Goal: Task Accomplishment & Management: Manage account settings

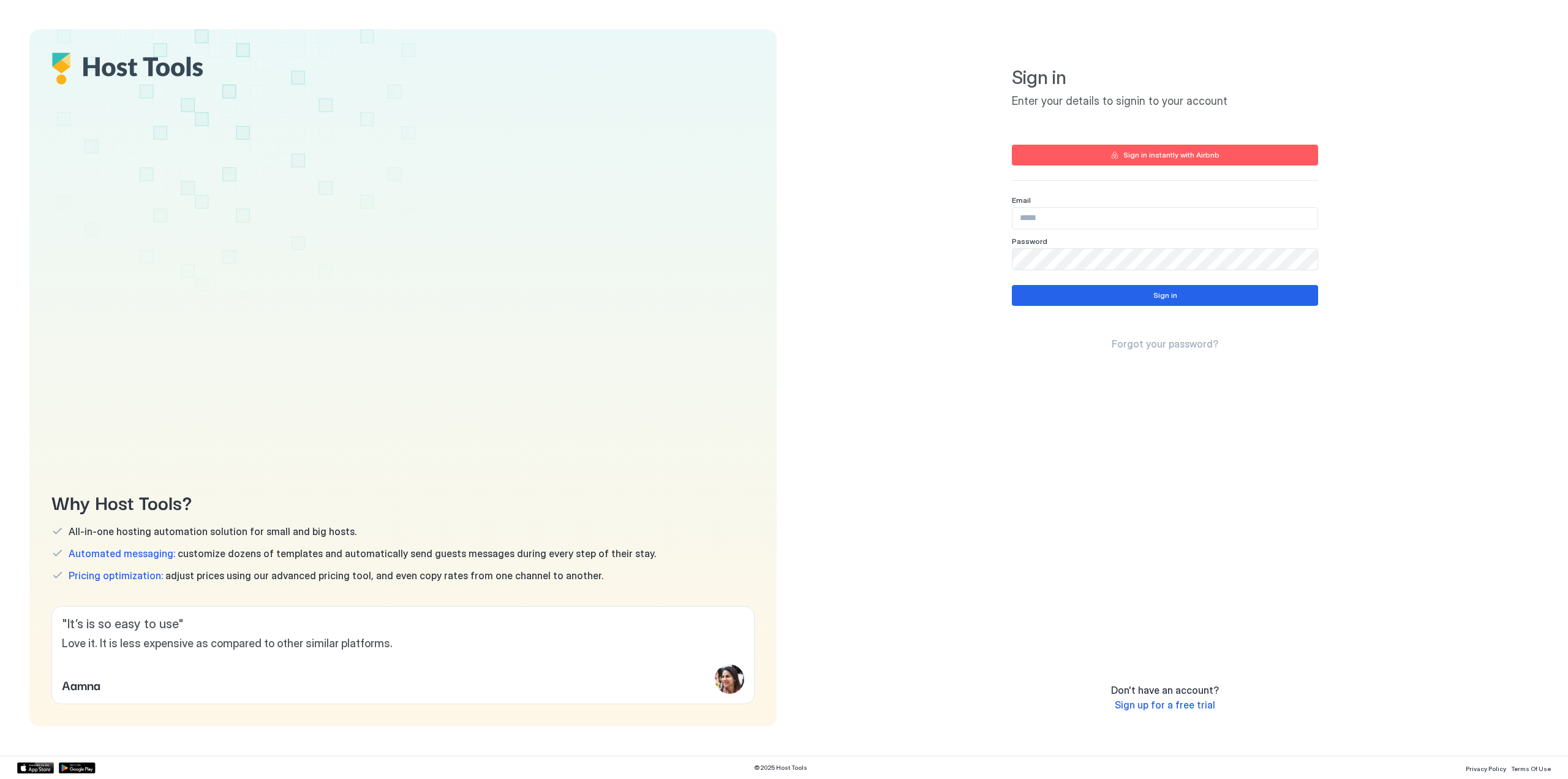
click at [1047, 221] on input "Input Field" at bounding box center [1165, 218] width 305 height 21
click at [1045, 219] on input "Input Field" at bounding box center [1165, 218] width 305 height 21
type input "**********"
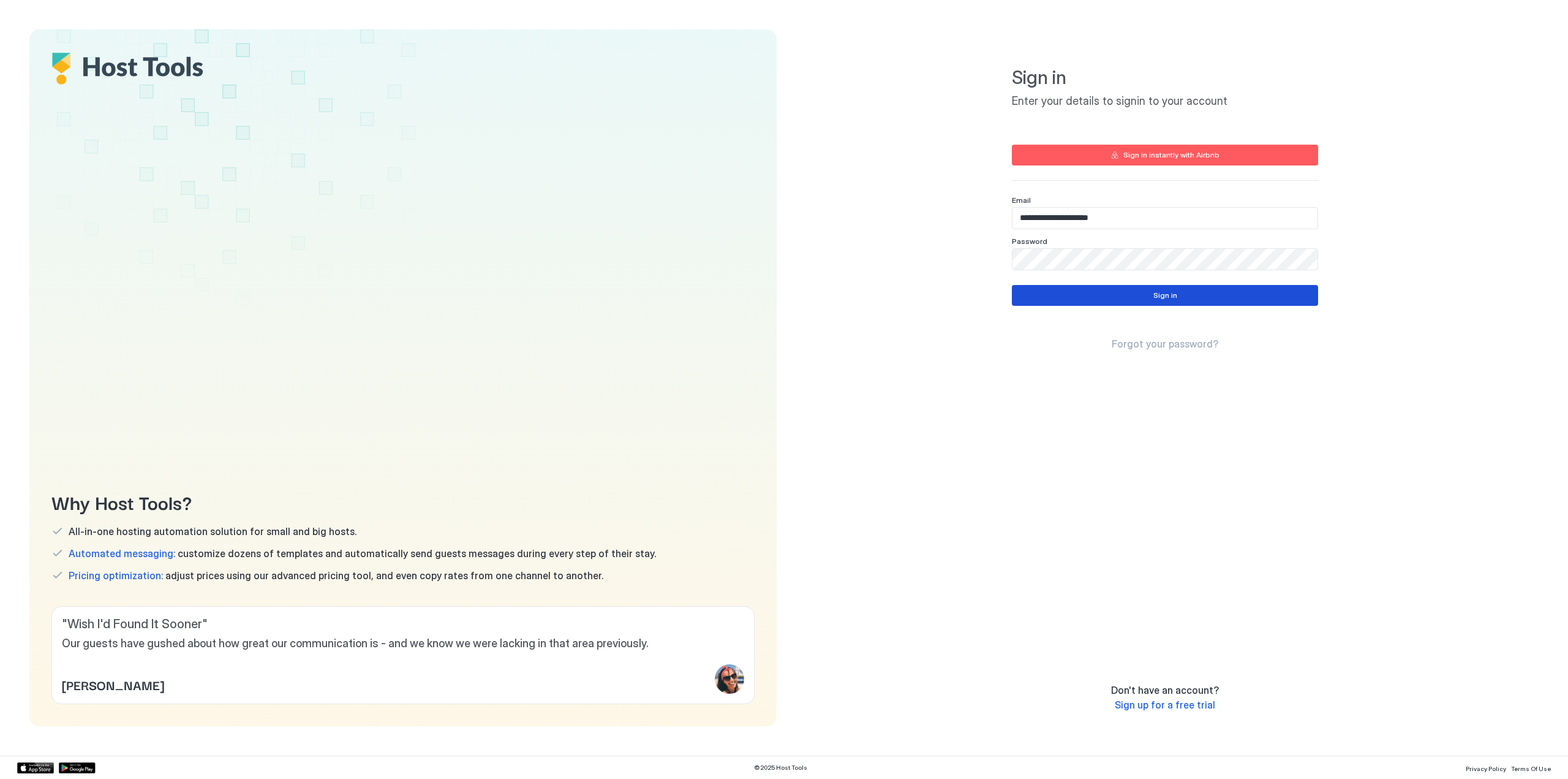
click at [1186, 297] on button "Sign in" at bounding box center [1166, 295] width 307 height 21
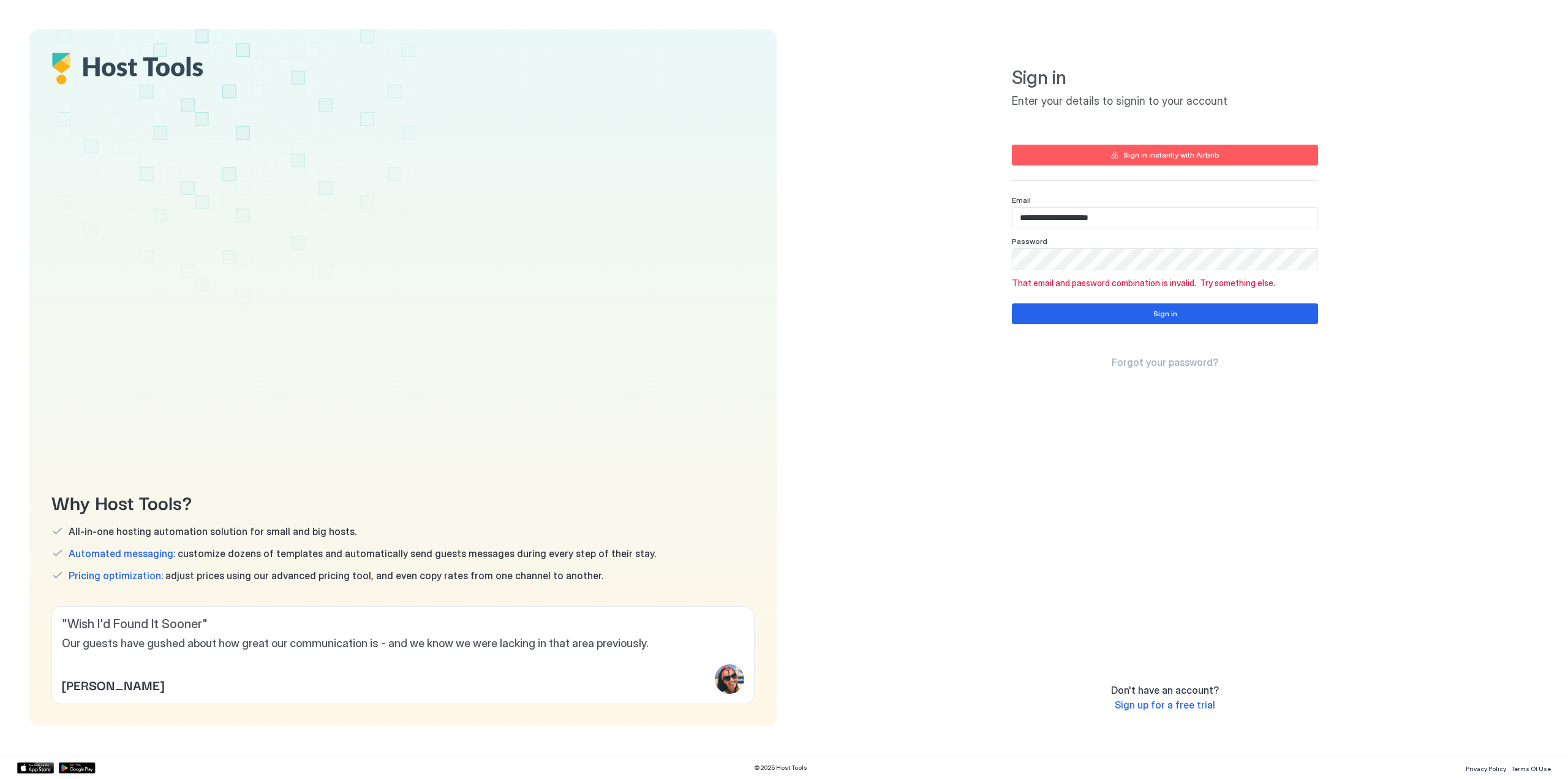
click at [1175, 705] on span "Sign up for a free trial" at bounding box center [1165, 705] width 100 height 12
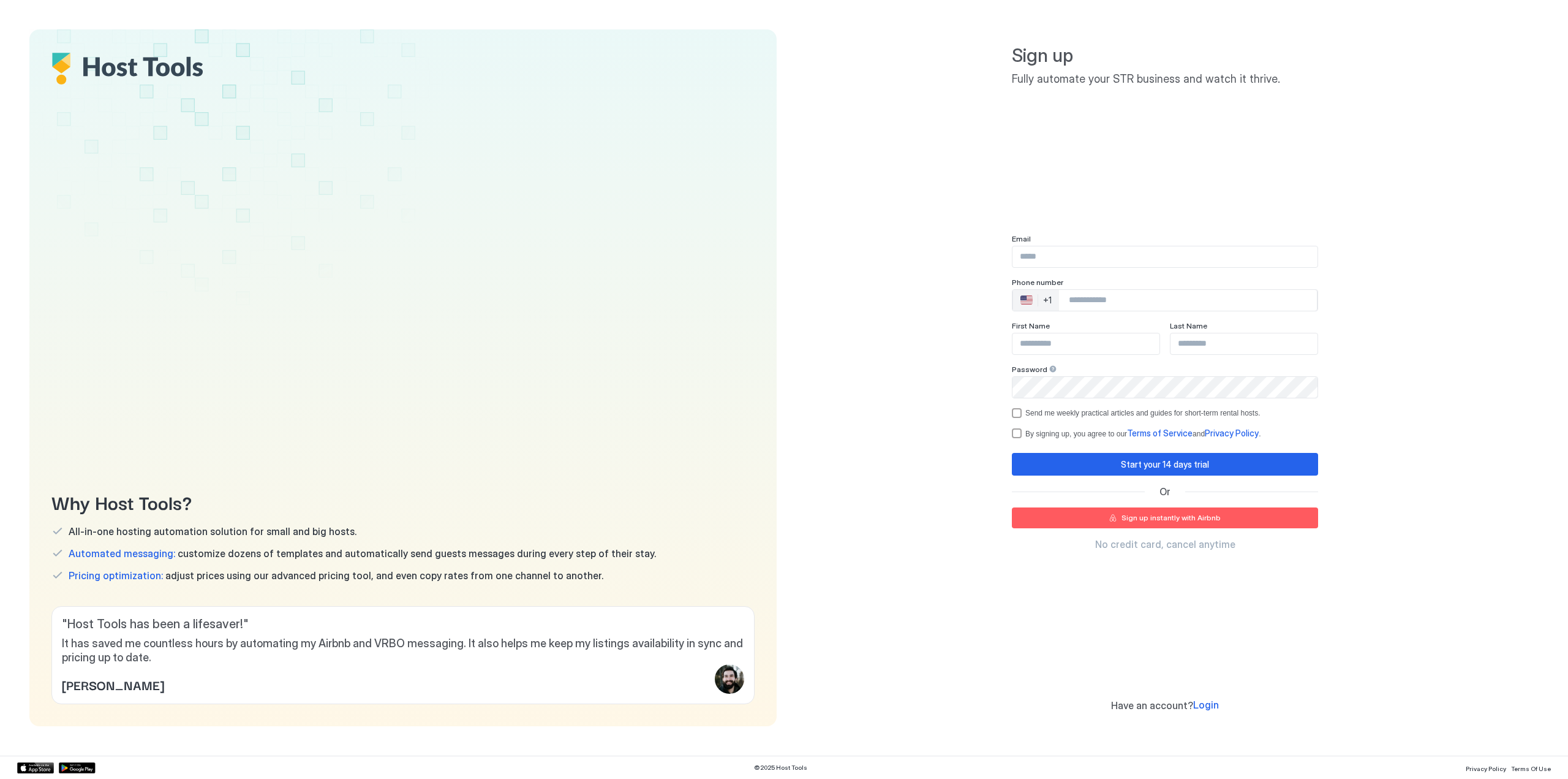
click at [1077, 174] on div "Sign up Fully automate your STR business and watch it thrive. Email Phone numbe…" at bounding box center [1166, 378] width 307 height 667
click at [1058, 257] on input "Input Field" at bounding box center [1165, 257] width 305 height 21
type input "**********"
type input "******"
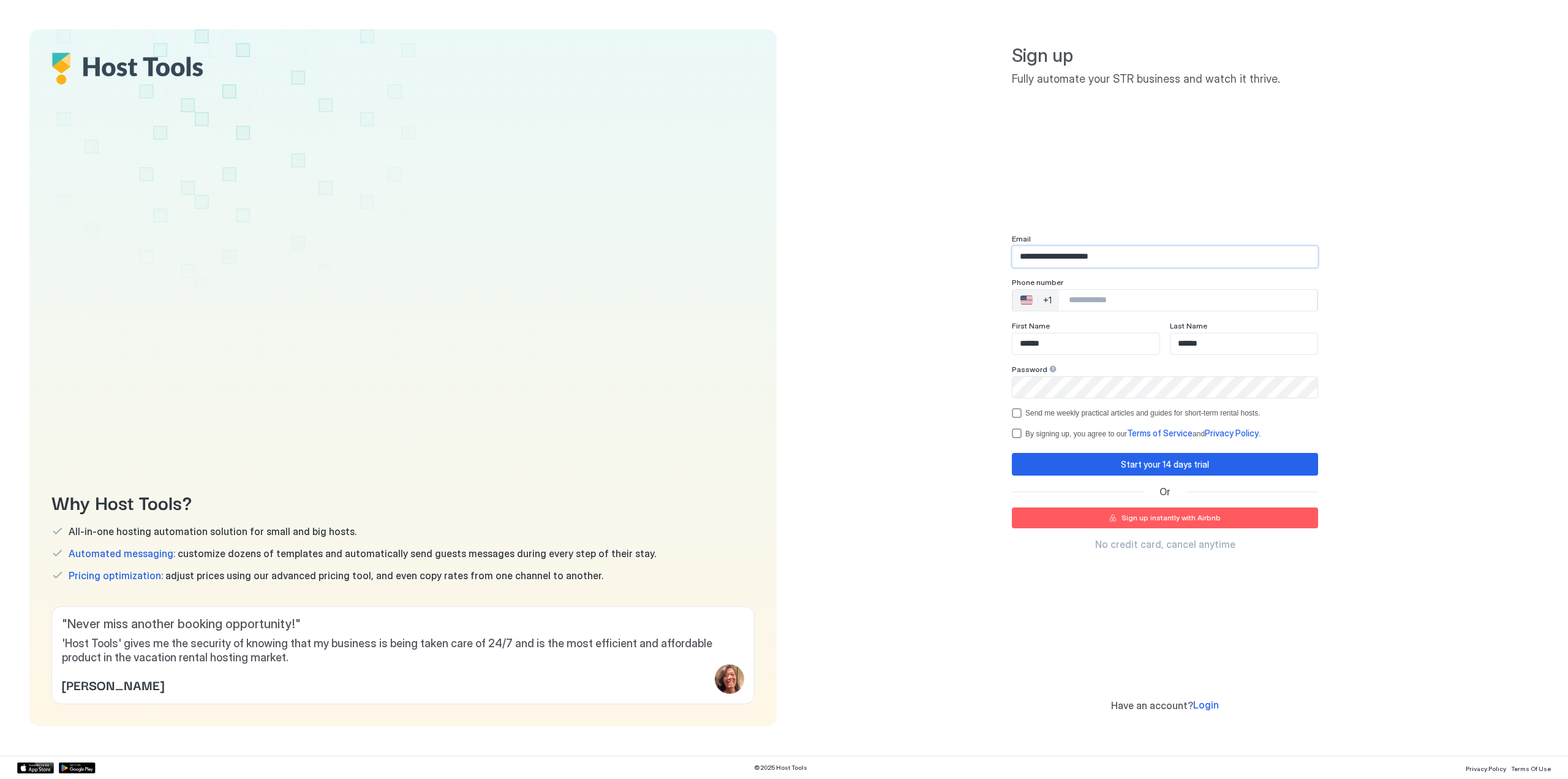
click at [1101, 298] on input "Phone Number input" at bounding box center [1188, 300] width 258 height 22
click at [1037, 307] on div "🇺🇸 +1" at bounding box center [1036, 301] width 46 height 21
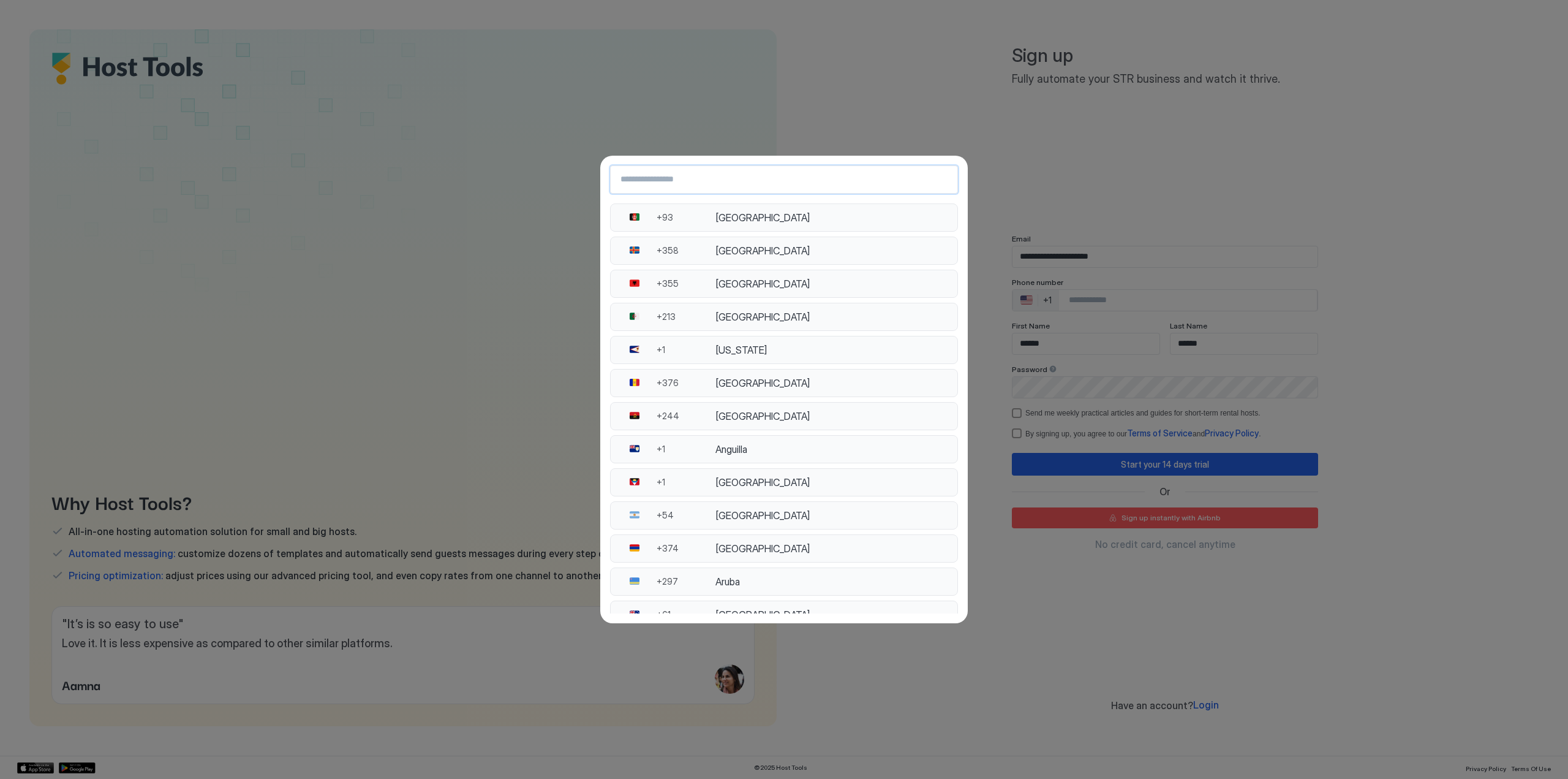
click at [686, 178] on input "Country Select Search Input" at bounding box center [784, 179] width 347 height 22
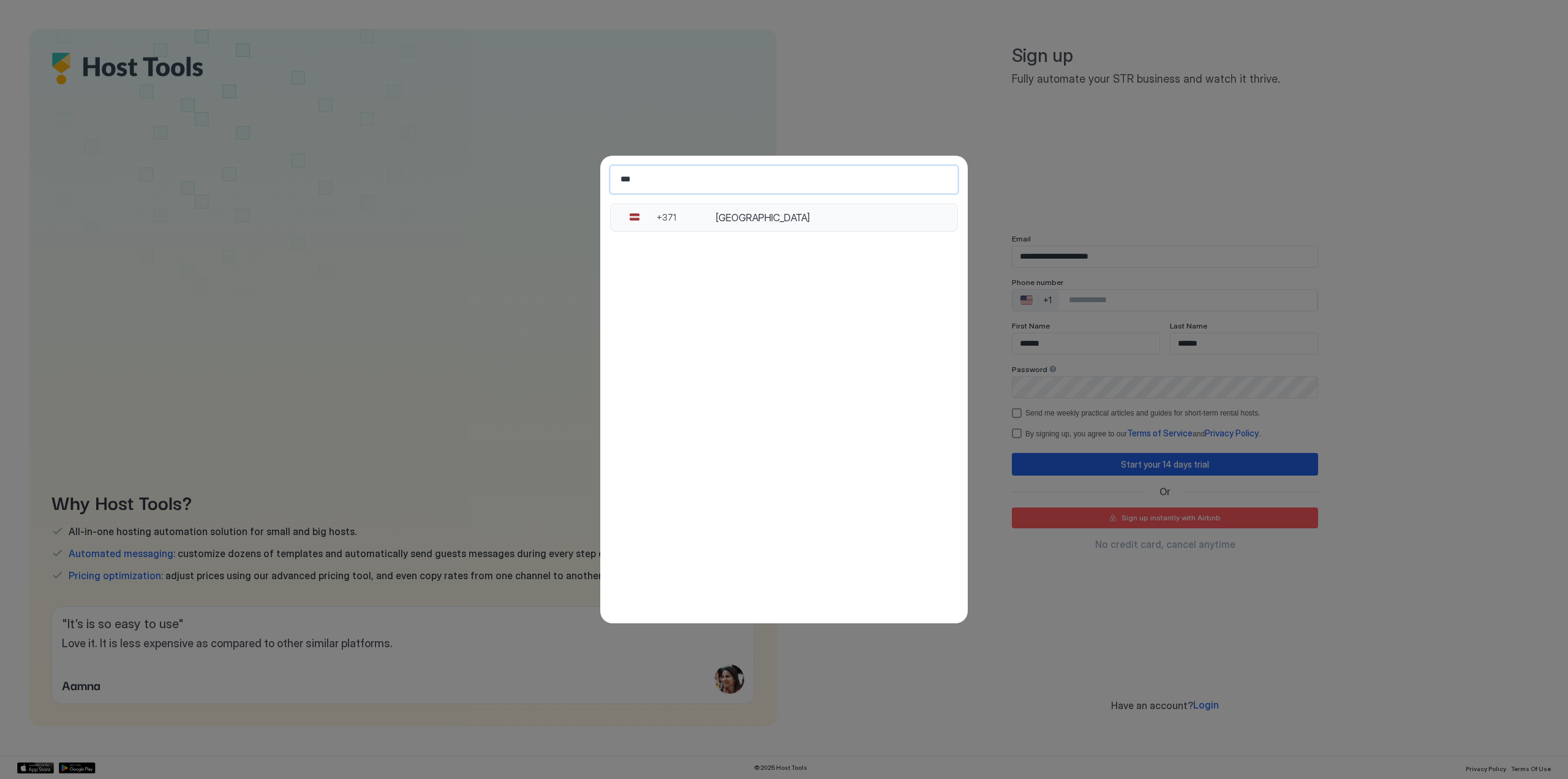
type input "***"
click at [649, 213] on div "🇱🇻" at bounding box center [633, 217] width 32 height 11
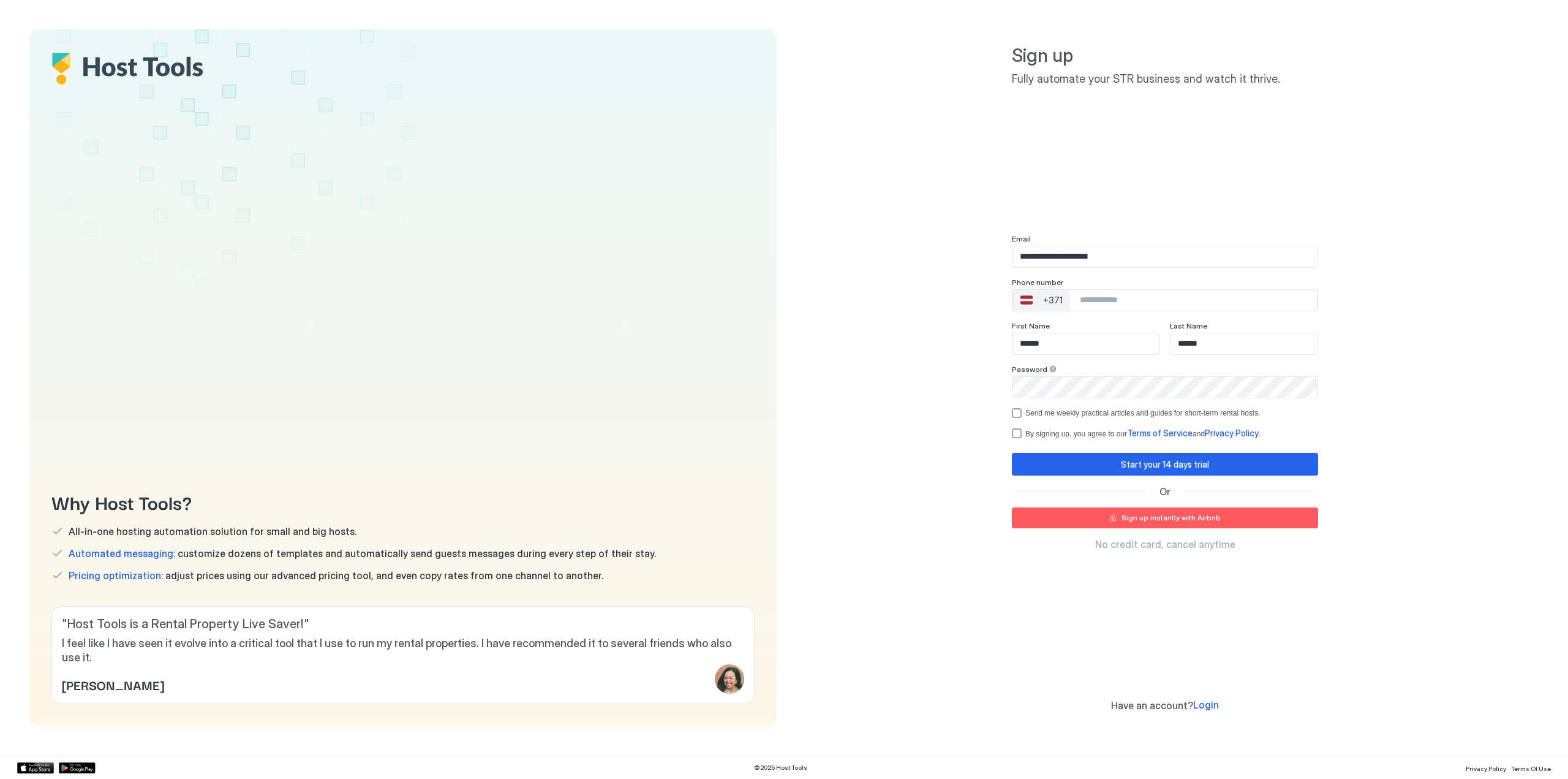
click at [1103, 304] on input "Phone Number input" at bounding box center [1193, 300] width 247 height 22
type input "**********"
click at [1034, 434] on div "By signing up, you agree to our Terms of Service and Privacy Policy ." at bounding box center [1143, 433] width 235 height 11
click at [1171, 464] on div "Start your 14 days trial" at bounding box center [1165, 464] width 88 height 13
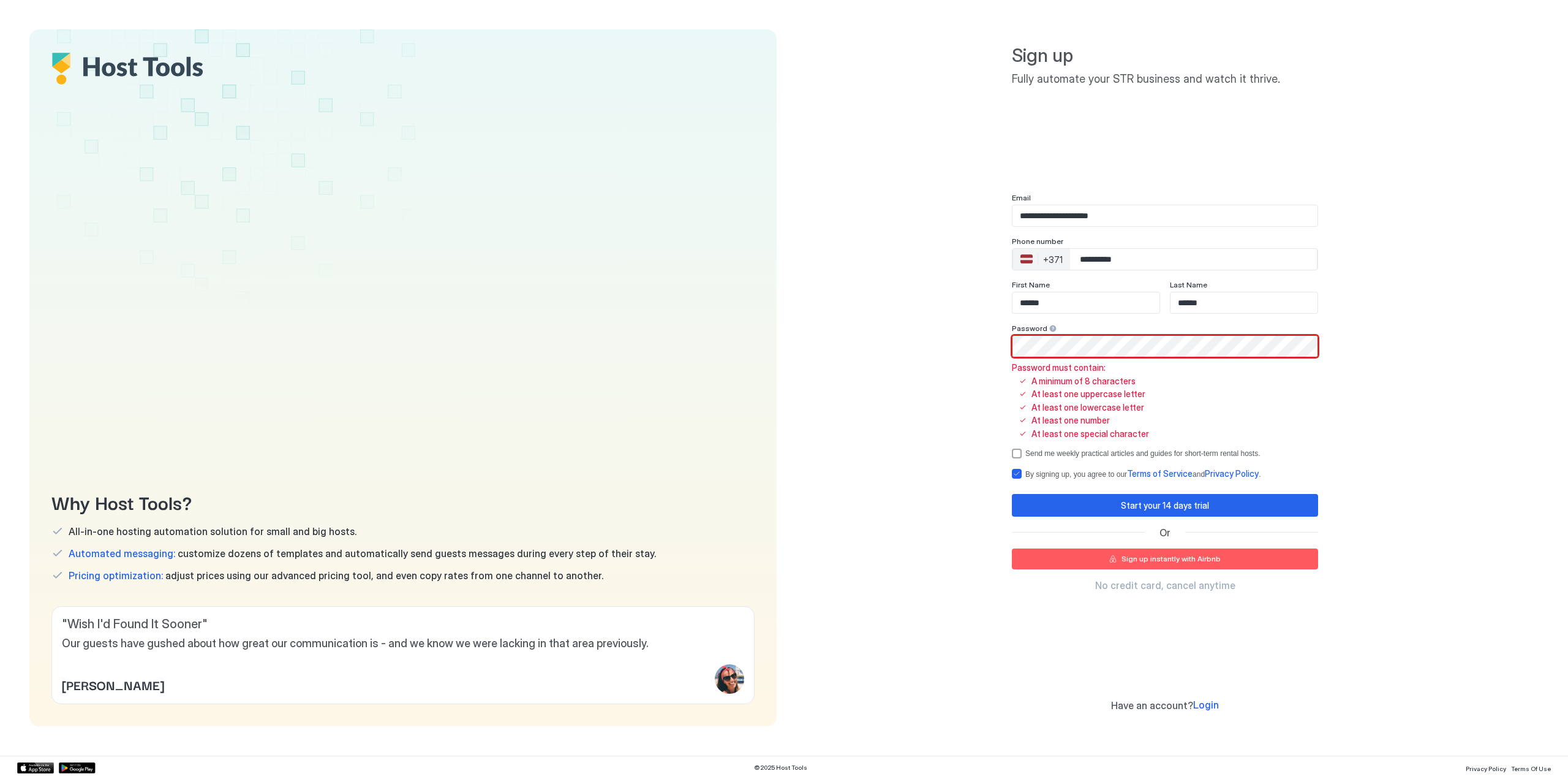
click at [887, 325] on div "**********" at bounding box center [1165, 377] width 747 height 696
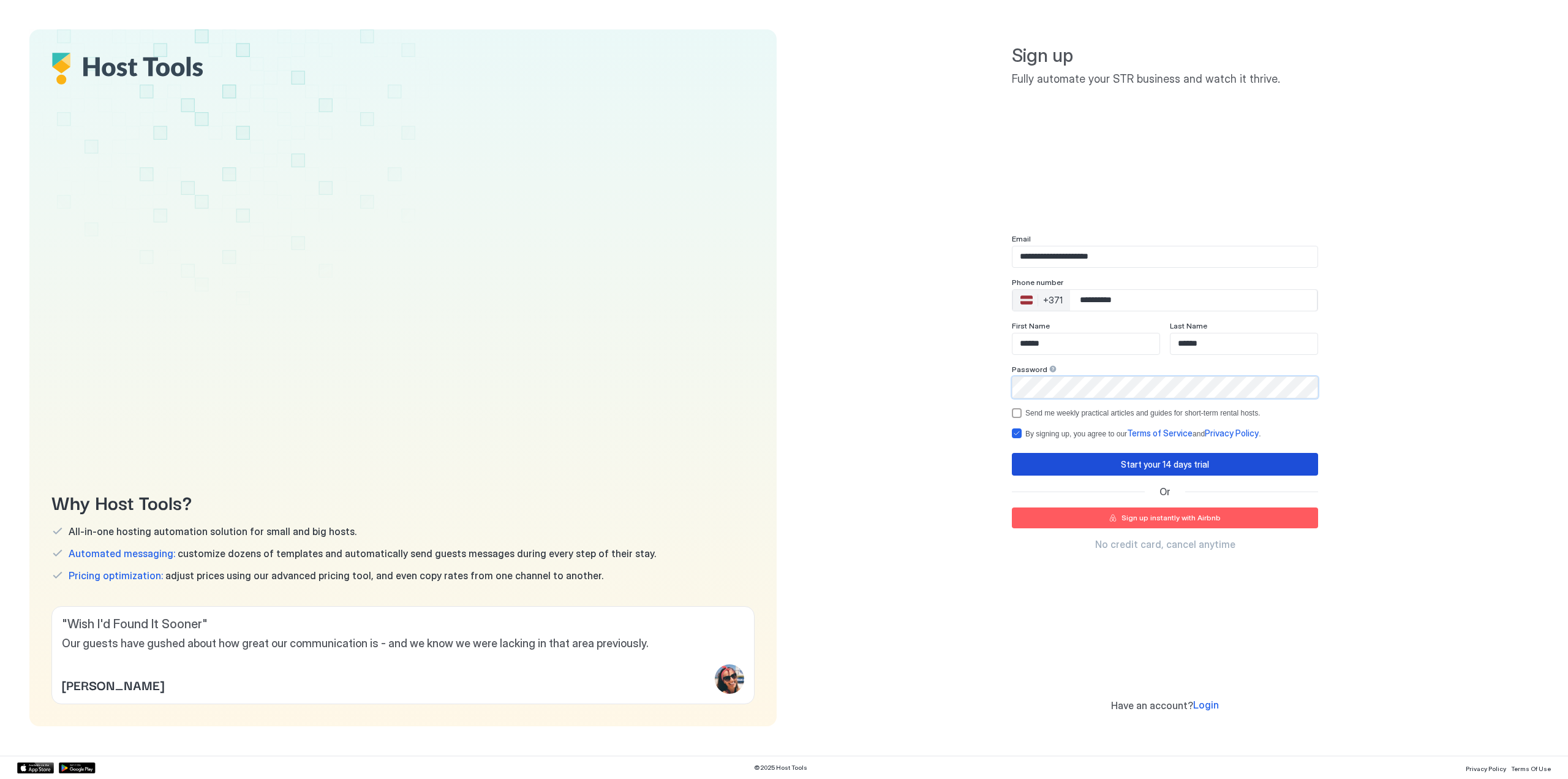
click at [1144, 464] on div "Start your 14 days trial" at bounding box center [1165, 464] width 88 height 13
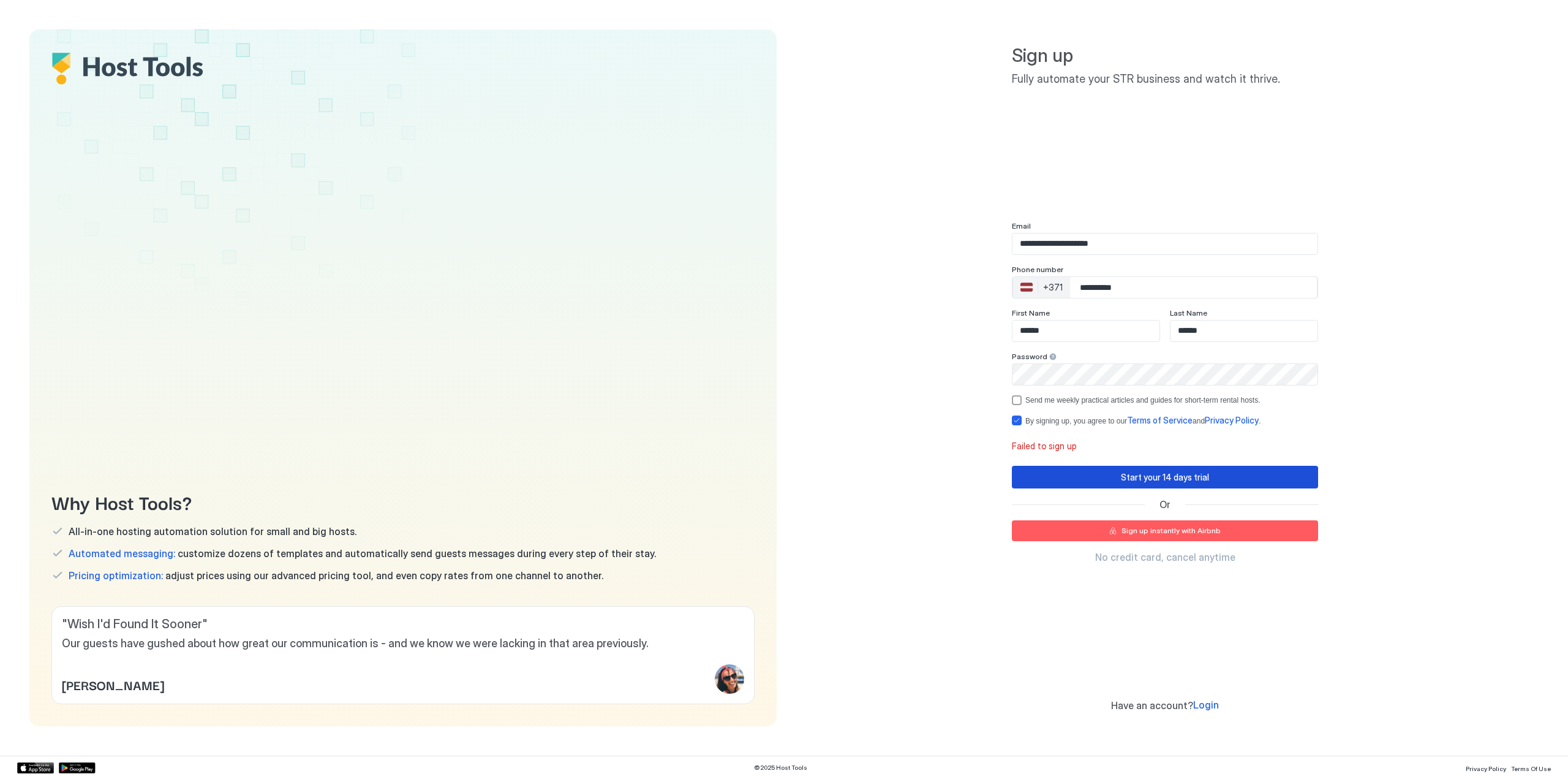
click at [1142, 473] on div "Start your 14 days trial" at bounding box center [1165, 477] width 88 height 13
click at [1203, 447] on span "Login" at bounding box center [1216, 445] width 26 height 12
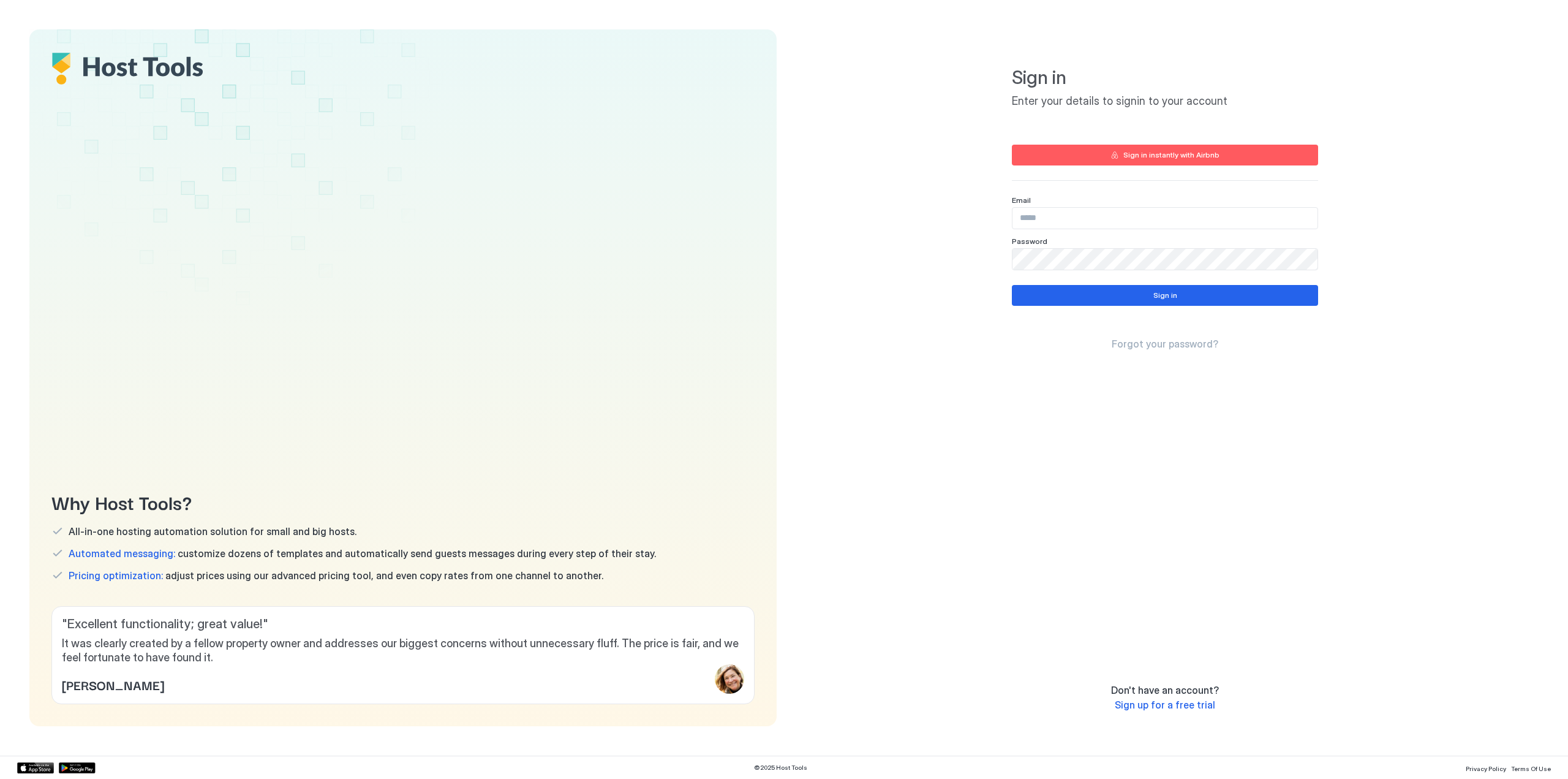
click at [1077, 218] on input "Input Field" at bounding box center [1165, 218] width 305 height 21
click at [1029, 215] on input "Input Field" at bounding box center [1165, 218] width 305 height 21
type input "**********"
click at [1169, 295] on div "Sign in" at bounding box center [1165, 295] width 24 height 11
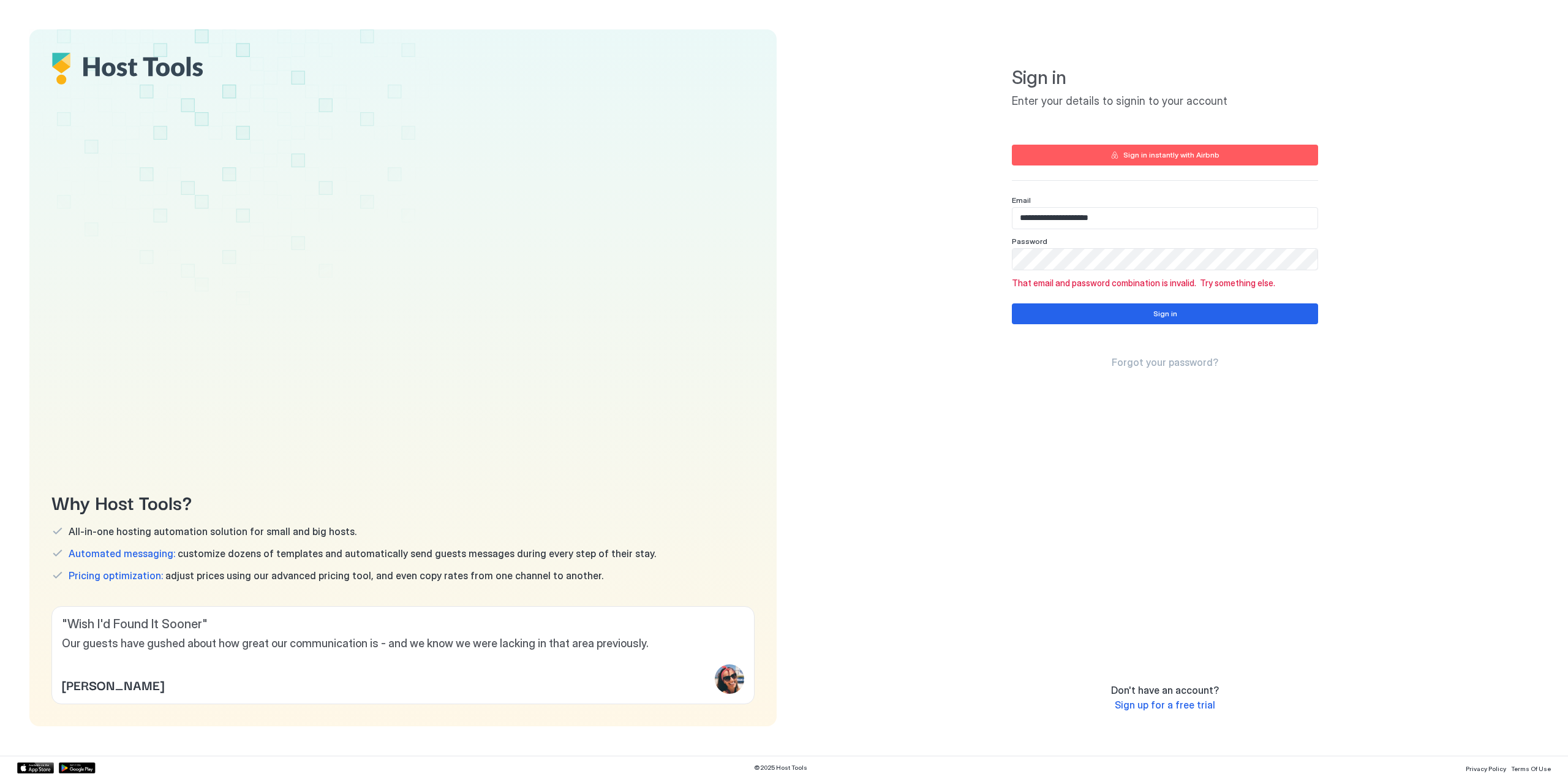
click at [1147, 366] on span "Forgot your password?" at bounding box center [1165, 362] width 106 height 12
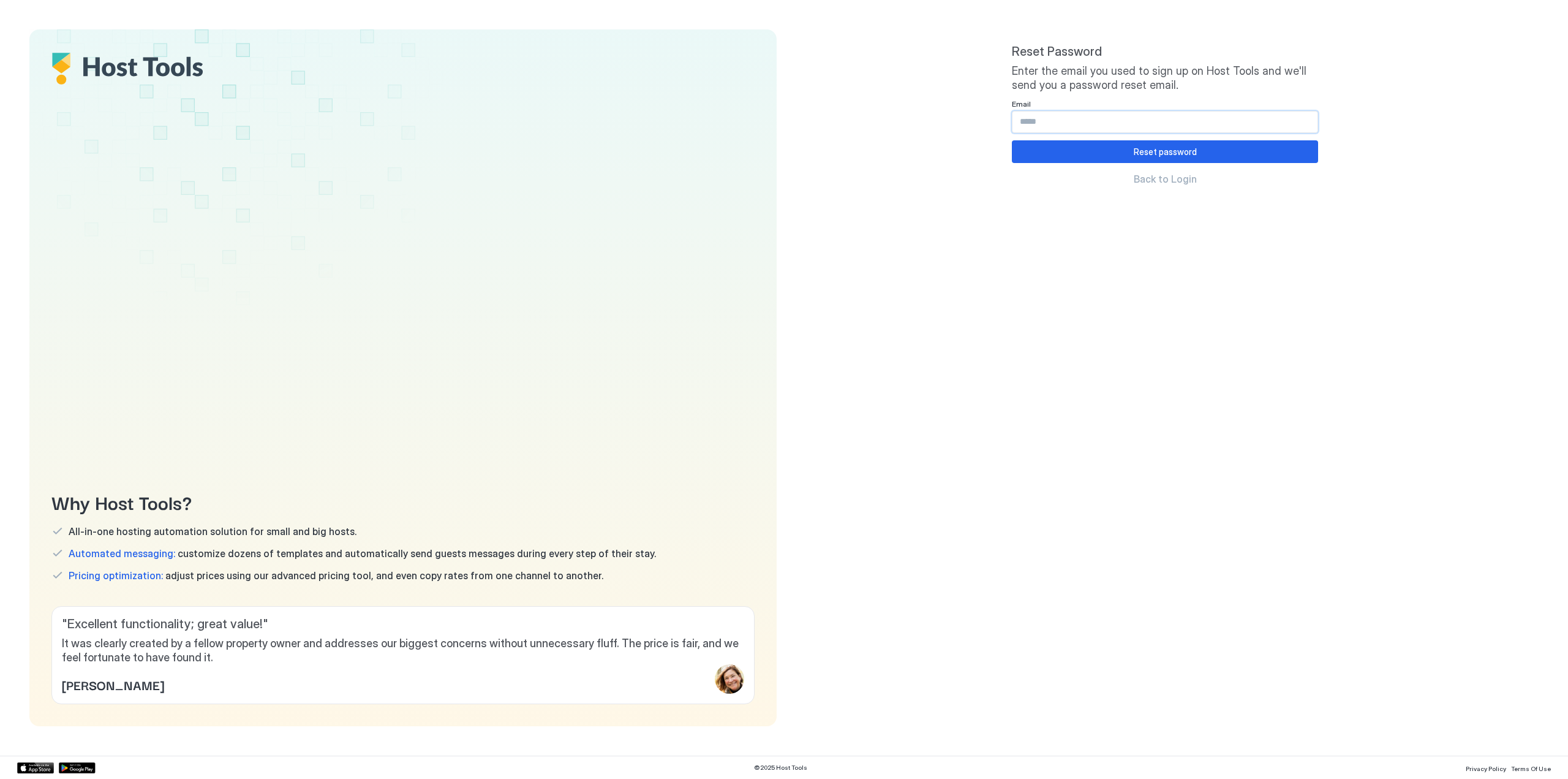
click at [1040, 121] on input "Input Field" at bounding box center [1165, 122] width 305 height 21
type input "**********"
click at [1100, 146] on button "Reset password" at bounding box center [1166, 152] width 307 height 23
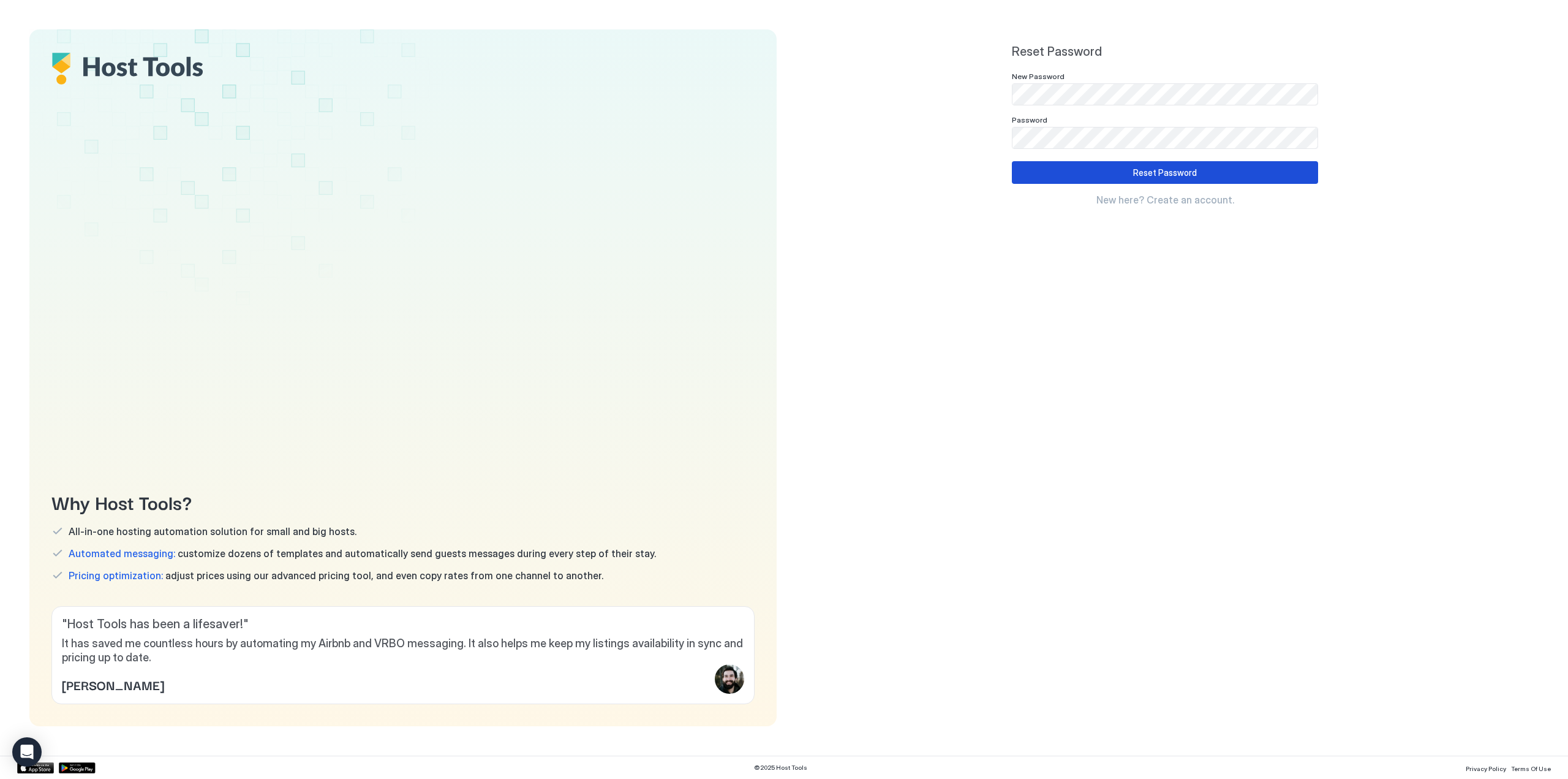
click at [1139, 173] on div "Reset Password" at bounding box center [1165, 173] width 64 height 13
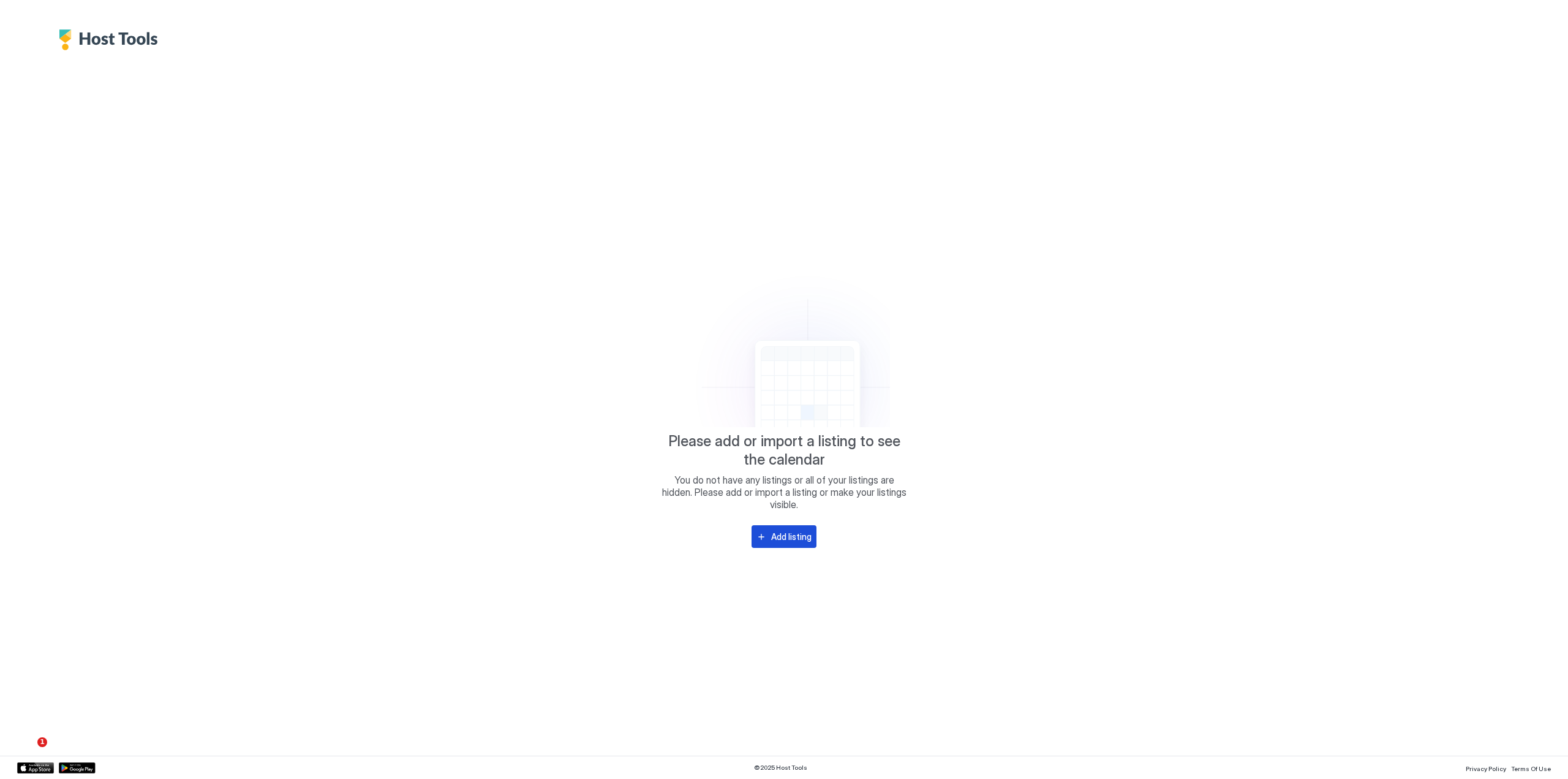
click at [775, 536] on div "Add listing" at bounding box center [791, 536] width 40 height 13
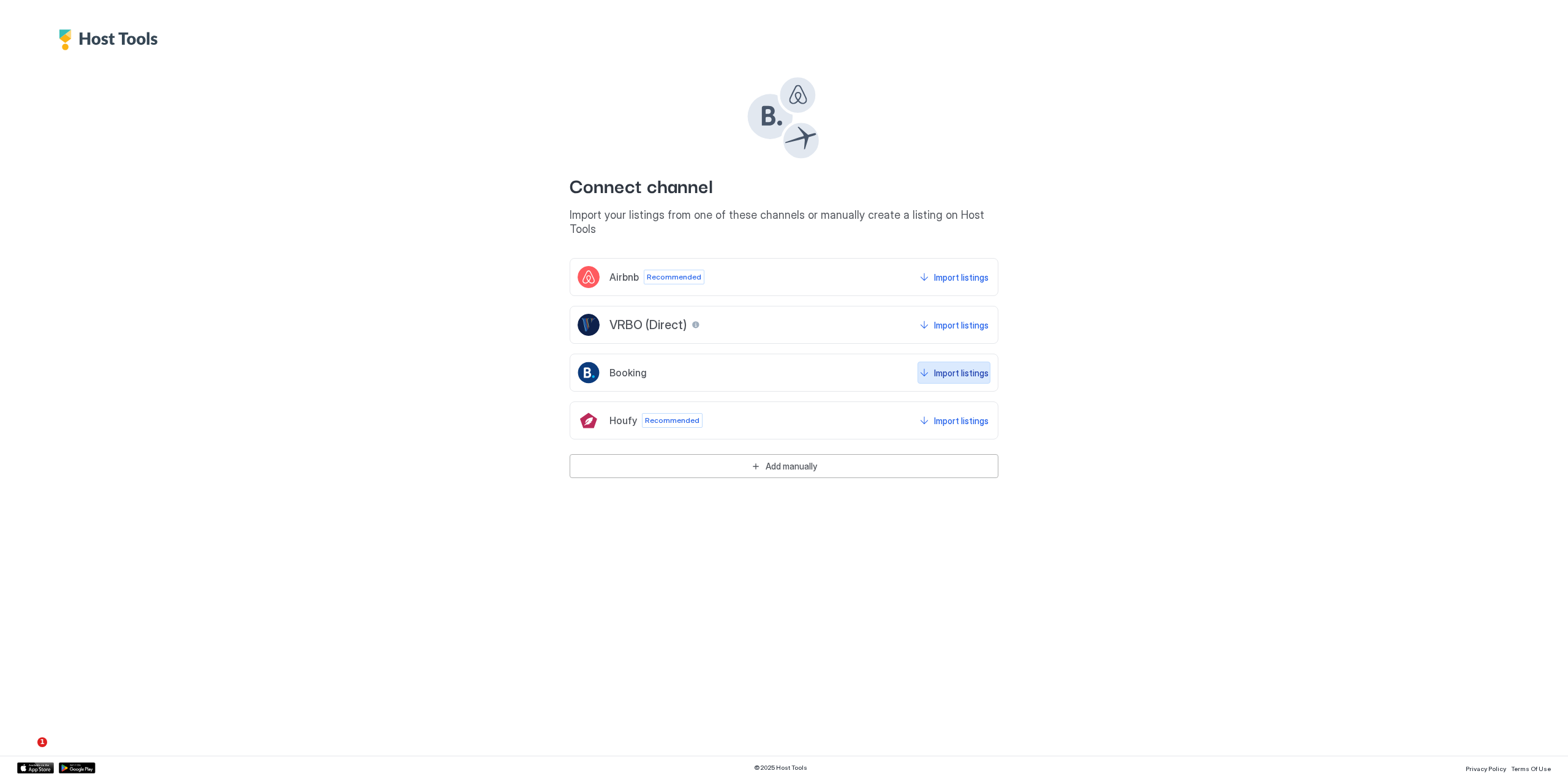
click at [960, 366] on div "Import listings" at bounding box center [961, 372] width 55 height 13
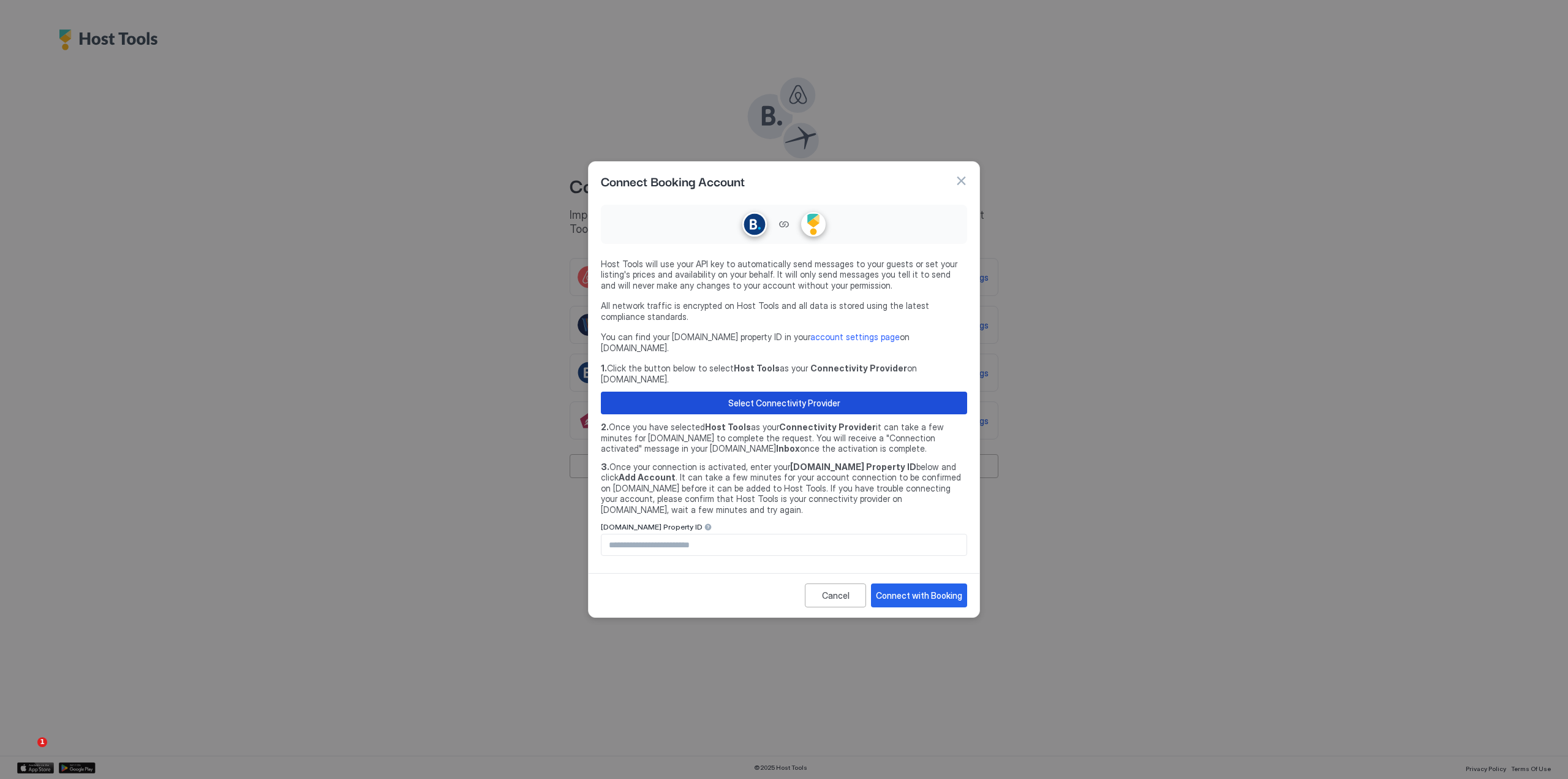
click at [794, 399] on div "Select Connectivity Provider" at bounding box center [784, 403] width 112 height 13
click at [684, 534] on input "Input Field" at bounding box center [783, 545] width 365 height 21
paste input "********"
type input "********"
click at [915, 589] on div "Connect with Booking" at bounding box center [918, 595] width 86 height 13
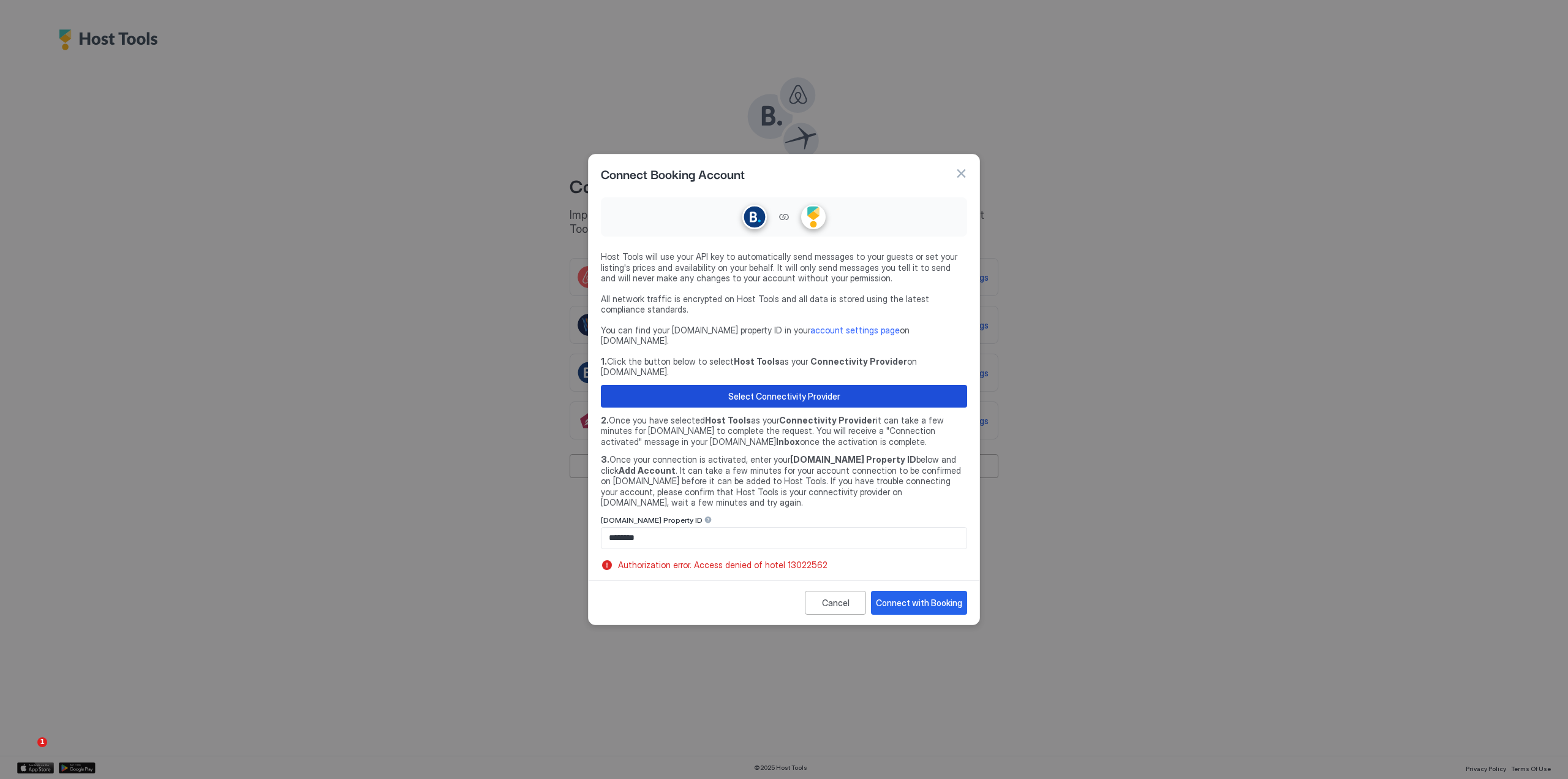
click at [765, 390] on div "Select Connectivity Provider" at bounding box center [784, 396] width 112 height 13
click at [921, 596] on div "Connect with Booking" at bounding box center [918, 602] width 86 height 13
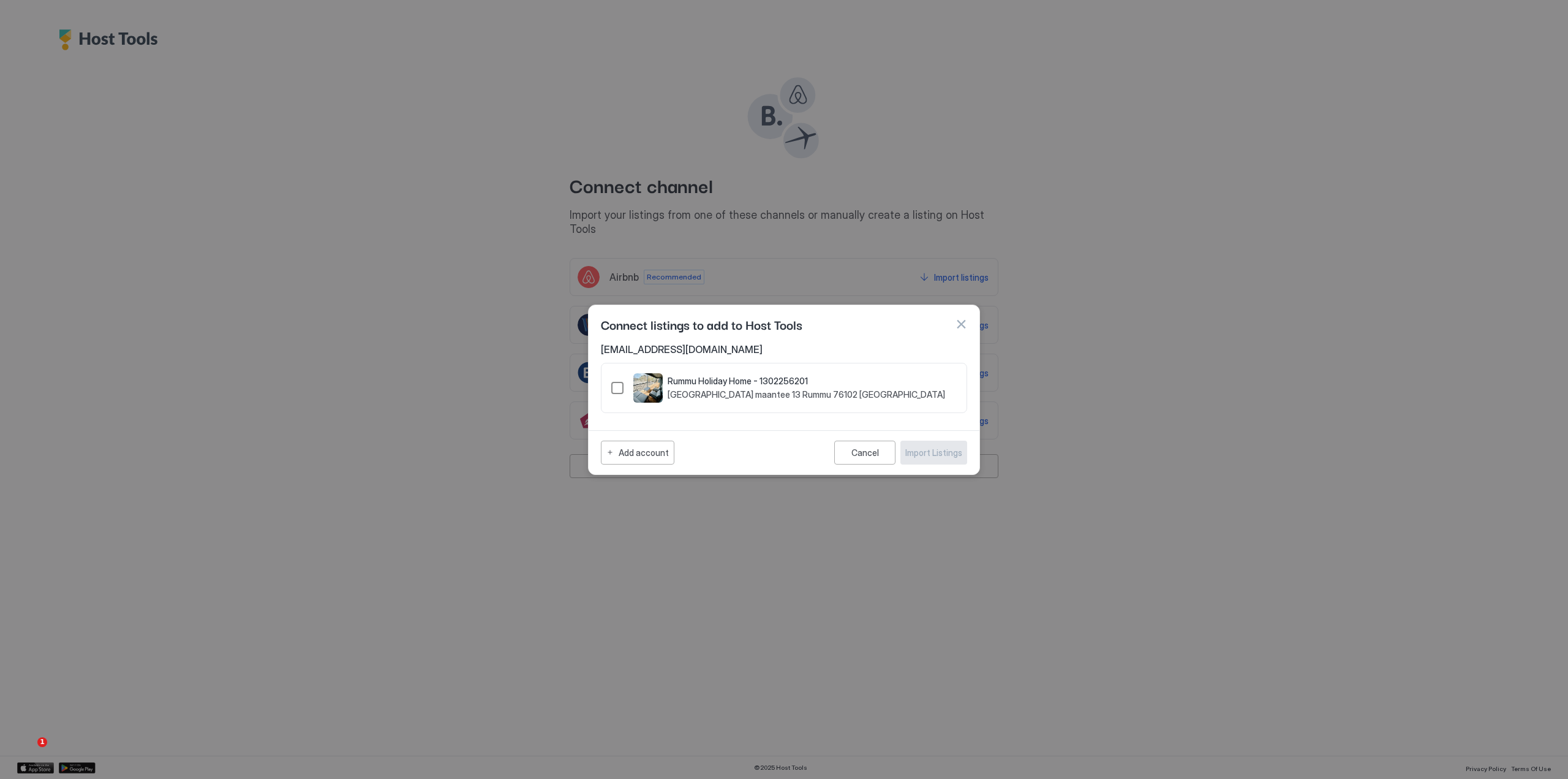
click at [617, 389] on div "1302256201" at bounding box center [618, 388] width 12 height 12
click at [934, 454] on div "Import Listings" at bounding box center [933, 452] width 57 height 13
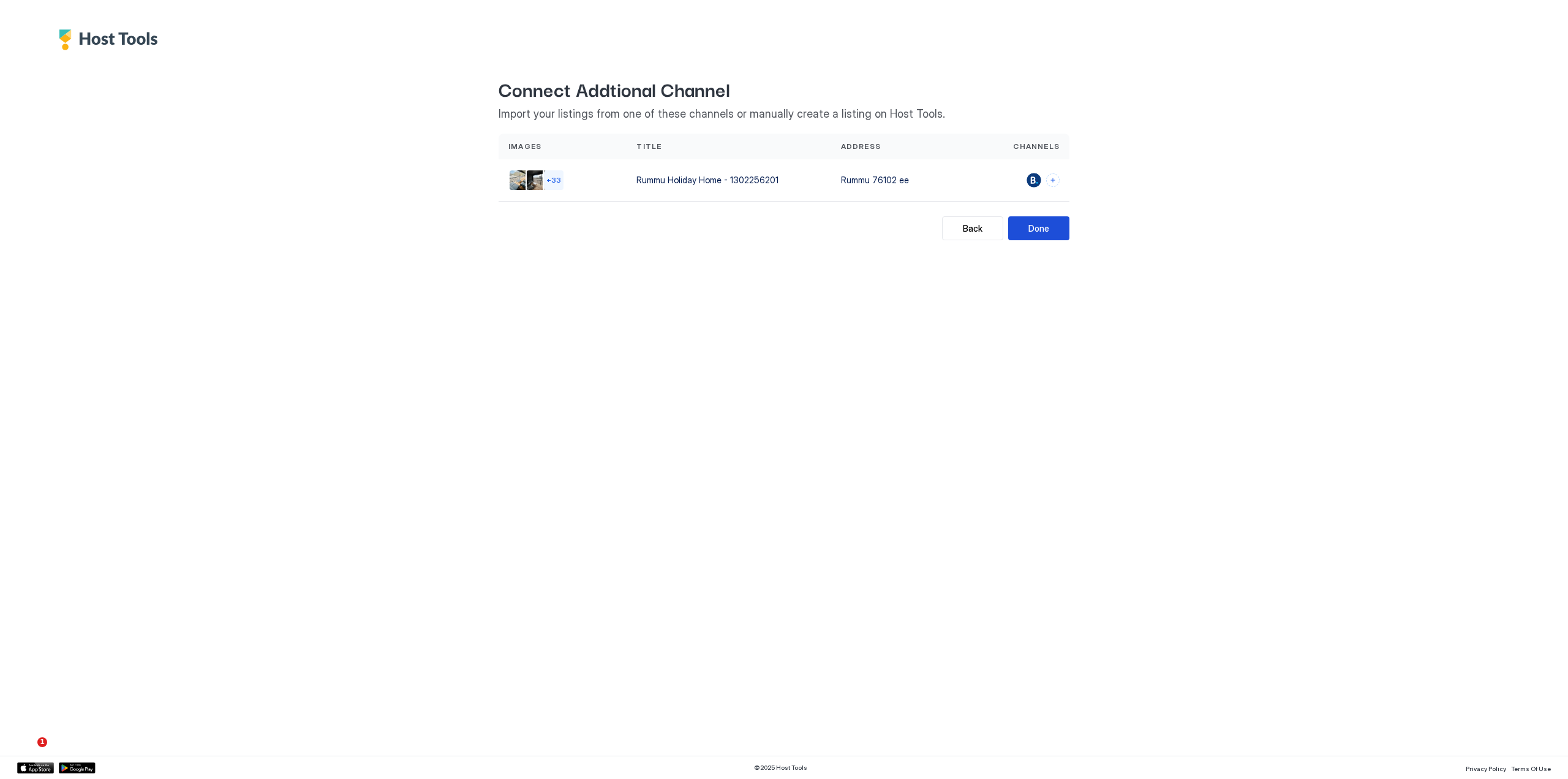
click at [1043, 226] on div "Done" at bounding box center [1039, 228] width 21 height 13
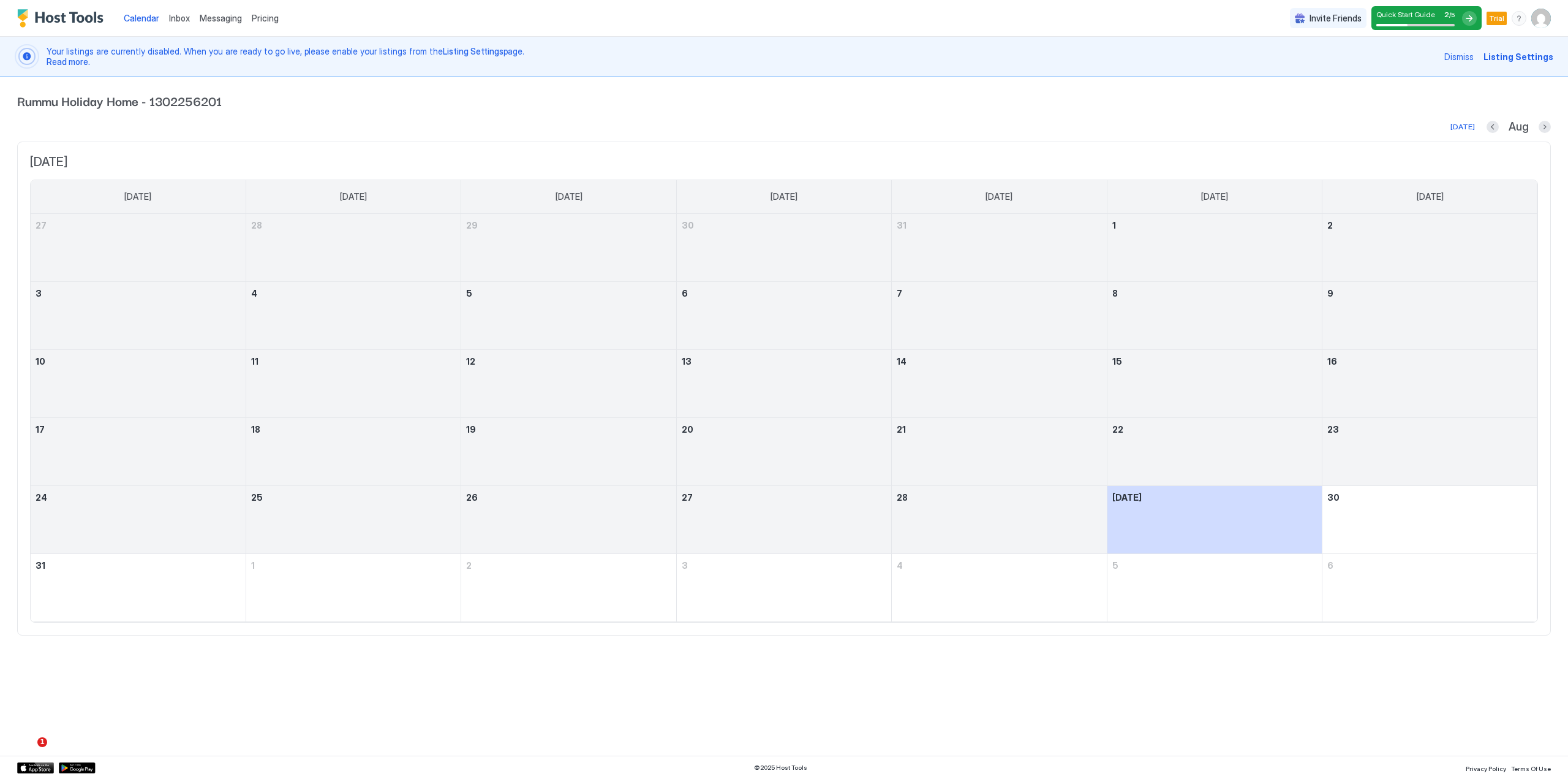
click at [1472, 17] on div at bounding box center [1469, 18] width 15 height 15
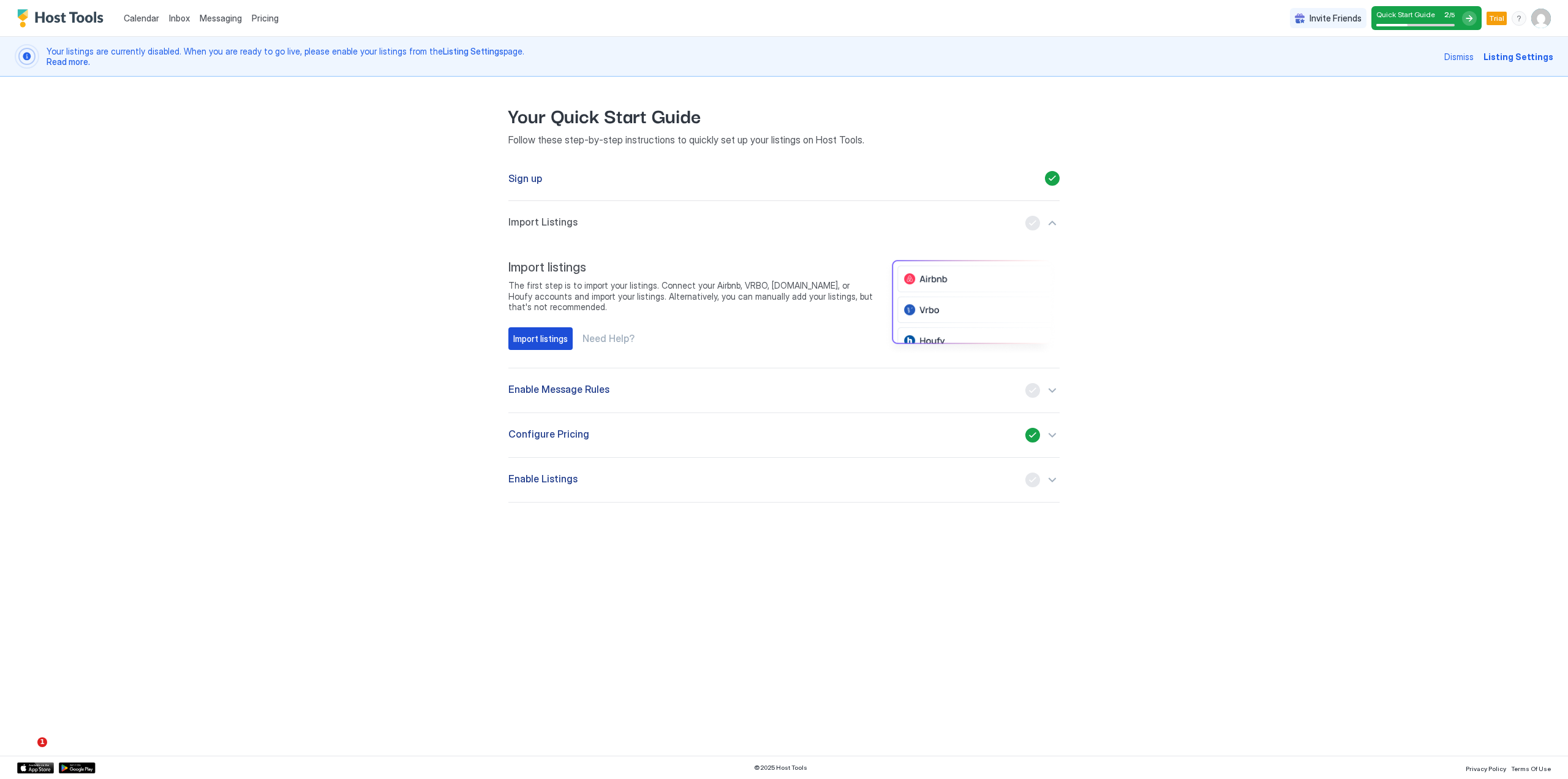
click at [533, 335] on div "Import listings" at bounding box center [540, 338] width 55 height 13
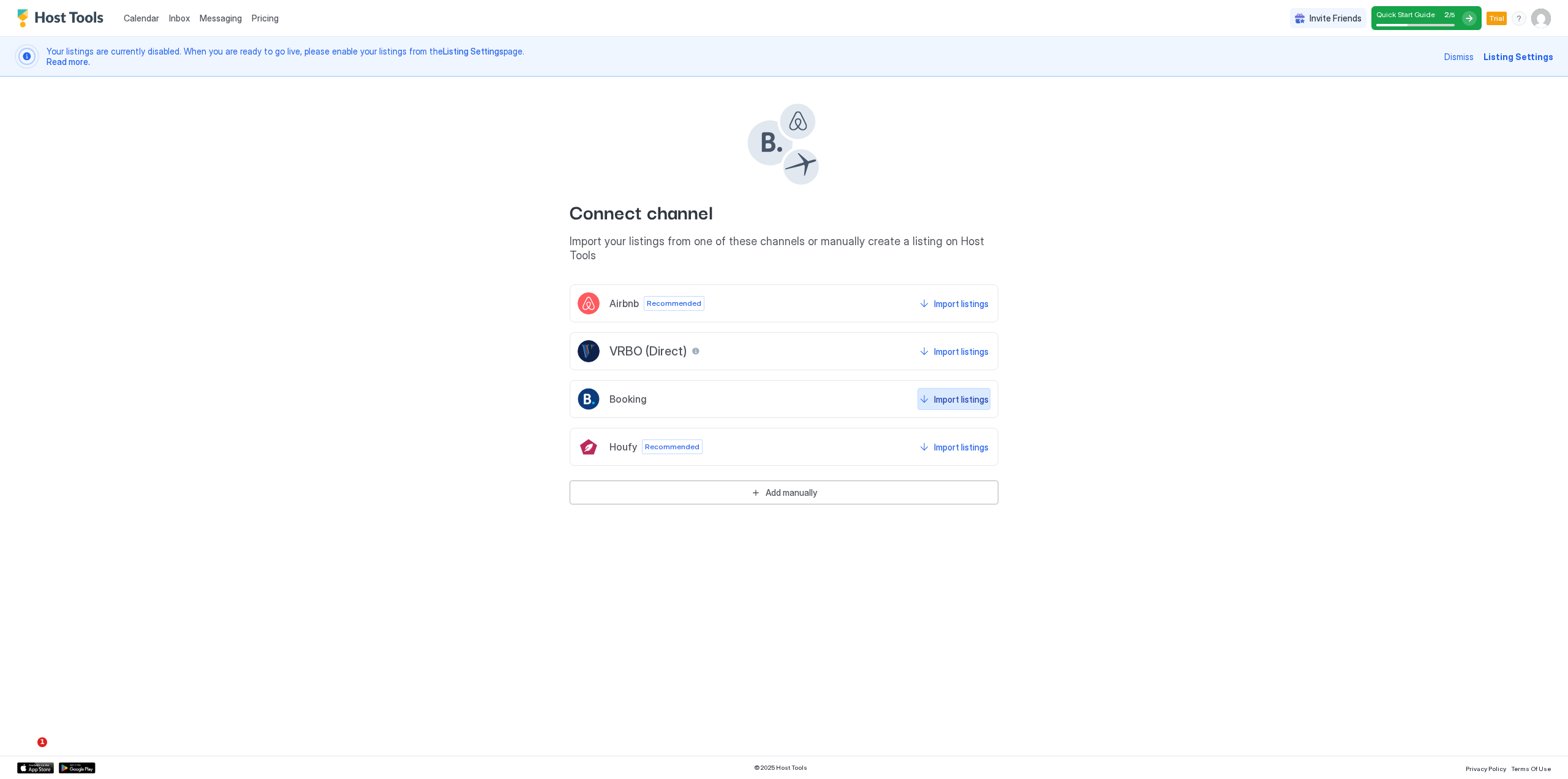
click at [948, 393] on div "Import listings" at bounding box center [961, 399] width 55 height 13
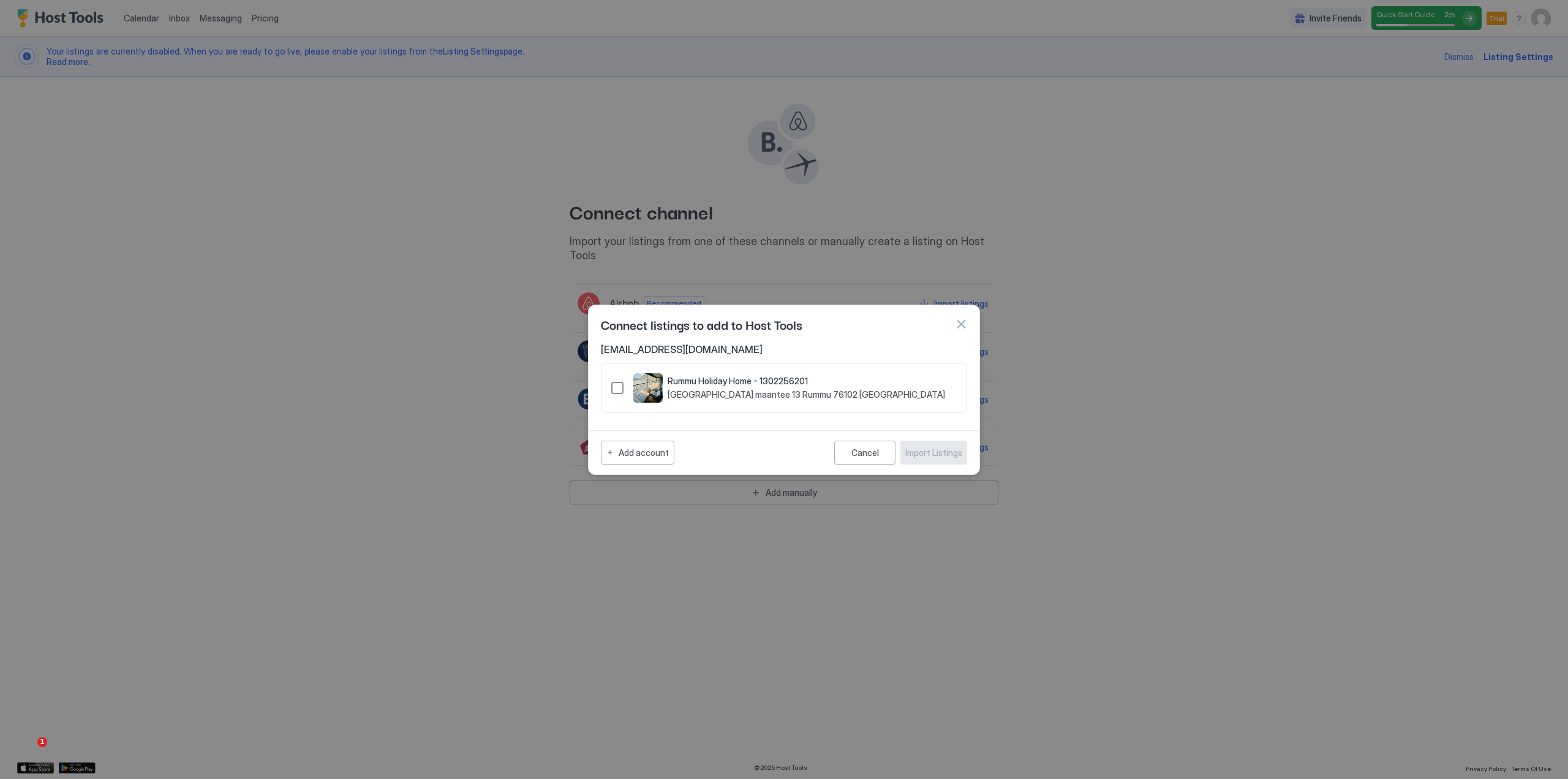
click at [618, 383] on div "1302256201" at bounding box center [618, 388] width 12 height 12
click at [935, 446] on div "Import Listings" at bounding box center [933, 452] width 57 height 13
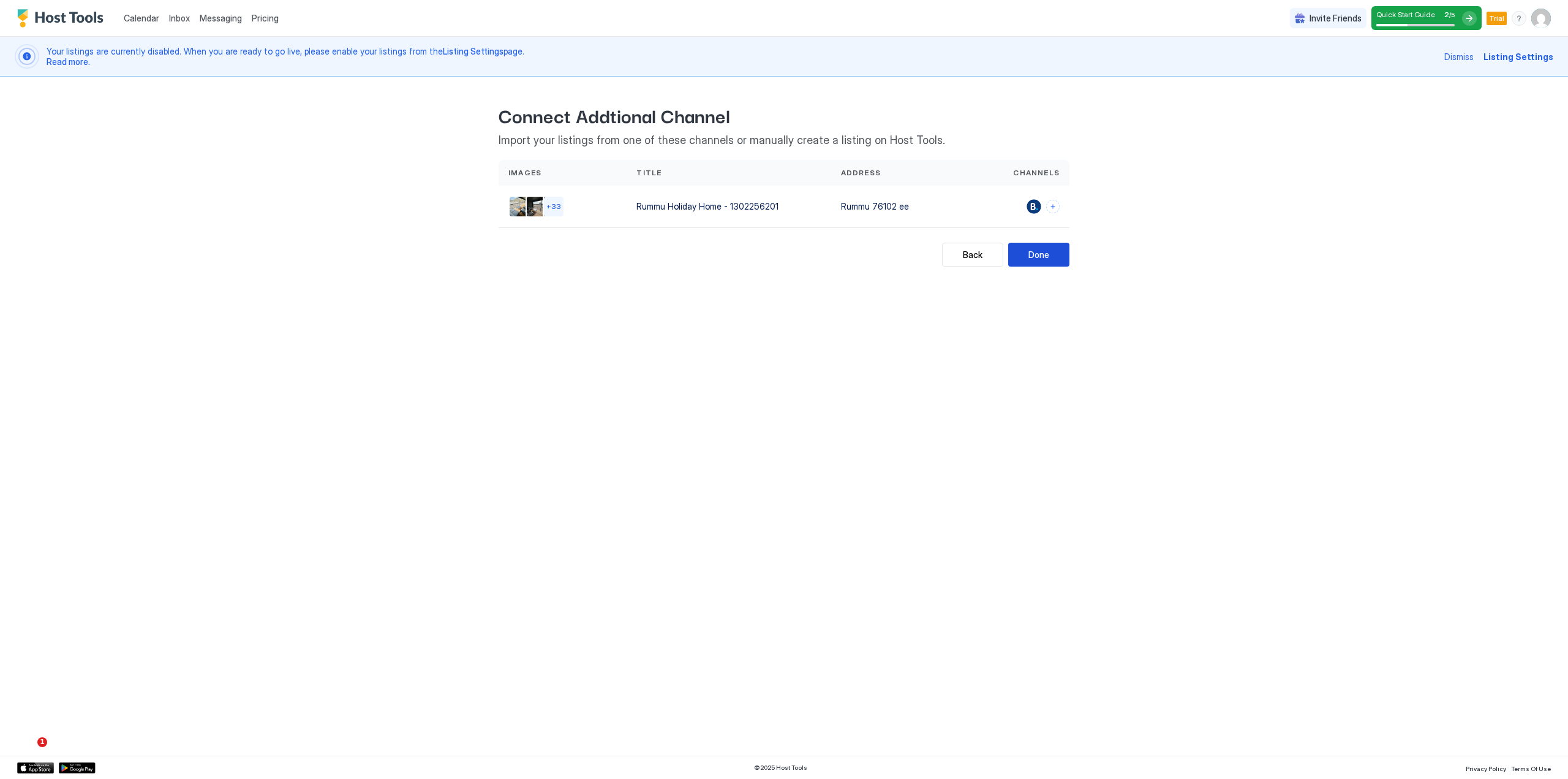
click at [1045, 258] on div "Done" at bounding box center [1039, 254] width 21 height 13
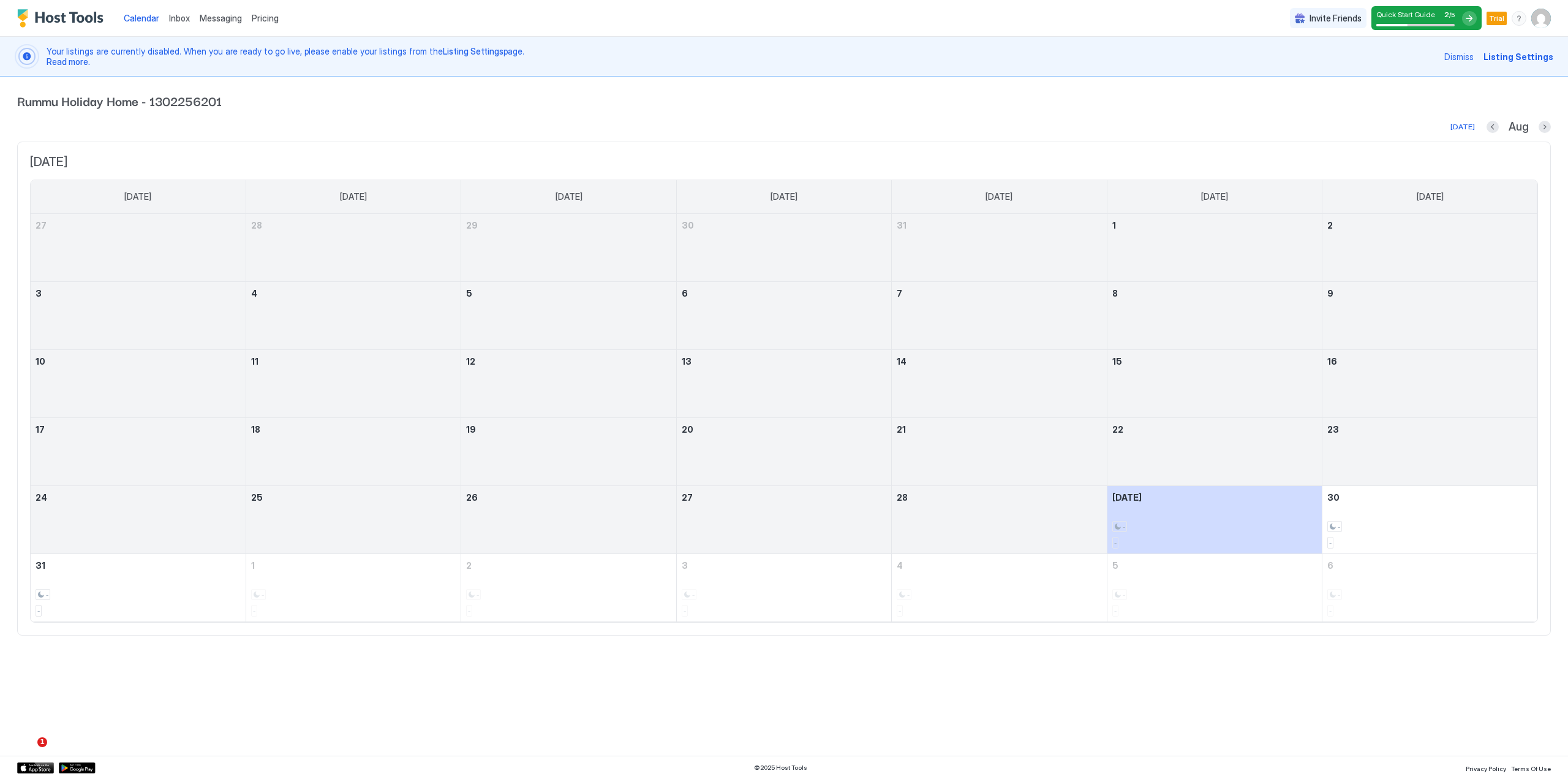
click at [1418, 8] on div "Quick Start Guide 2 / 5" at bounding box center [1426, 17] width 111 height 24
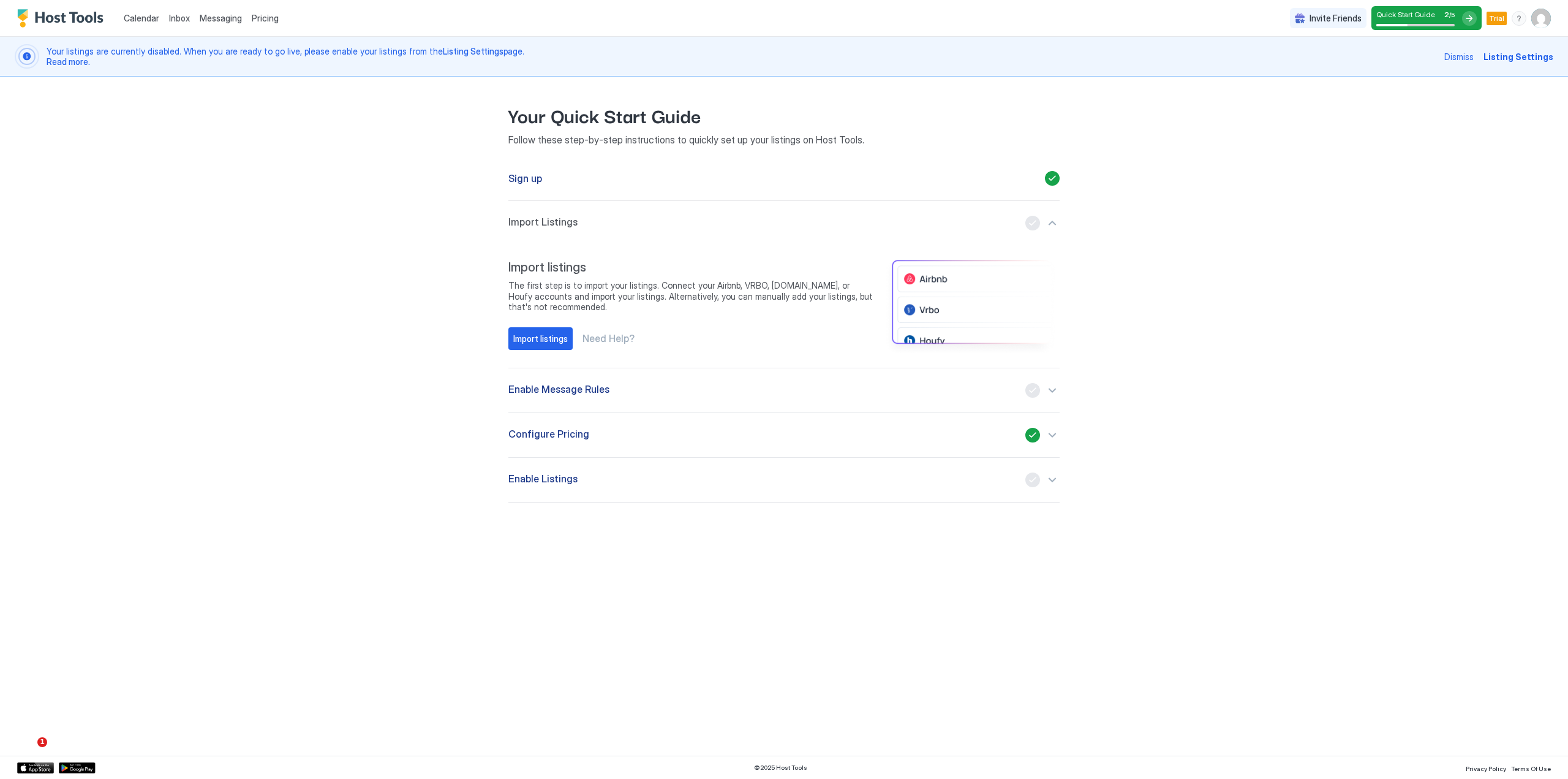
click at [669, 385] on div "Enable Message Rules" at bounding box center [784, 390] width 551 height 15
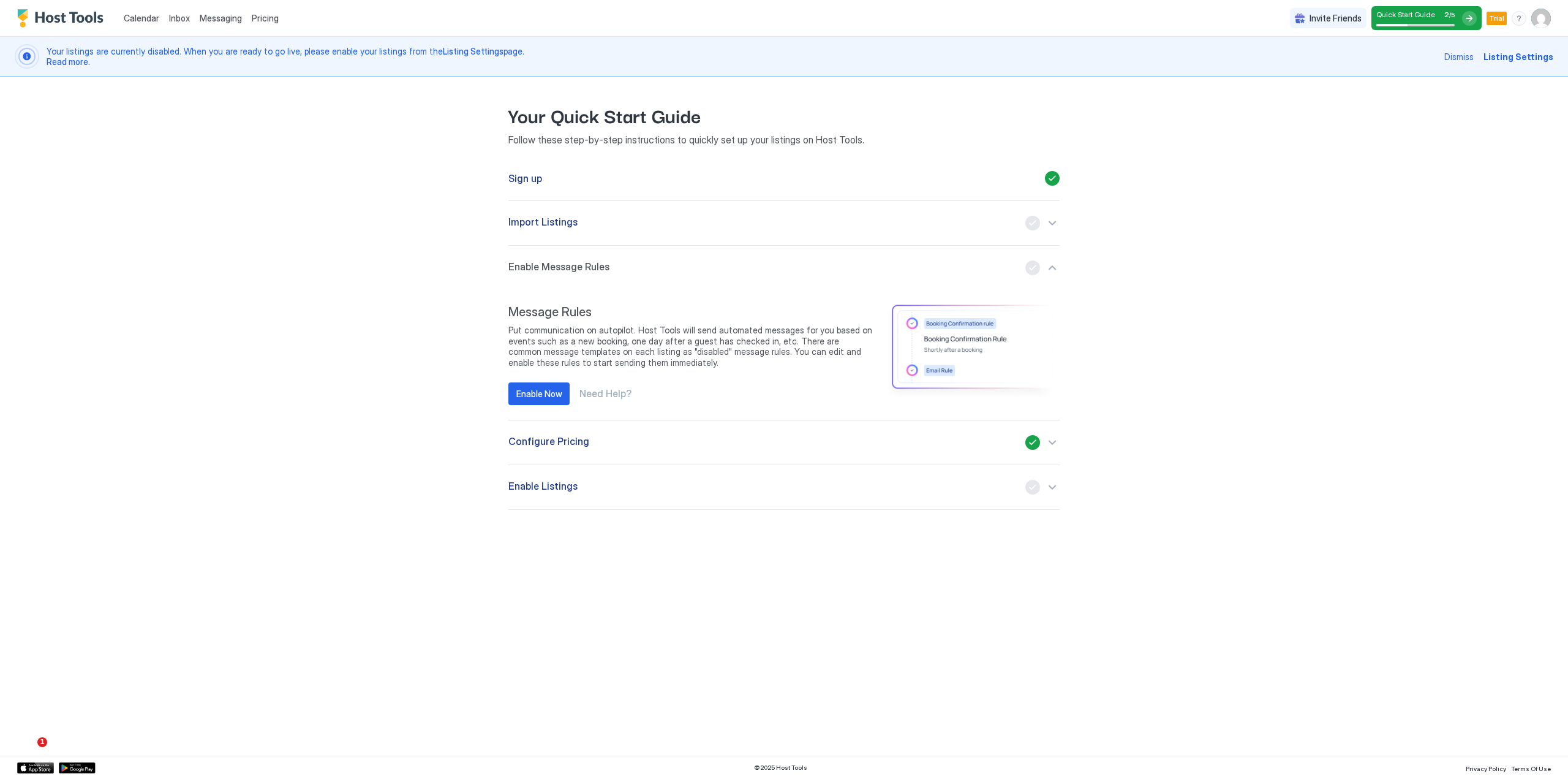
click at [558, 485] on span "Enable Listings" at bounding box center [543, 487] width 69 height 15
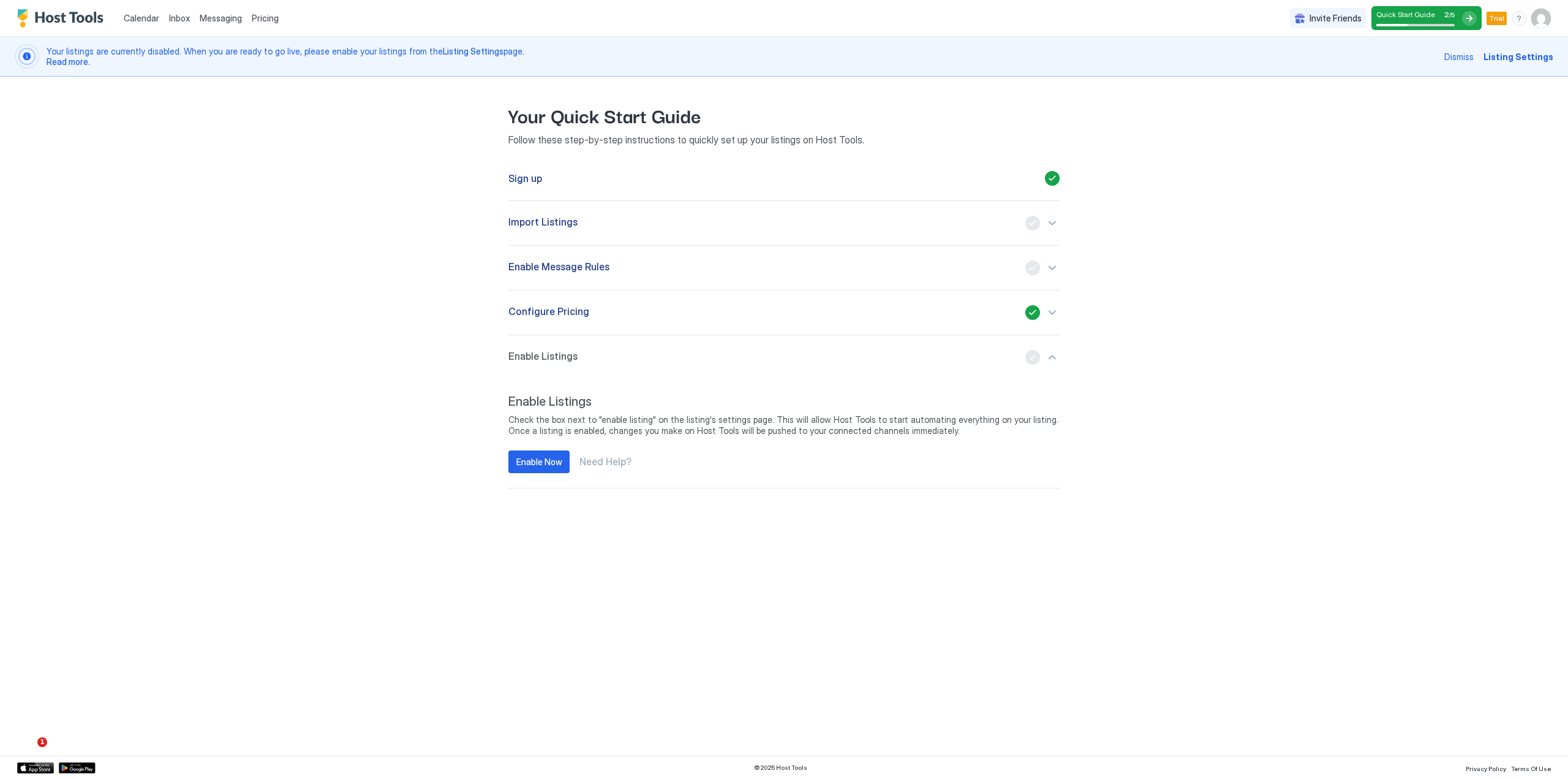
click at [1527, 57] on span "Listing Settings" at bounding box center [1518, 57] width 70 height 13
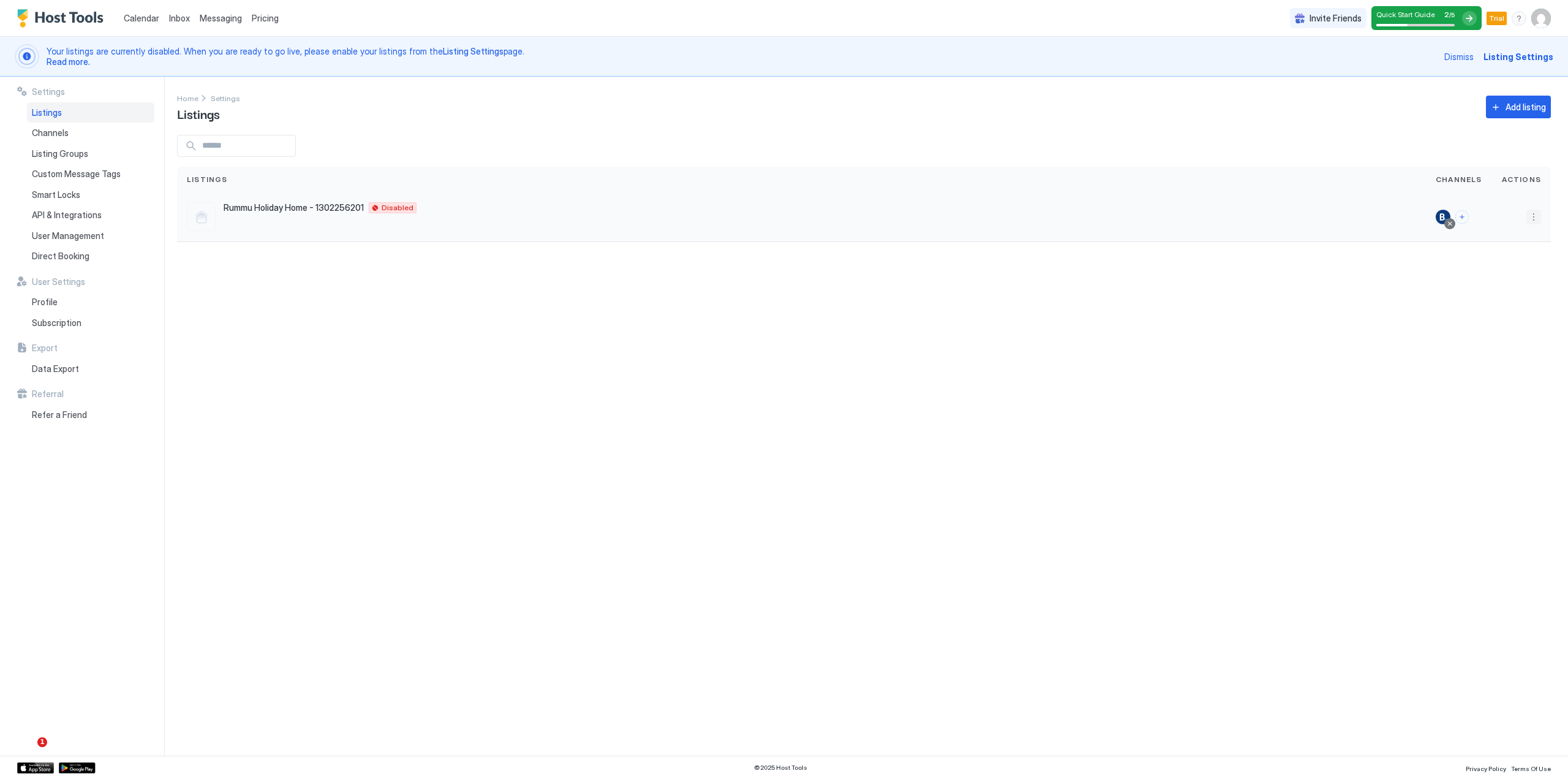
click at [1533, 213] on button "More options" at bounding box center [1533, 216] width 15 height 15
click at [1503, 252] on div "Pricing" at bounding box center [1503, 254] width 84 height 19
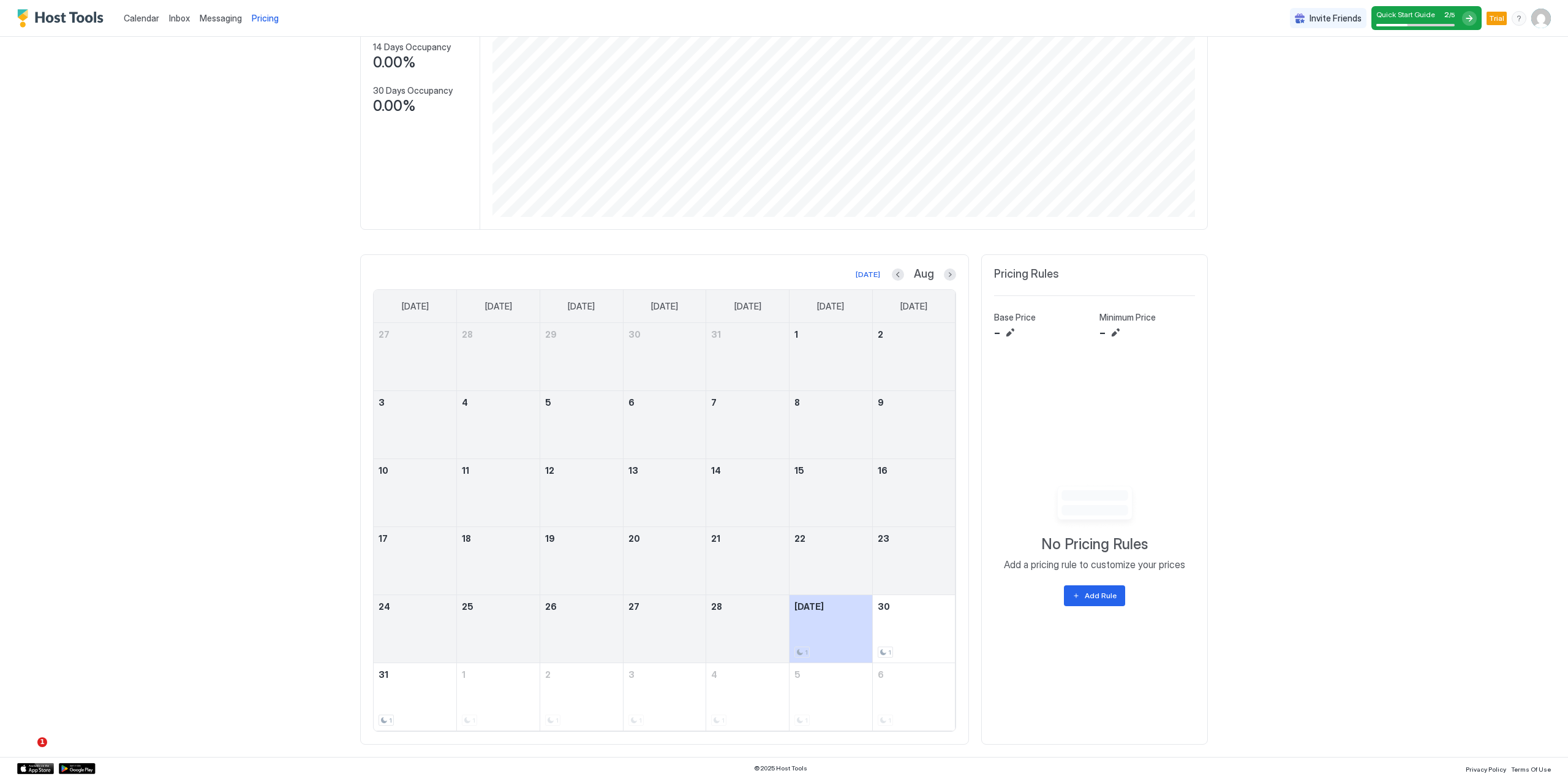
scroll to position [241, 0]
click at [896, 278] on button "Previous month" at bounding box center [898, 274] width 12 height 12
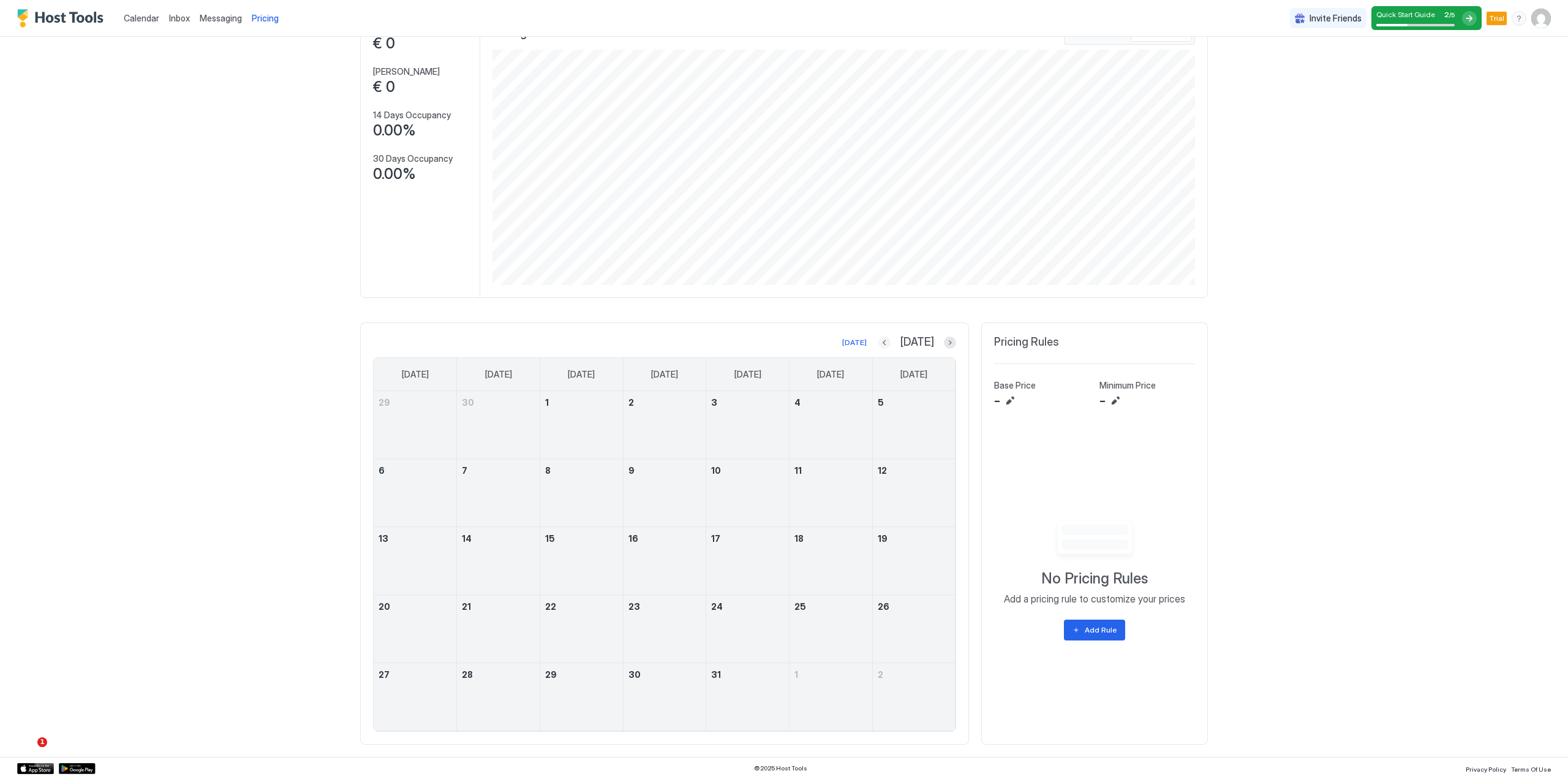
click at [890, 345] on button "Previous month" at bounding box center [884, 342] width 12 height 12
click at [897, 345] on button "Previous month" at bounding box center [900, 342] width 12 height 12
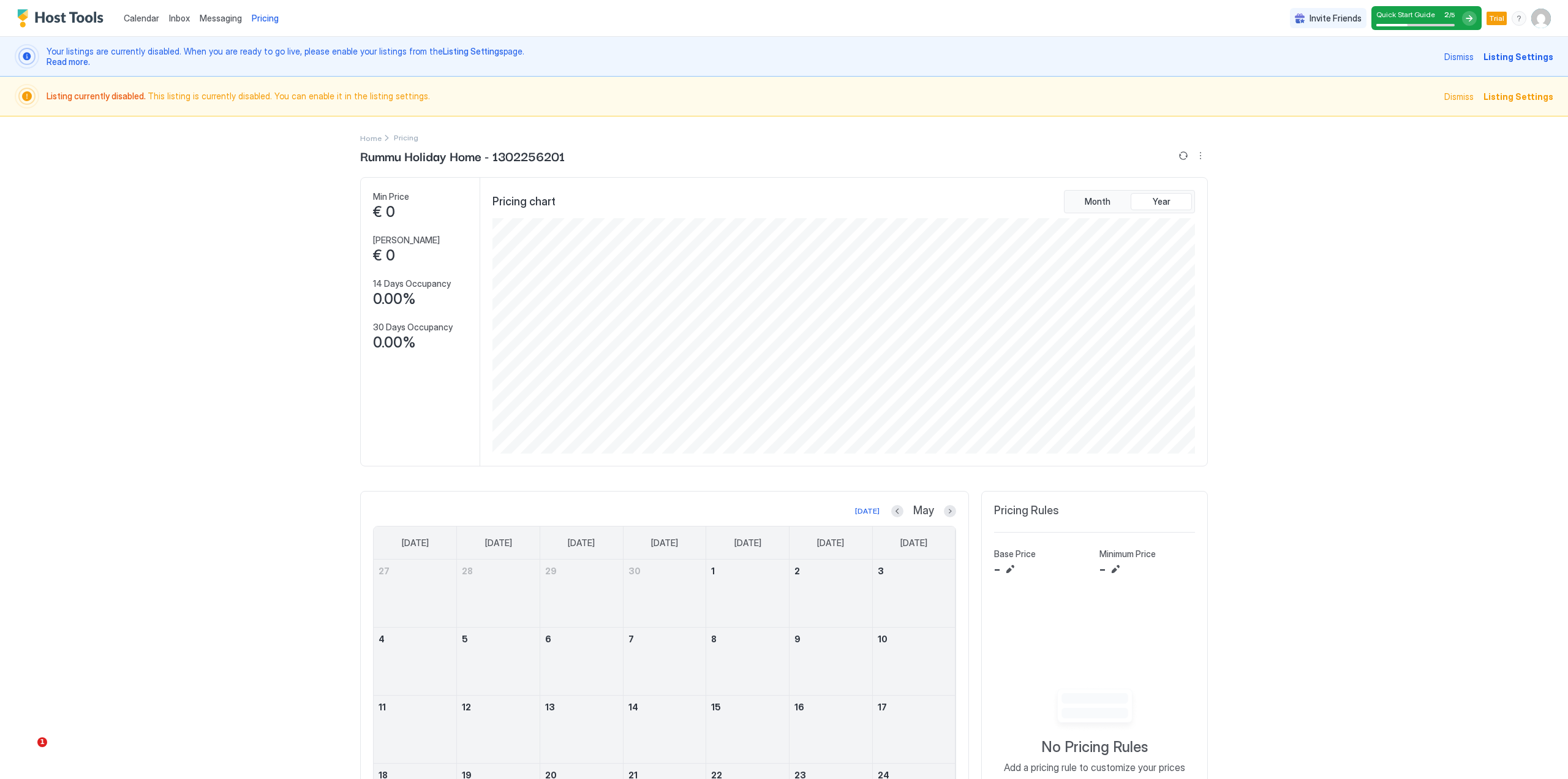
click at [1453, 98] on span "Dismiss" at bounding box center [1459, 96] width 30 height 13
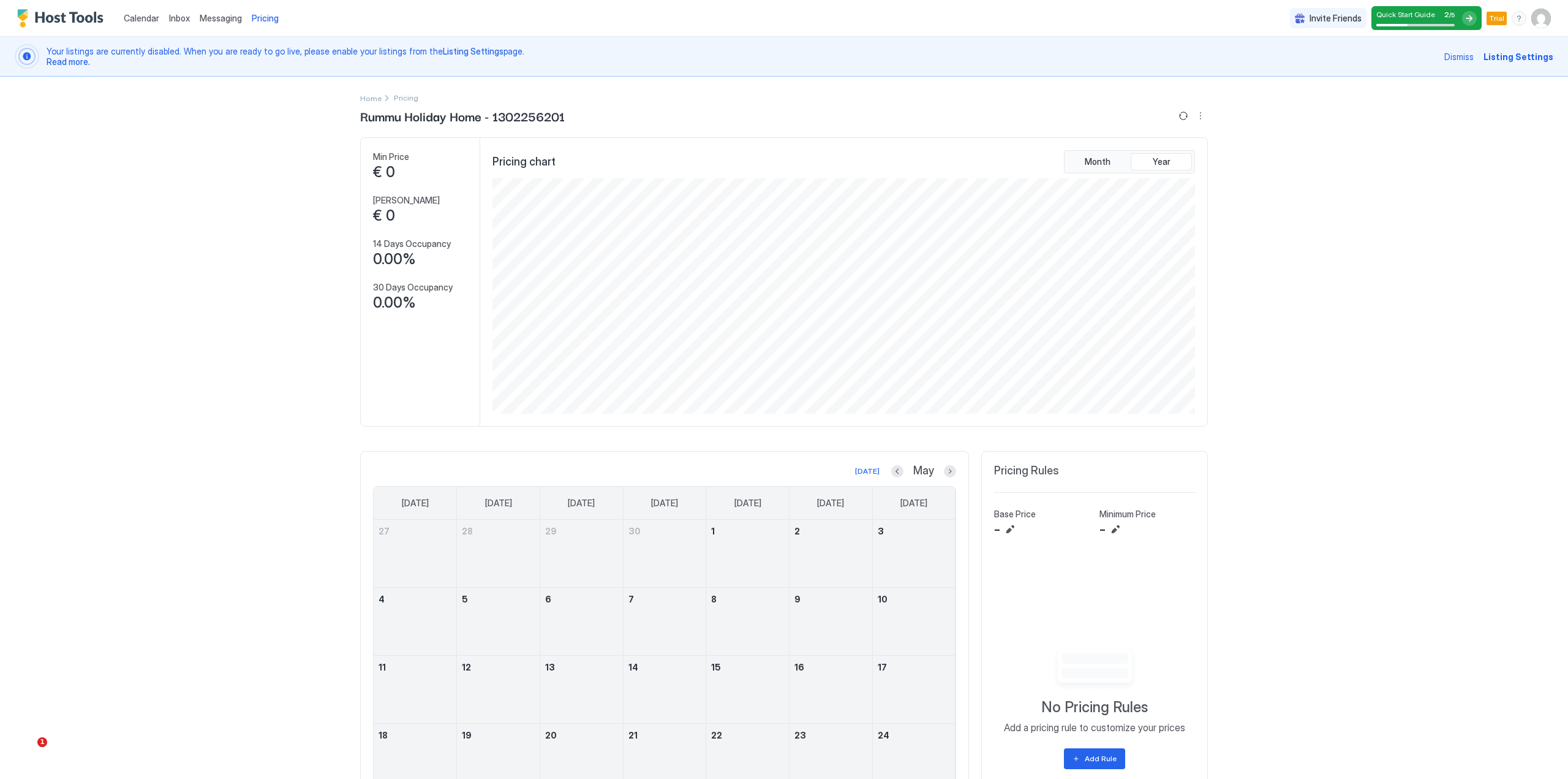
click at [1457, 57] on span "Dismiss" at bounding box center [1459, 57] width 30 height 13
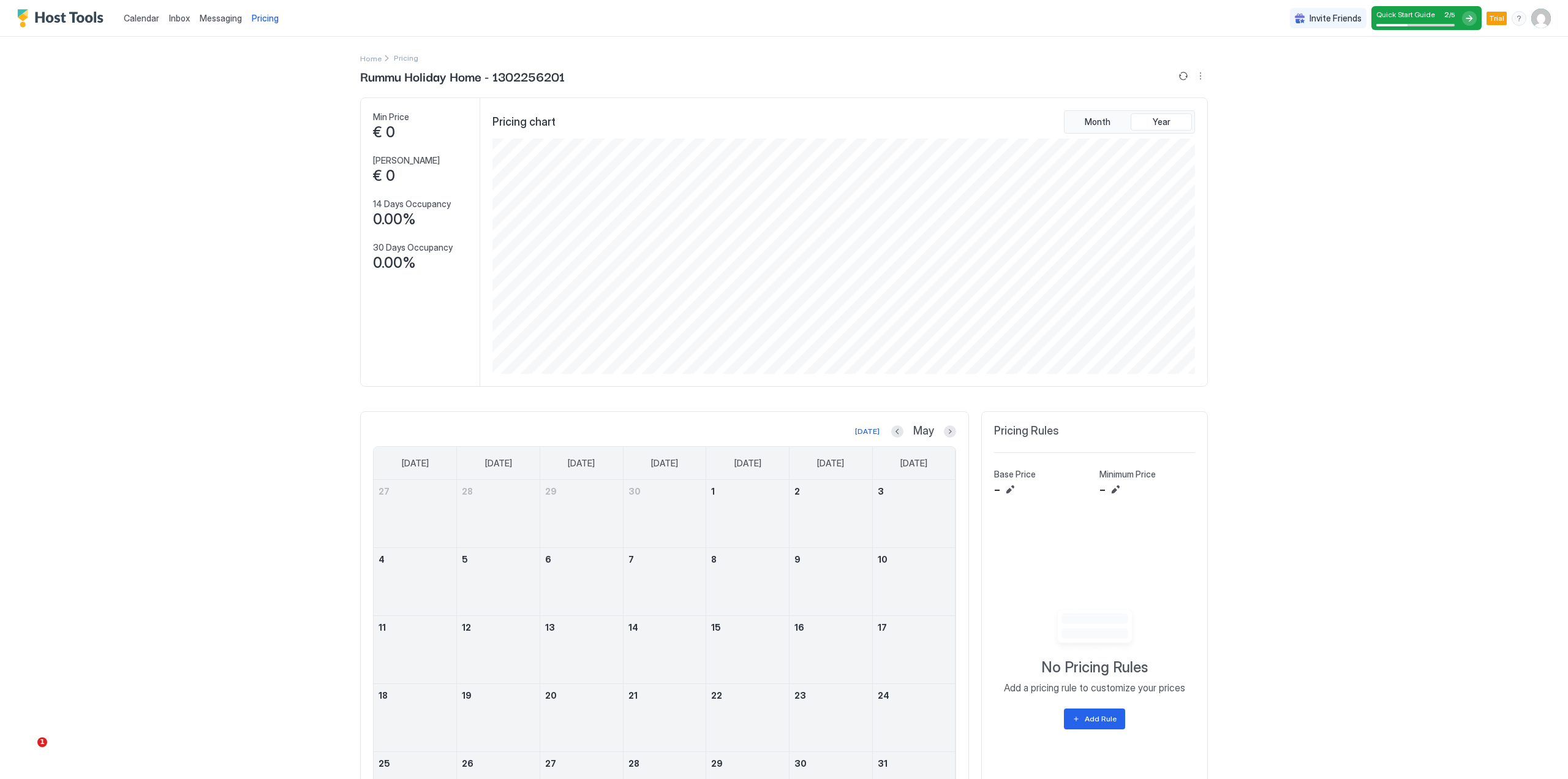
click at [1381, 13] on span "Quick Start Guide" at bounding box center [1405, 14] width 58 height 10
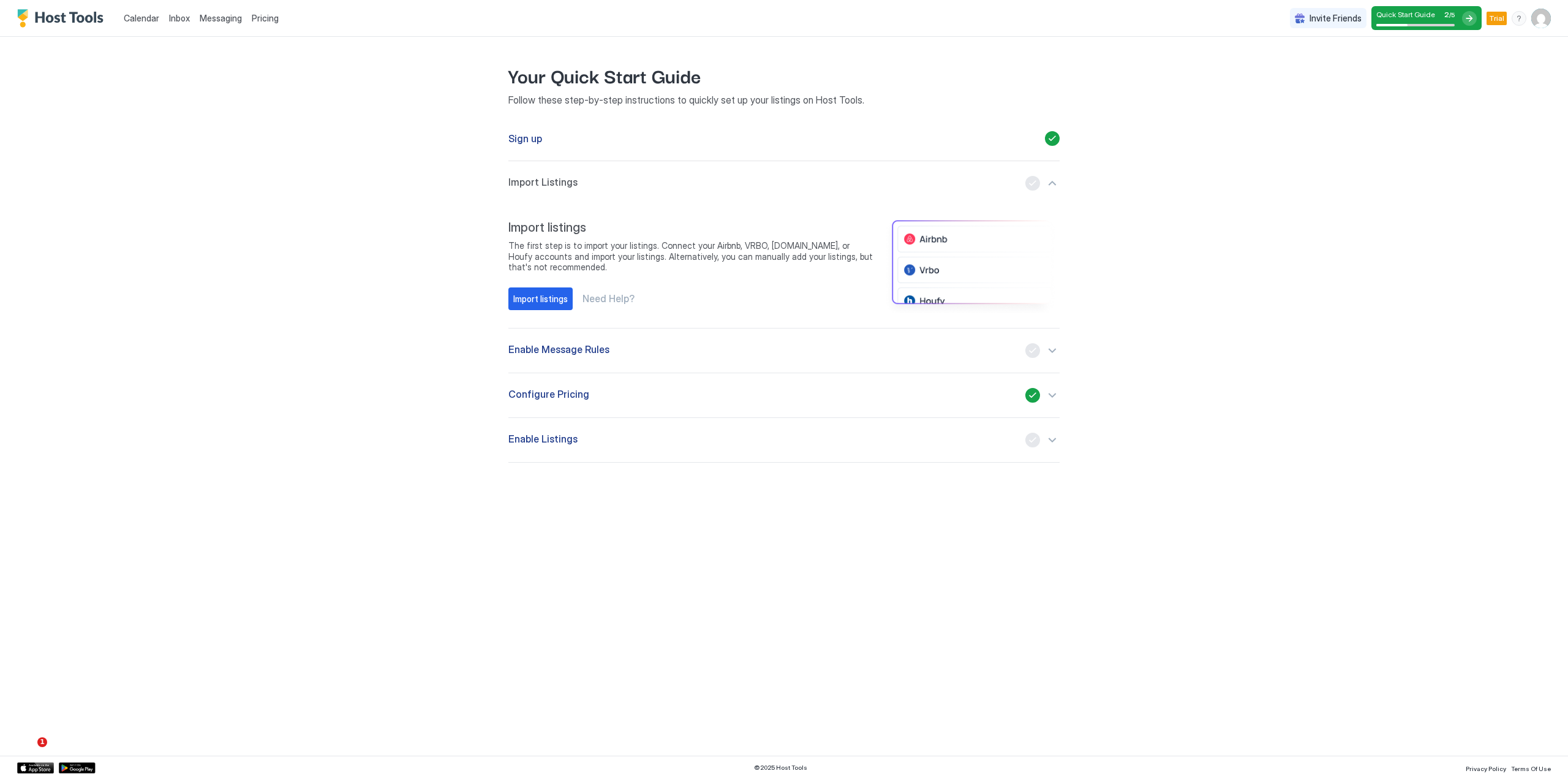
click at [556, 403] on button "Configure Pricing" at bounding box center [784, 395] width 551 height 44
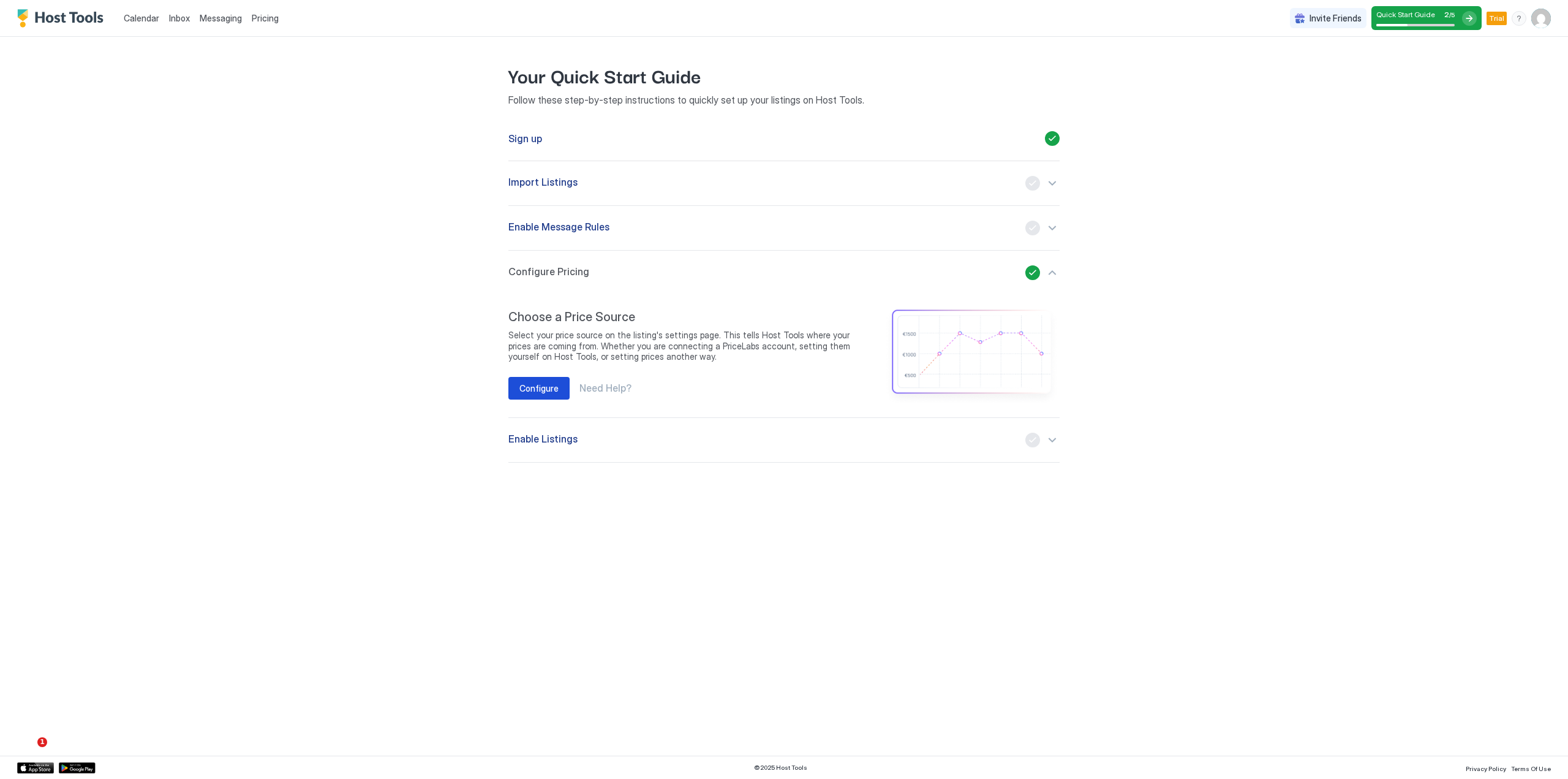
click at [537, 391] on div "Configure" at bounding box center [538, 388] width 39 height 13
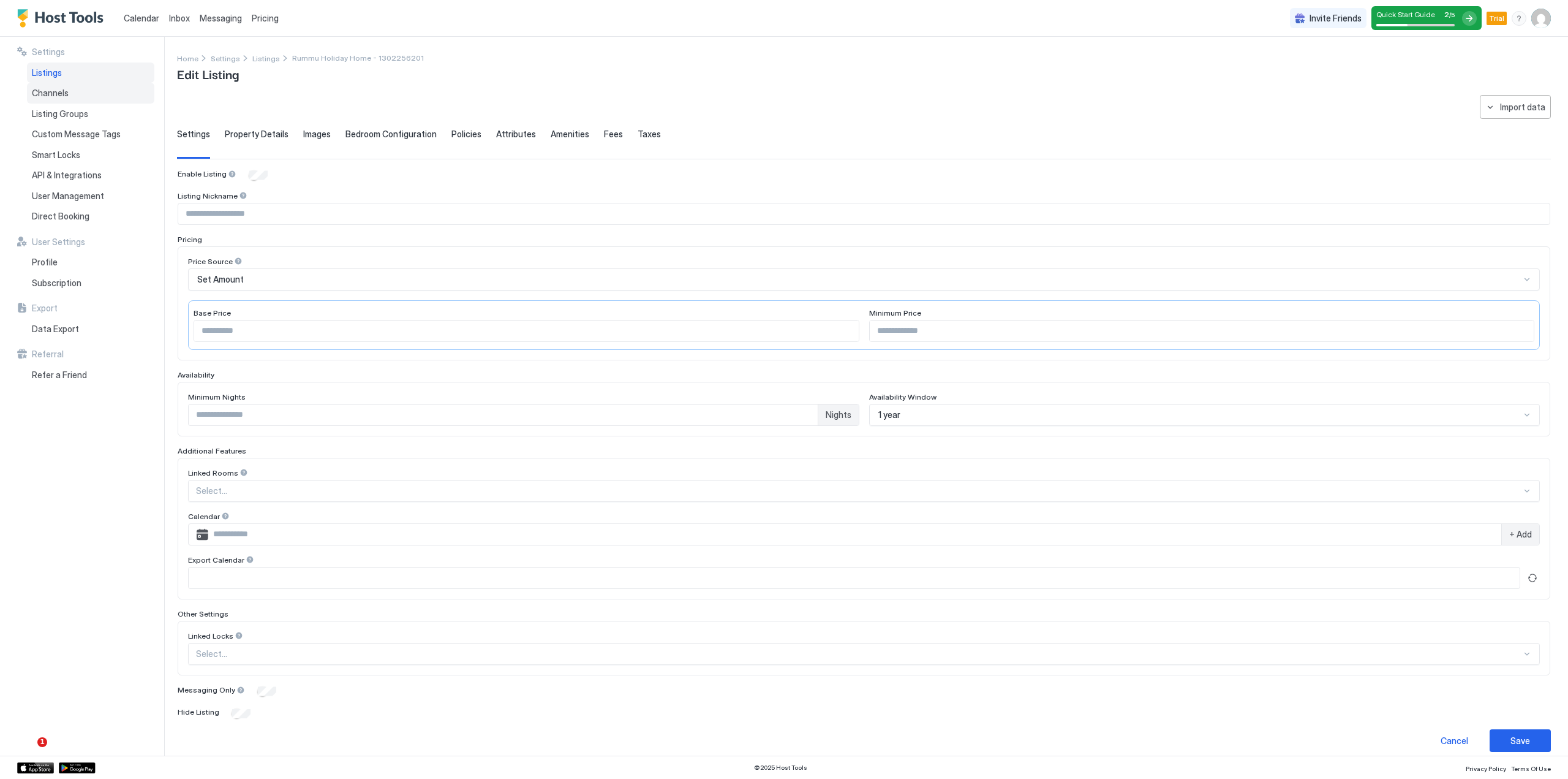
click at [65, 101] on div "Channels" at bounding box center [91, 93] width 127 height 21
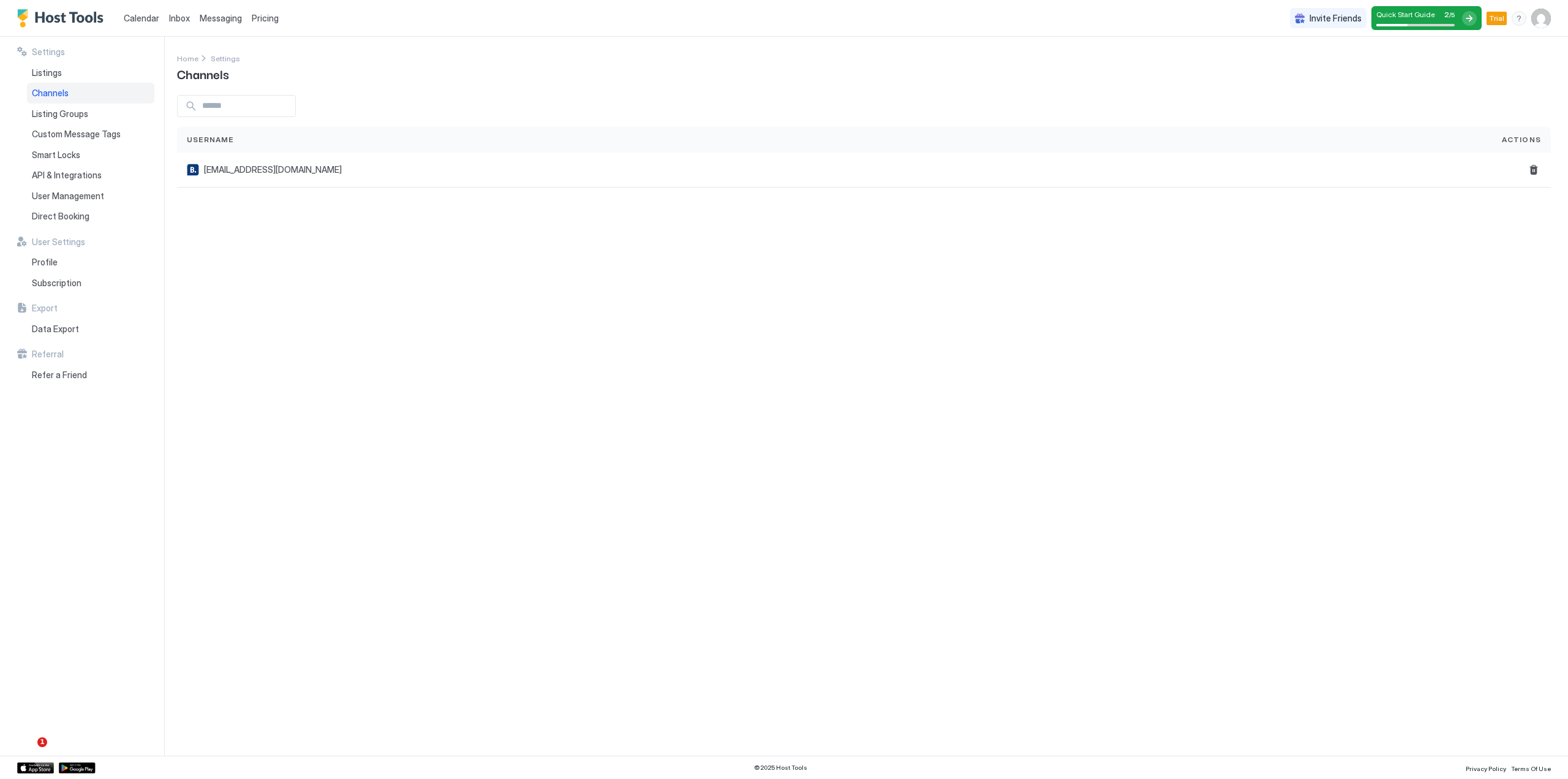
click at [344, 307] on div "Settings Home Settings Channels Username Actions [EMAIL_ADDRESS][DOMAIN_NAME]" at bounding box center [872, 396] width 1391 height 719
click at [66, 172] on span "API & Integrations" at bounding box center [67, 175] width 70 height 11
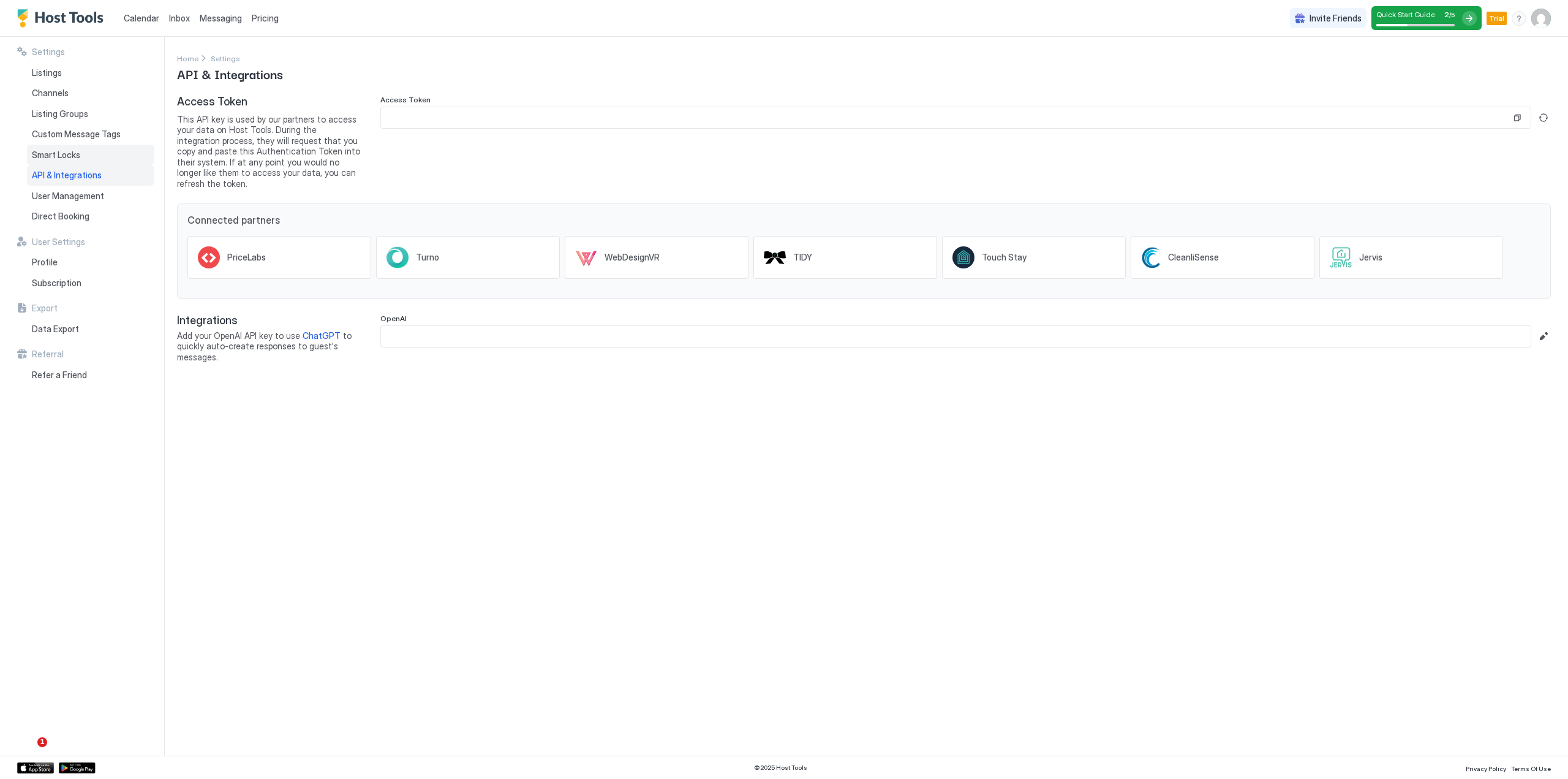
click at [65, 153] on span "Smart Locks" at bounding box center [57, 155] width 49 height 11
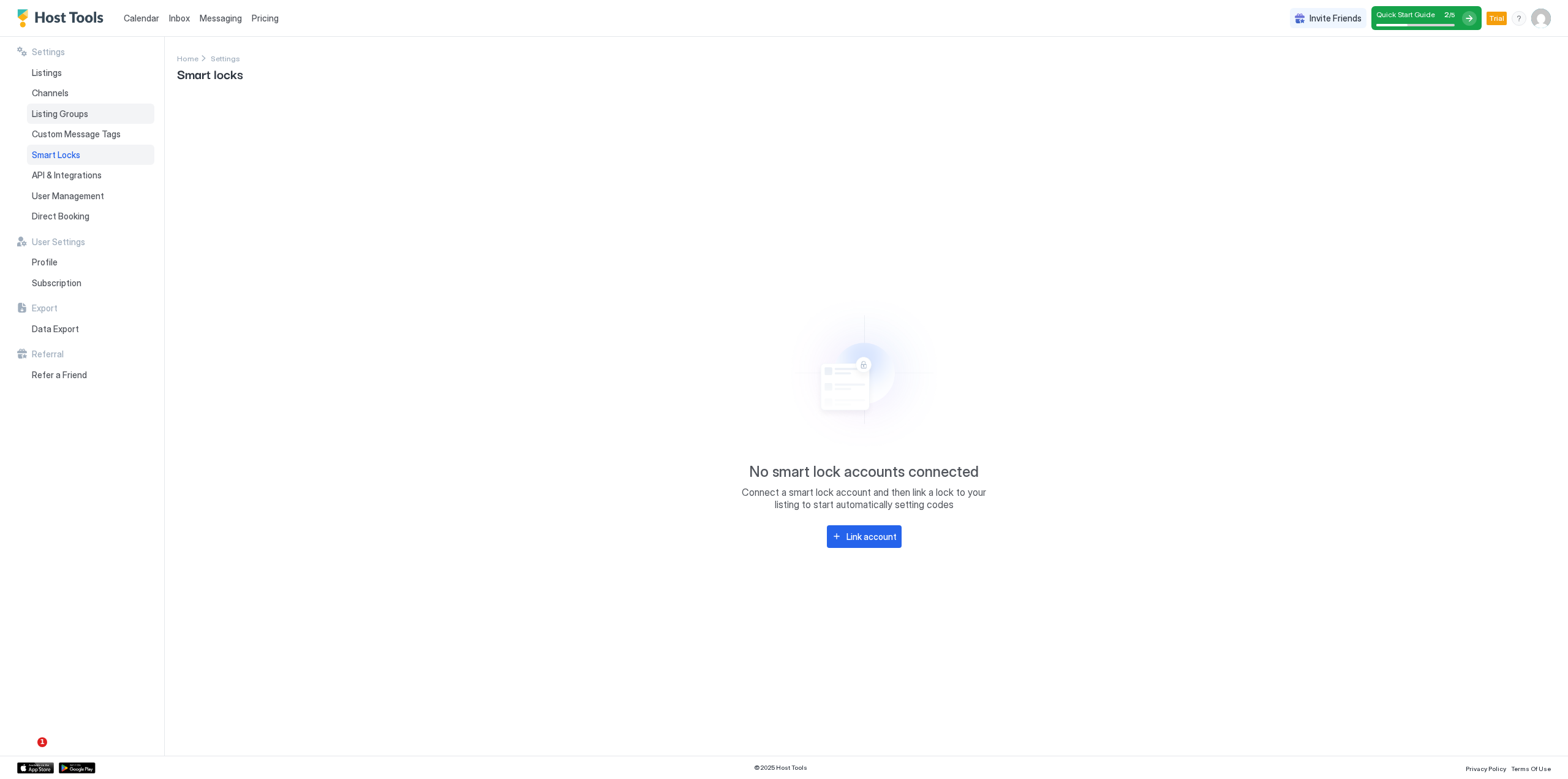
click at [58, 113] on span "Listing Groups" at bounding box center [60, 113] width 57 height 11
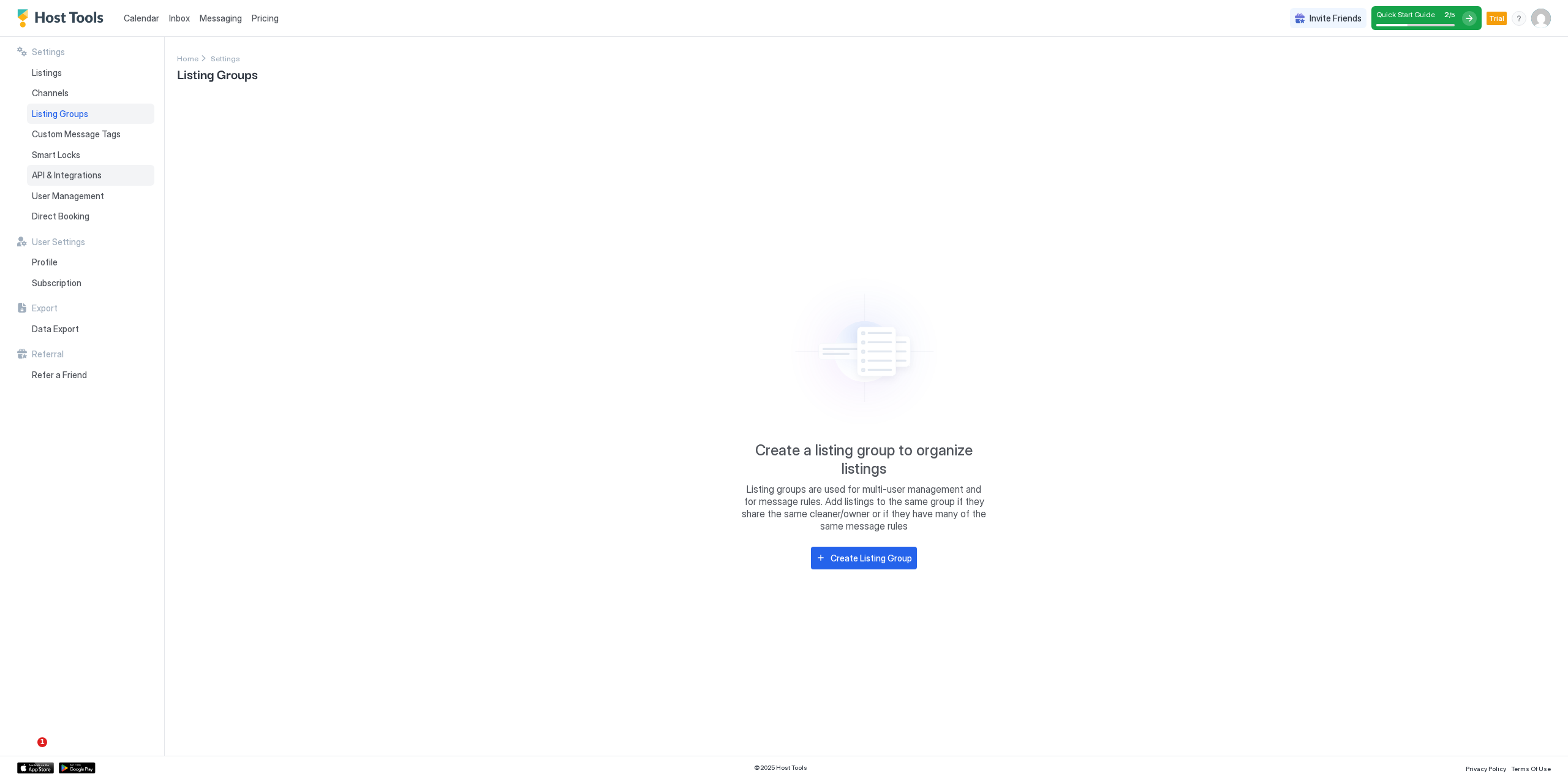
click at [71, 179] on span "API & Integrations" at bounding box center [67, 175] width 70 height 11
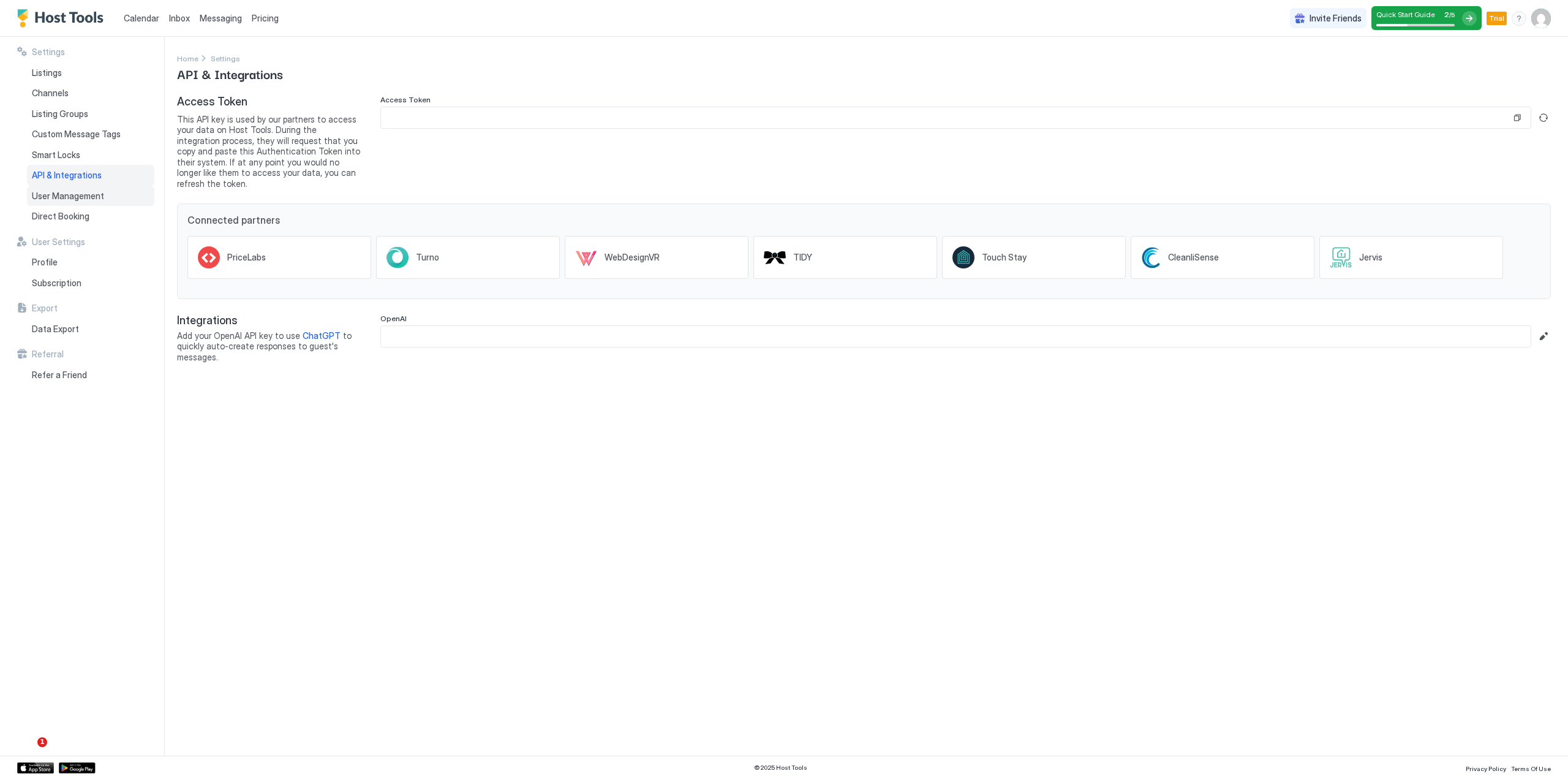
click at [84, 200] on span "User Management" at bounding box center [68, 196] width 72 height 11
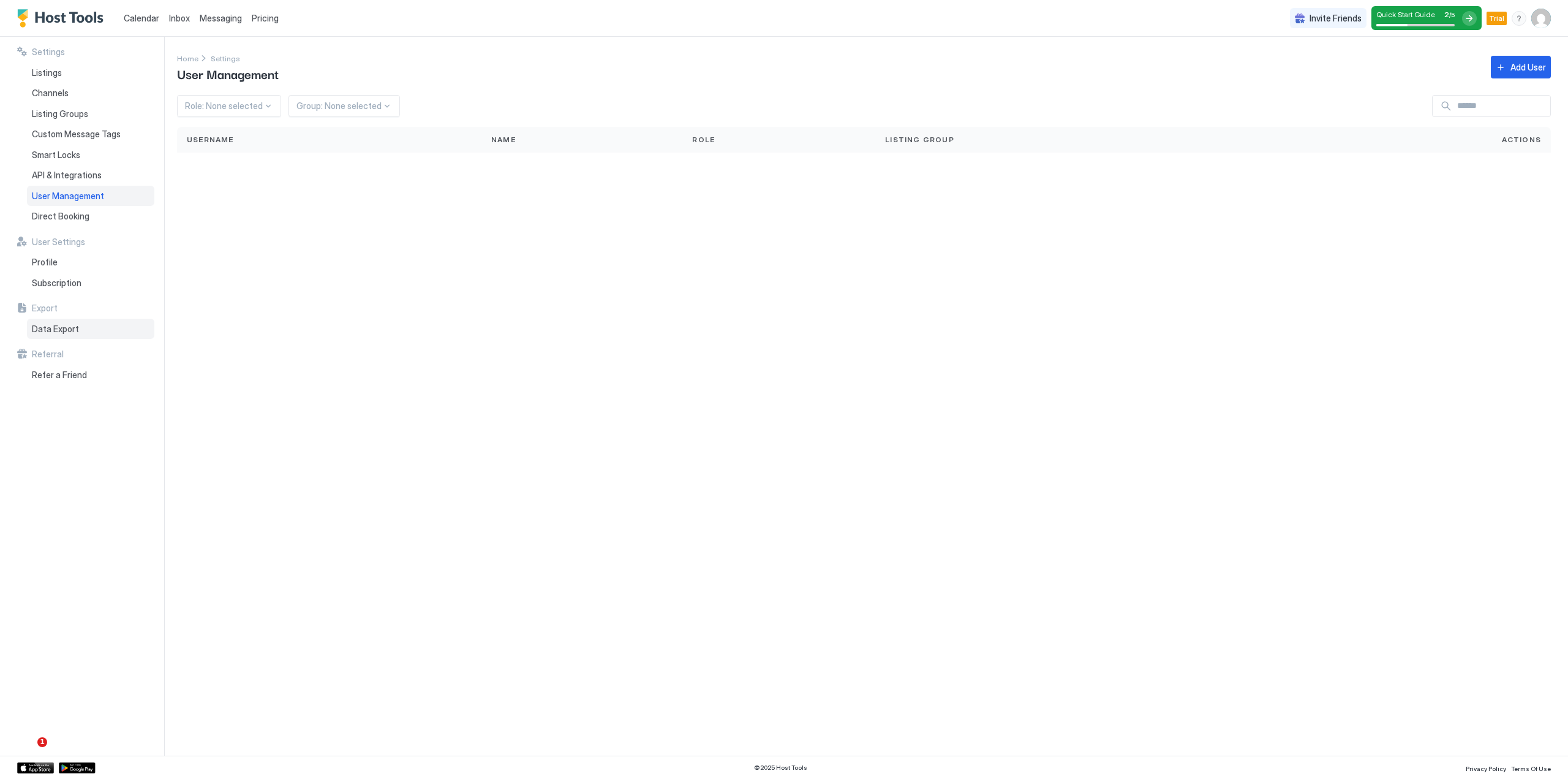
click at [70, 327] on span "Data Export" at bounding box center [56, 329] width 47 height 11
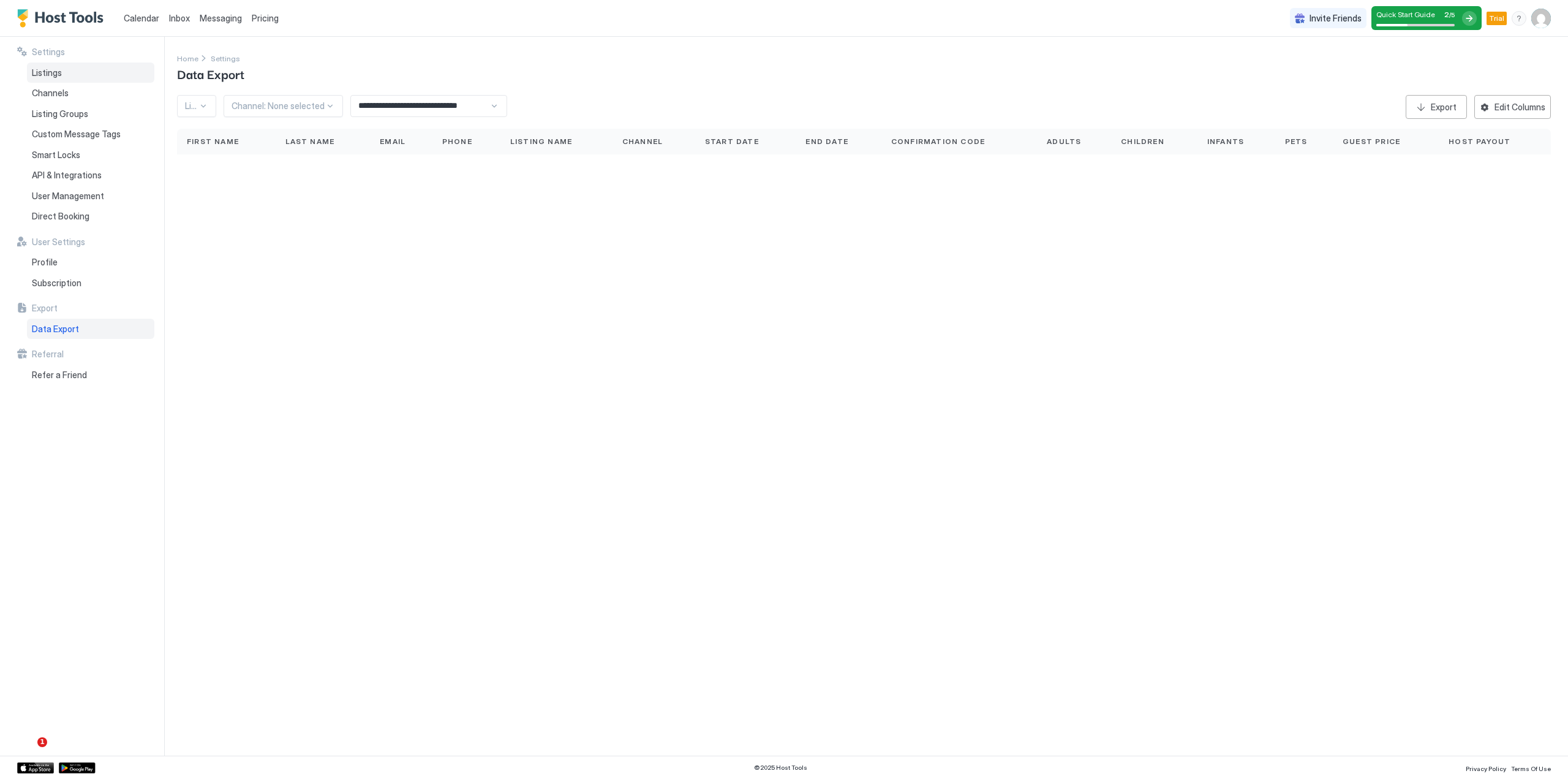
click at [49, 71] on span "Listings" at bounding box center [47, 72] width 30 height 11
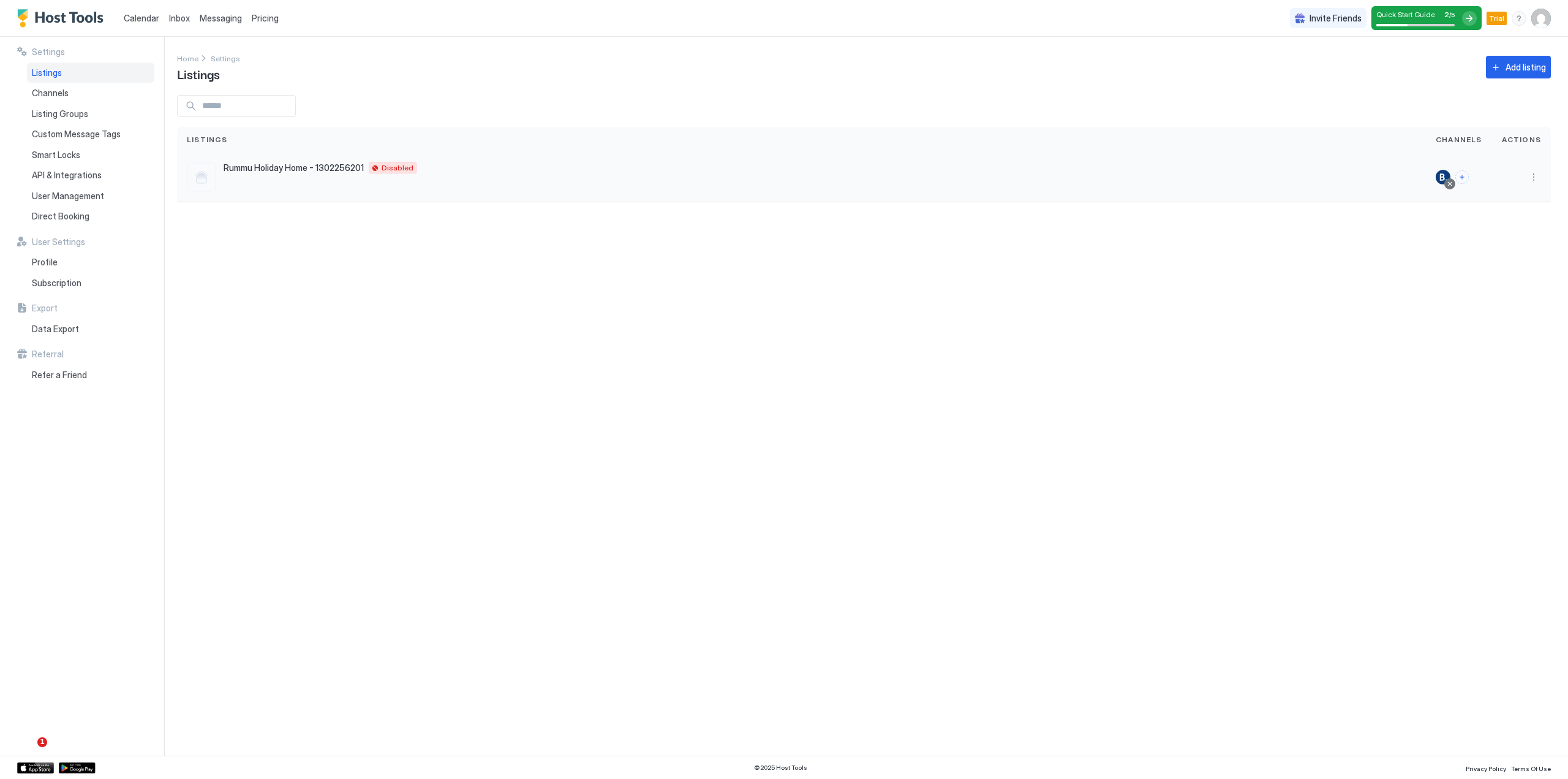
click at [317, 170] on span "Rummu Holiday Home - 1302256201" at bounding box center [294, 167] width 140 height 11
click at [1538, 179] on button "More options" at bounding box center [1533, 177] width 15 height 15
click at [1365, 253] on div at bounding box center [784, 390] width 1568 height 779
click at [147, 17] on span "Calendar" at bounding box center [141, 18] width 36 height 10
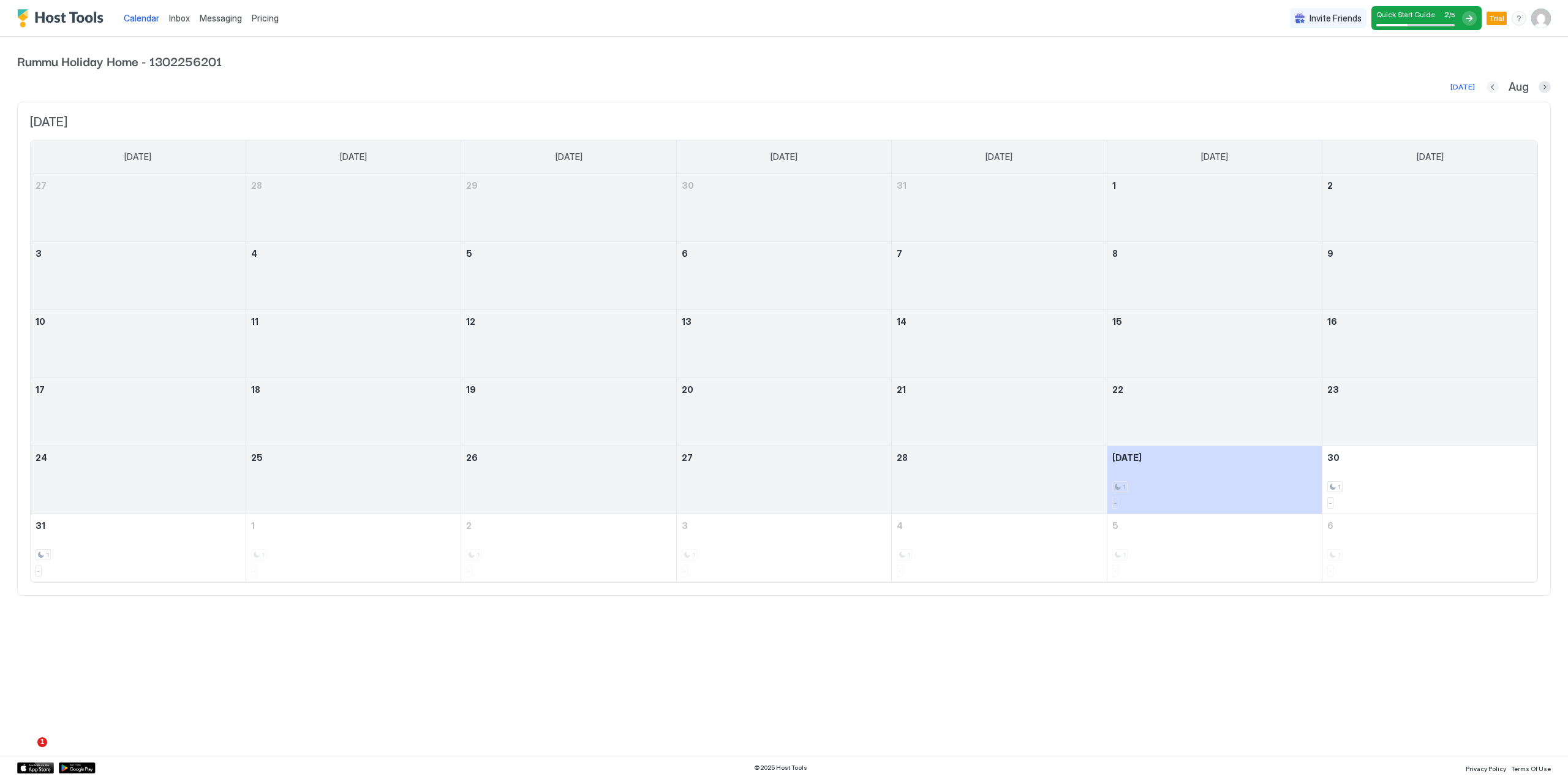
click at [1497, 86] on button "Previous month" at bounding box center [1492, 87] width 12 height 12
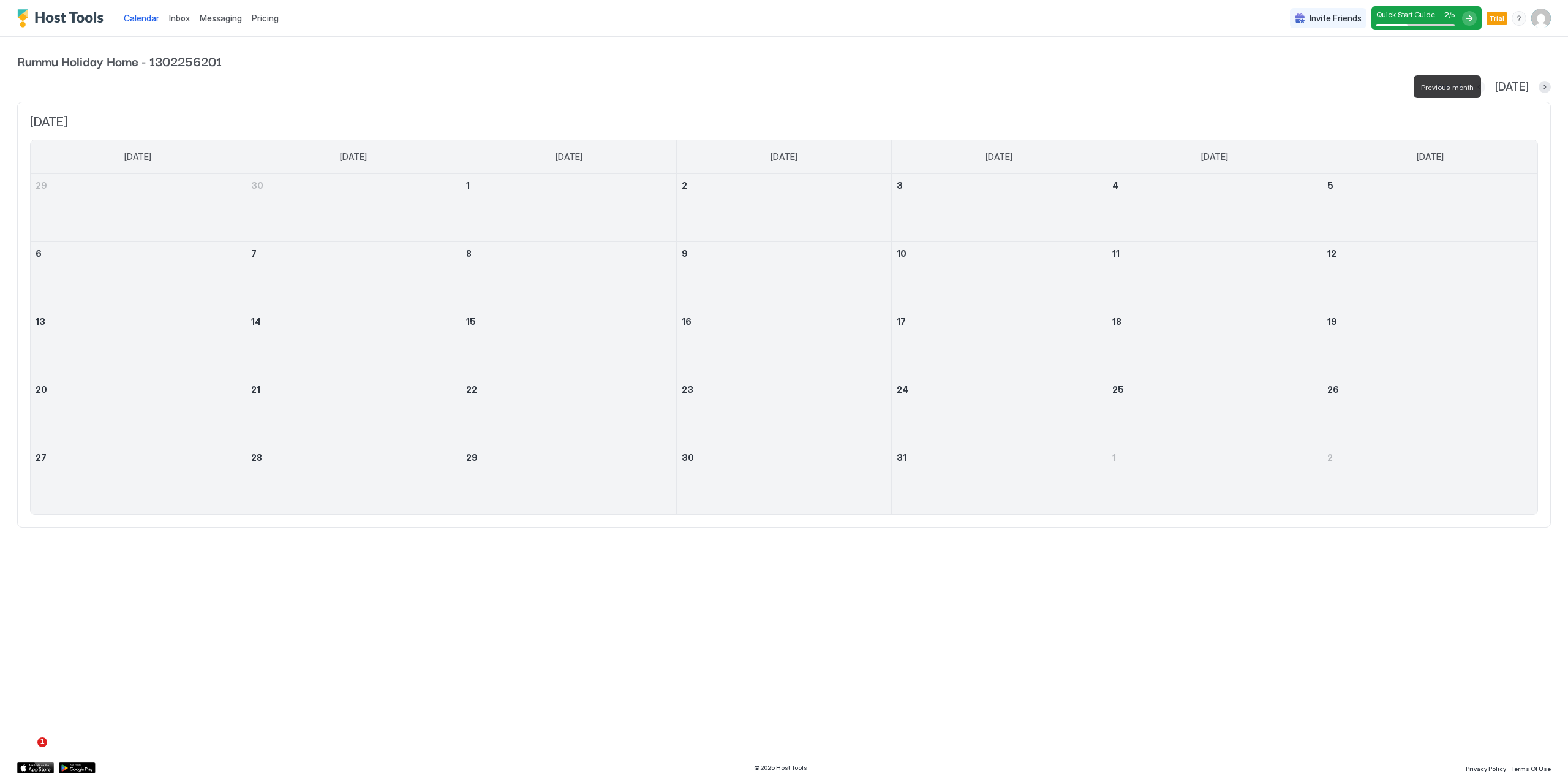
click at [1485, 88] on button "Previous month" at bounding box center [1479, 87] width 12 height 12
click at [1497, 88] on button "Previous month" at bounding box center [1495, 87] width 12 height 12
click at [1497, 88] on button "Previous month" at bounding box center [1492, 87] width 12 height 12
click at [1496, 88] on button "Previous month" at bounding box center [1496, 87] width 12 height 12
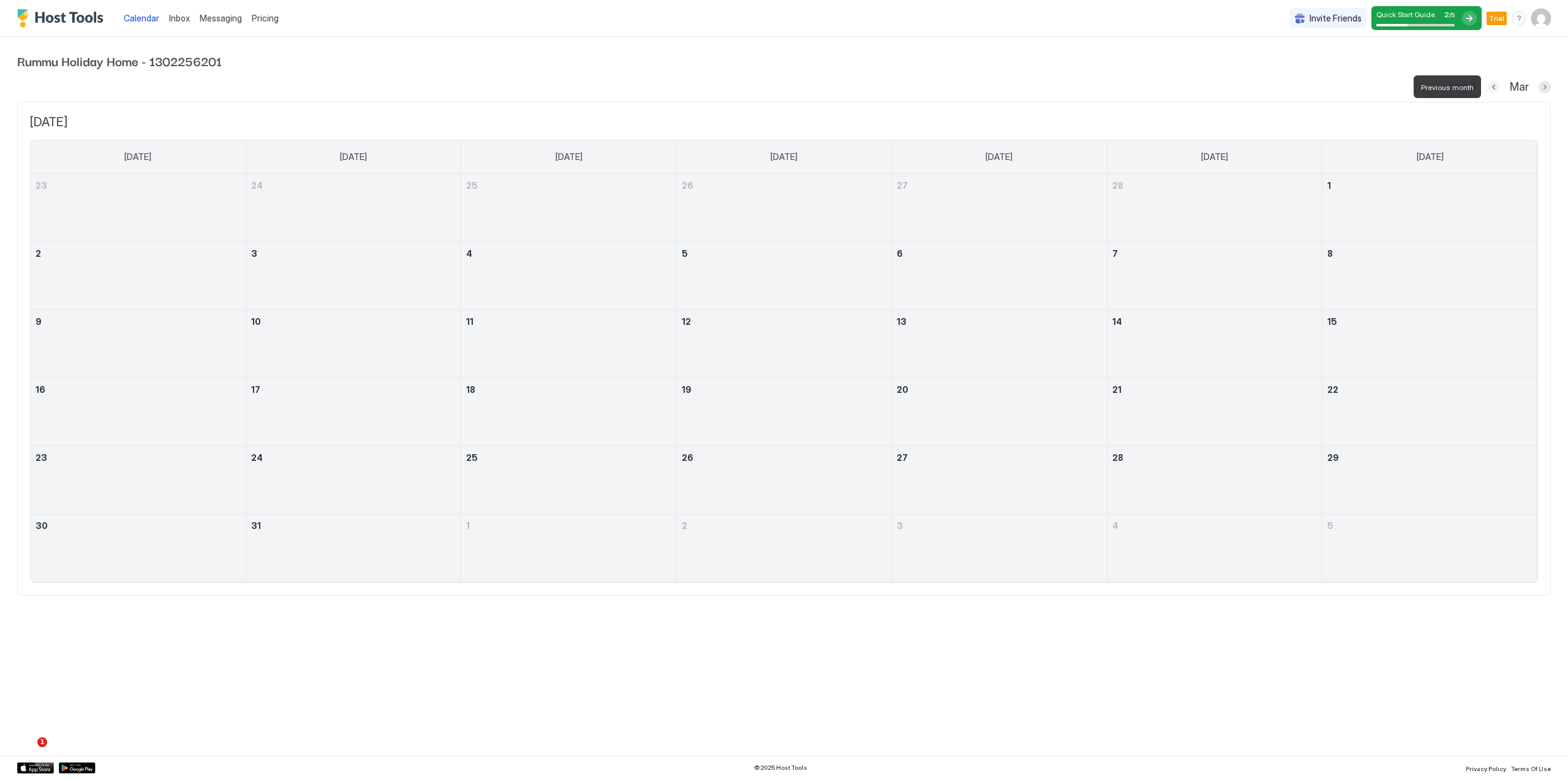
click at [1496, 88] on button "Previous month" at bounding box center [1494, 87] width 12 height 12
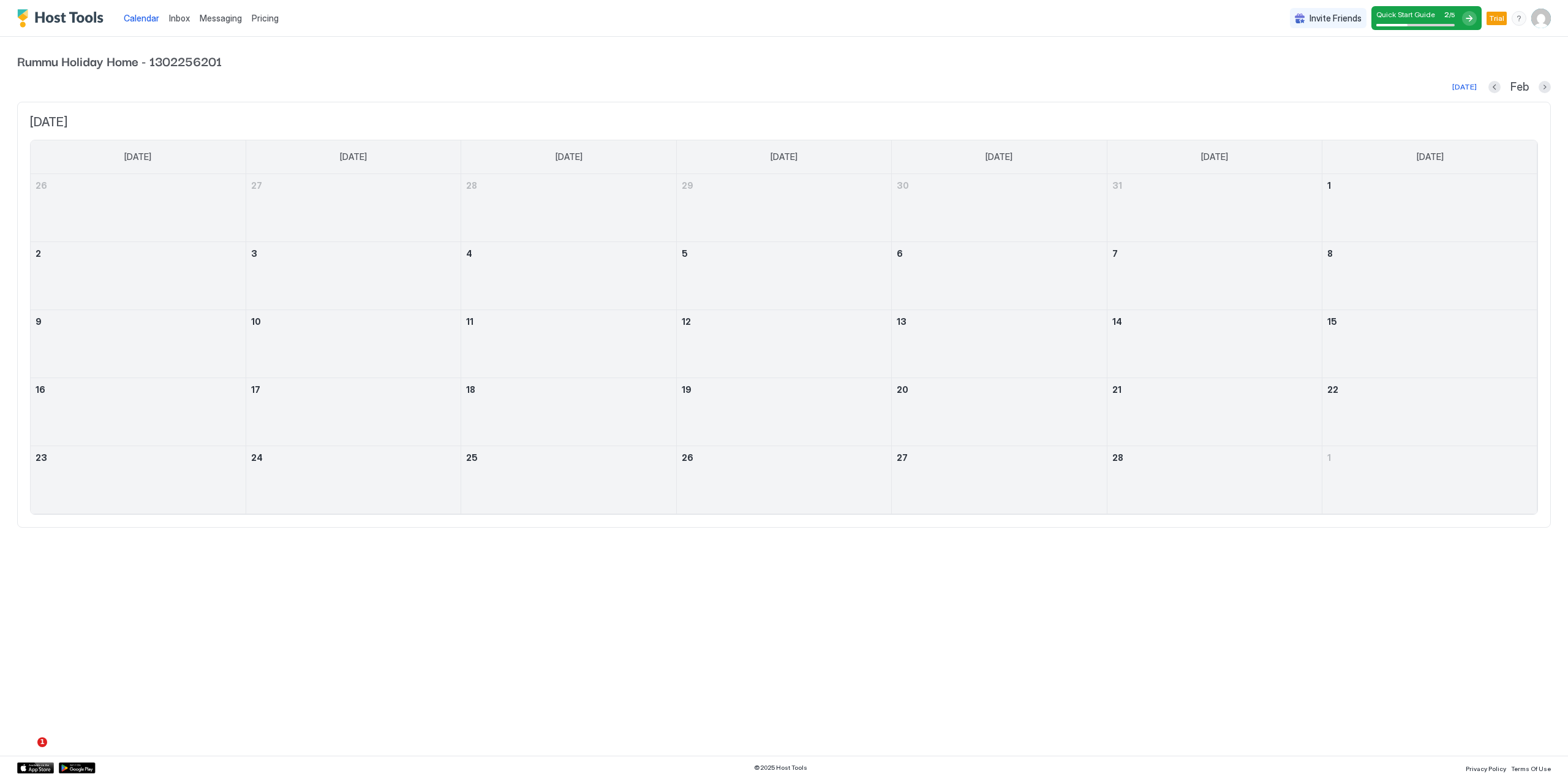
click at [174, 20] on span "Inbox" at bounding box center [179, 18] width 21 height 10
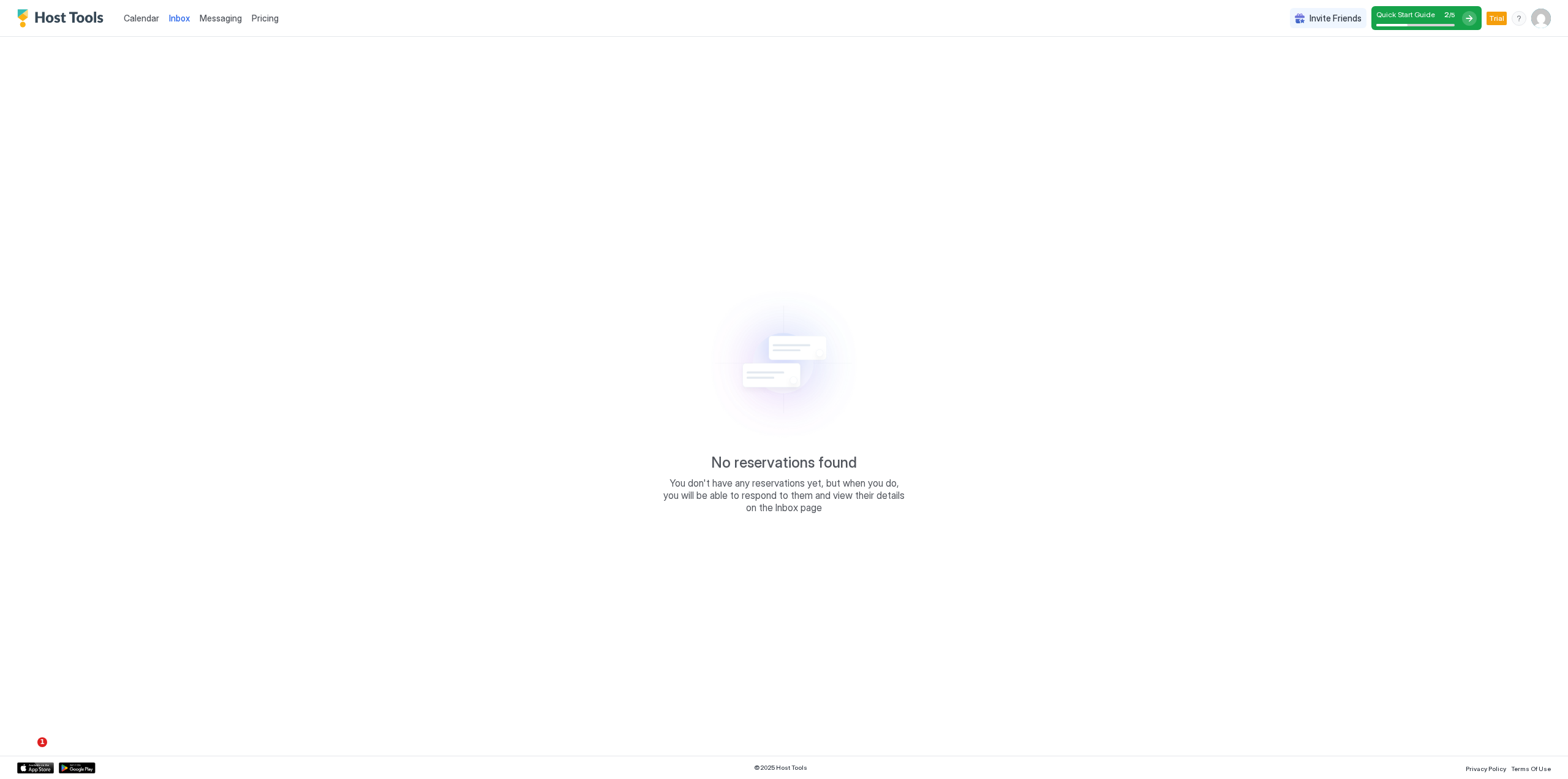
click at [220, 17] on span "Messaging" at bounding box center [220, 18] width 43 height 10
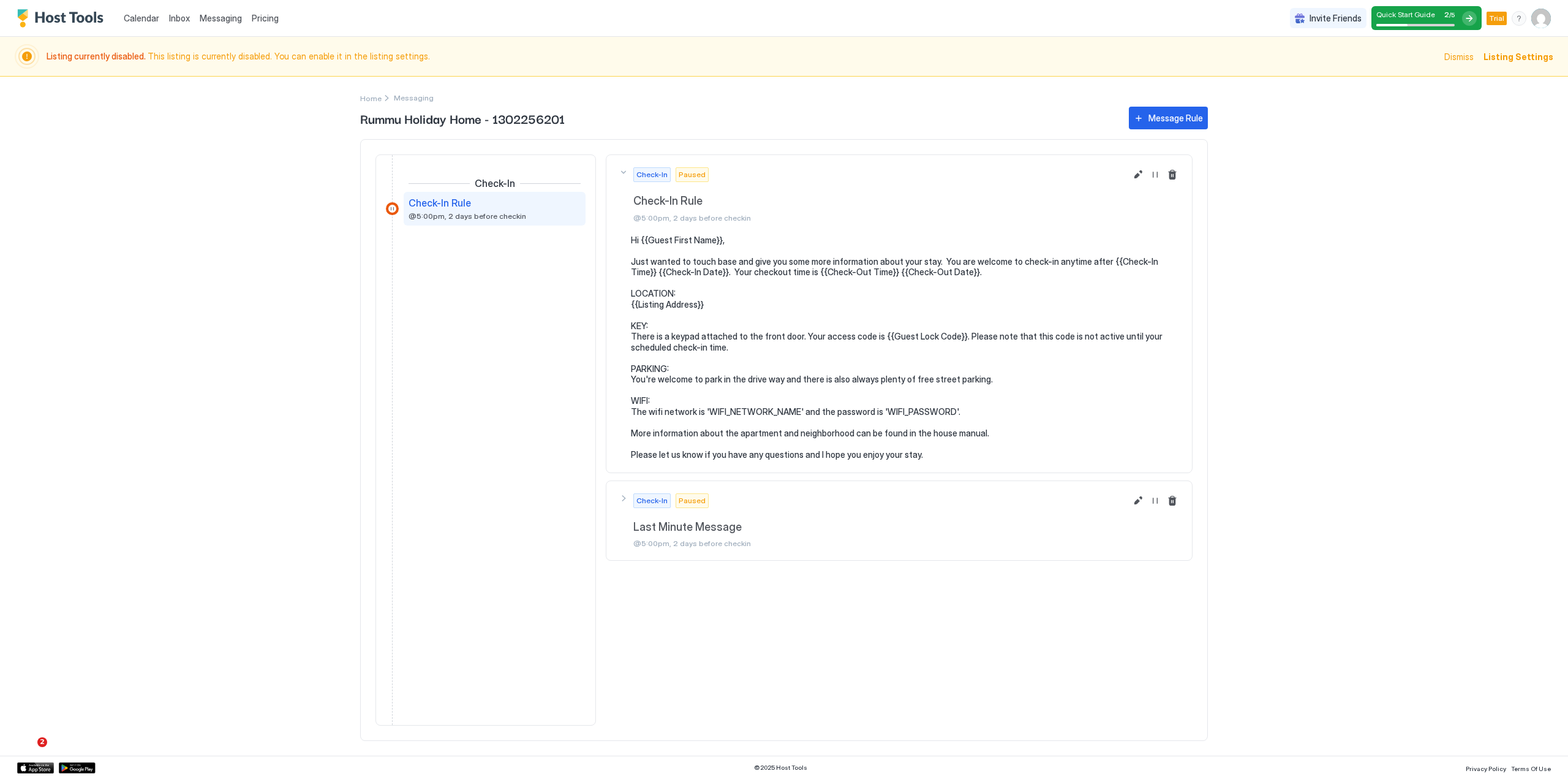
click at [271, 17] on span "Pricing" at bounding box center [265, 18] width 27 height 11
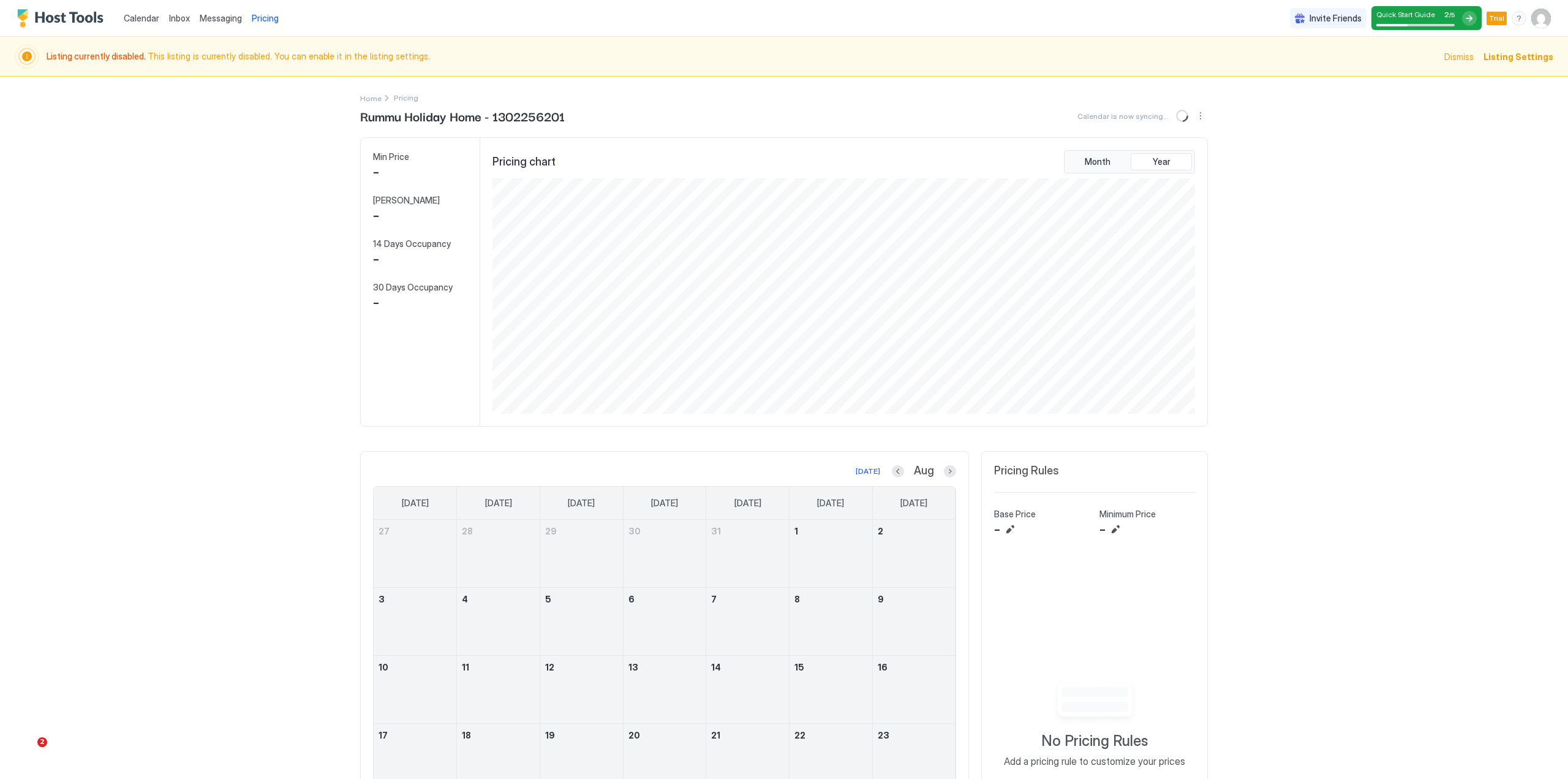
scroll to position [235, 706]
click at [1462, 57] on span "Dismiss" at bounding box center [1459, 57] width 30 height 13
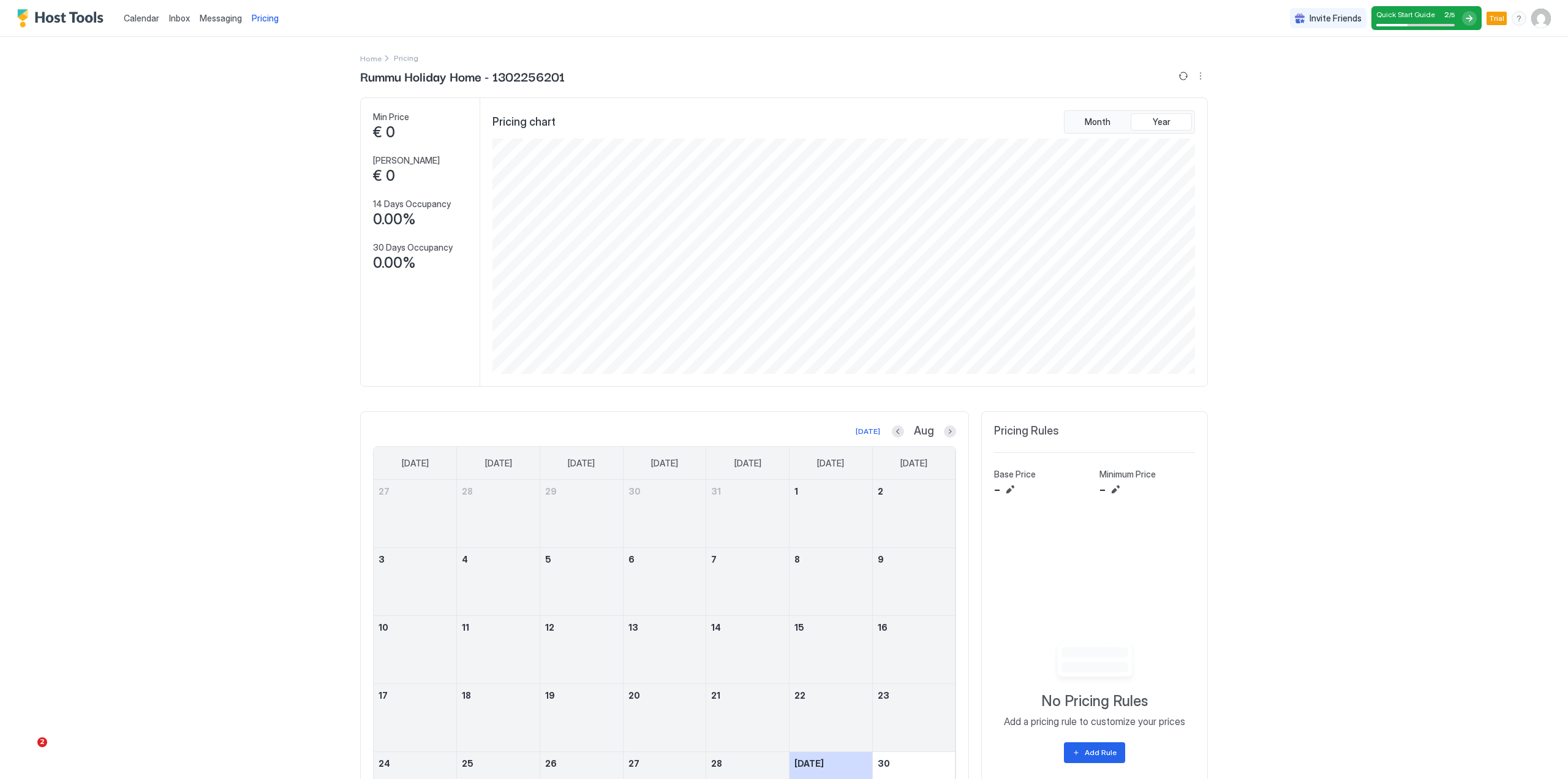
click at [1490, 20] on span "Trial" at bounding box center [1497, 18] width 16 height 11
click at [1531, 17] on img "User profile" at bounding box center [1541, 18] width 19 height 19
click at [1416, 73] on span "Settings" at bounding box center [1422, 68] width 33 height 11
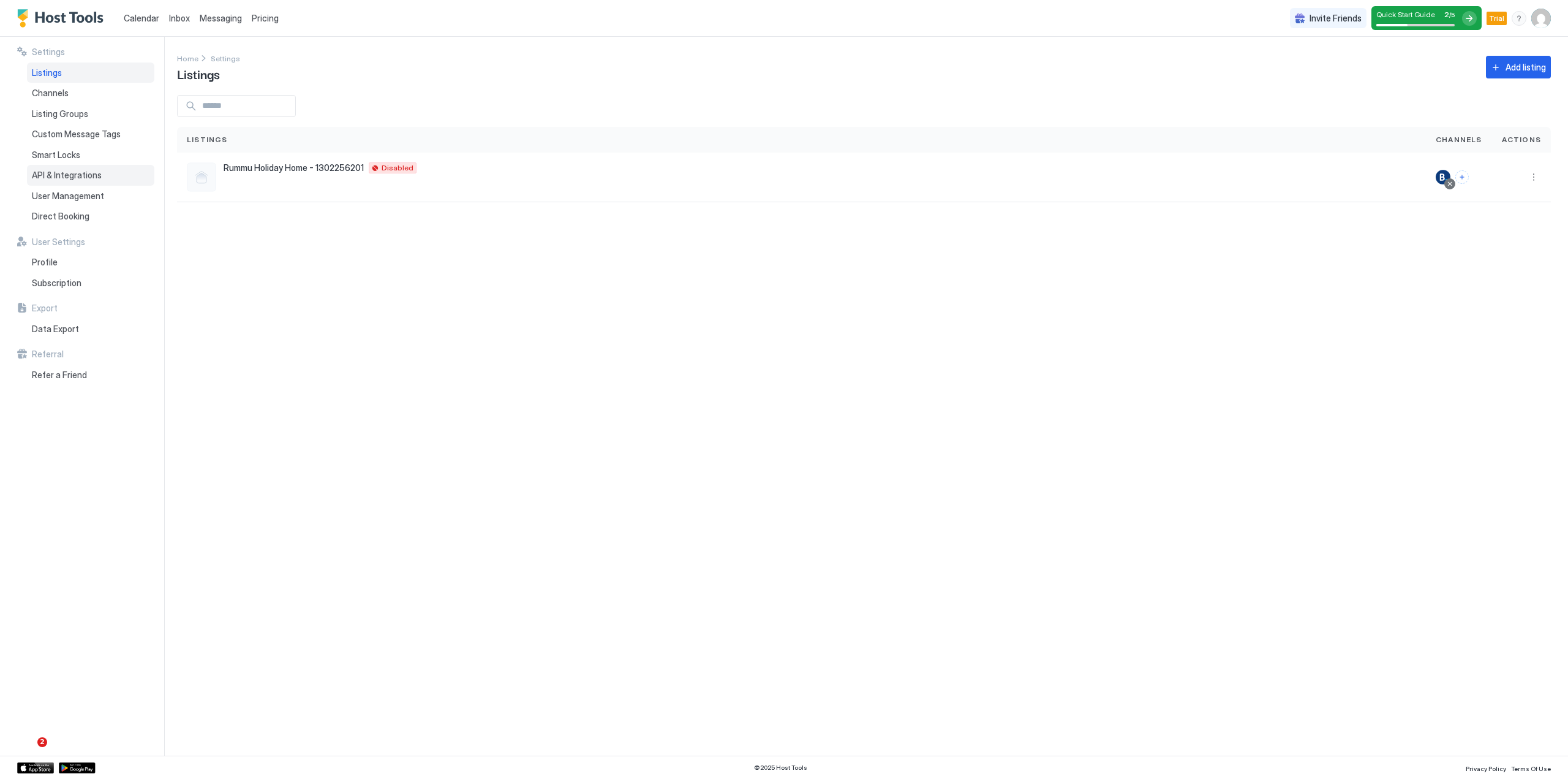
click at [73, 178] on span "API & Integrations" at bounding box center [67, 175] width 70 height 11
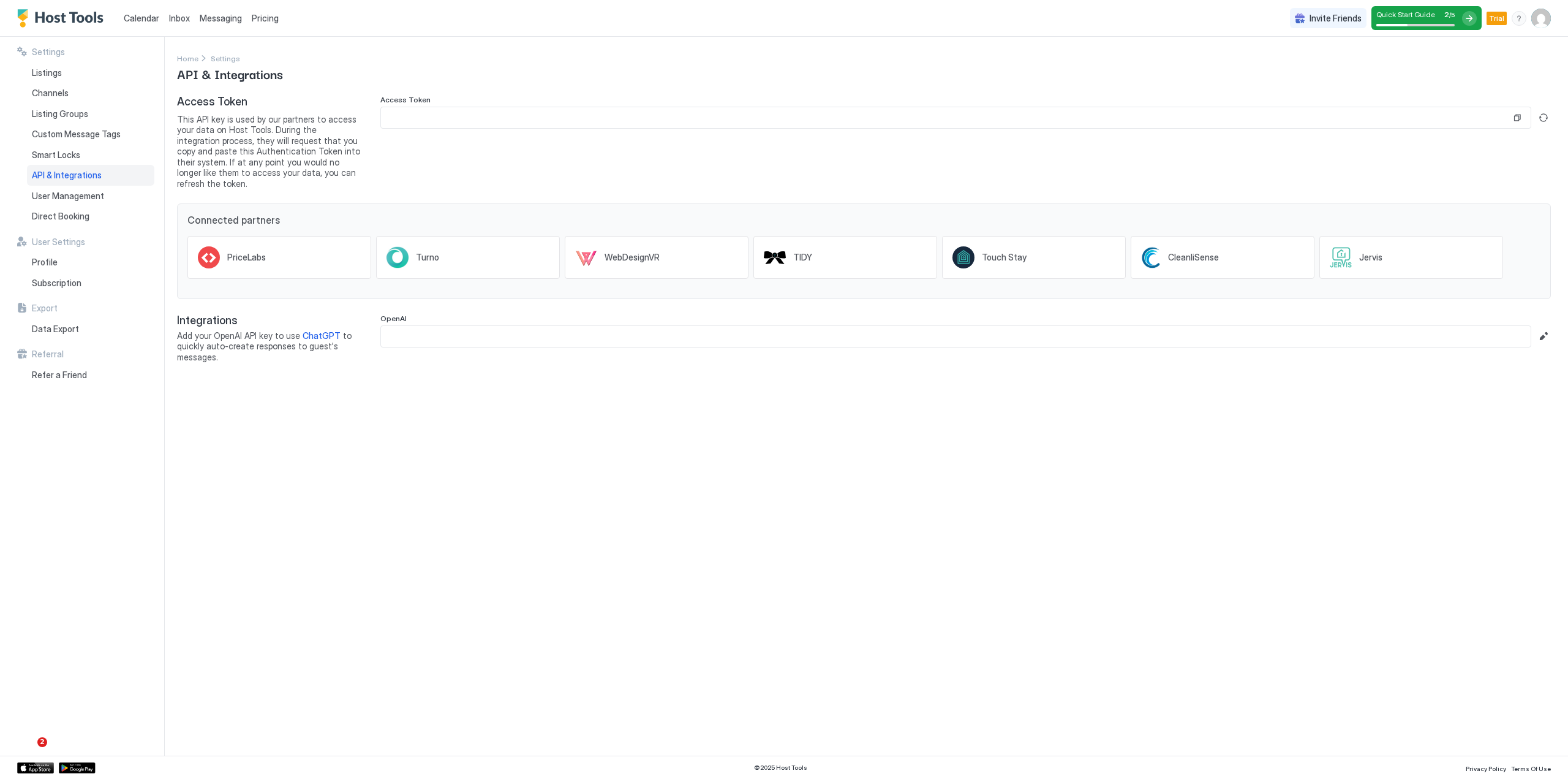
click at [52, 19] on img "Host Tools Logo" at bounding box center [63, 18] width 91 height 18
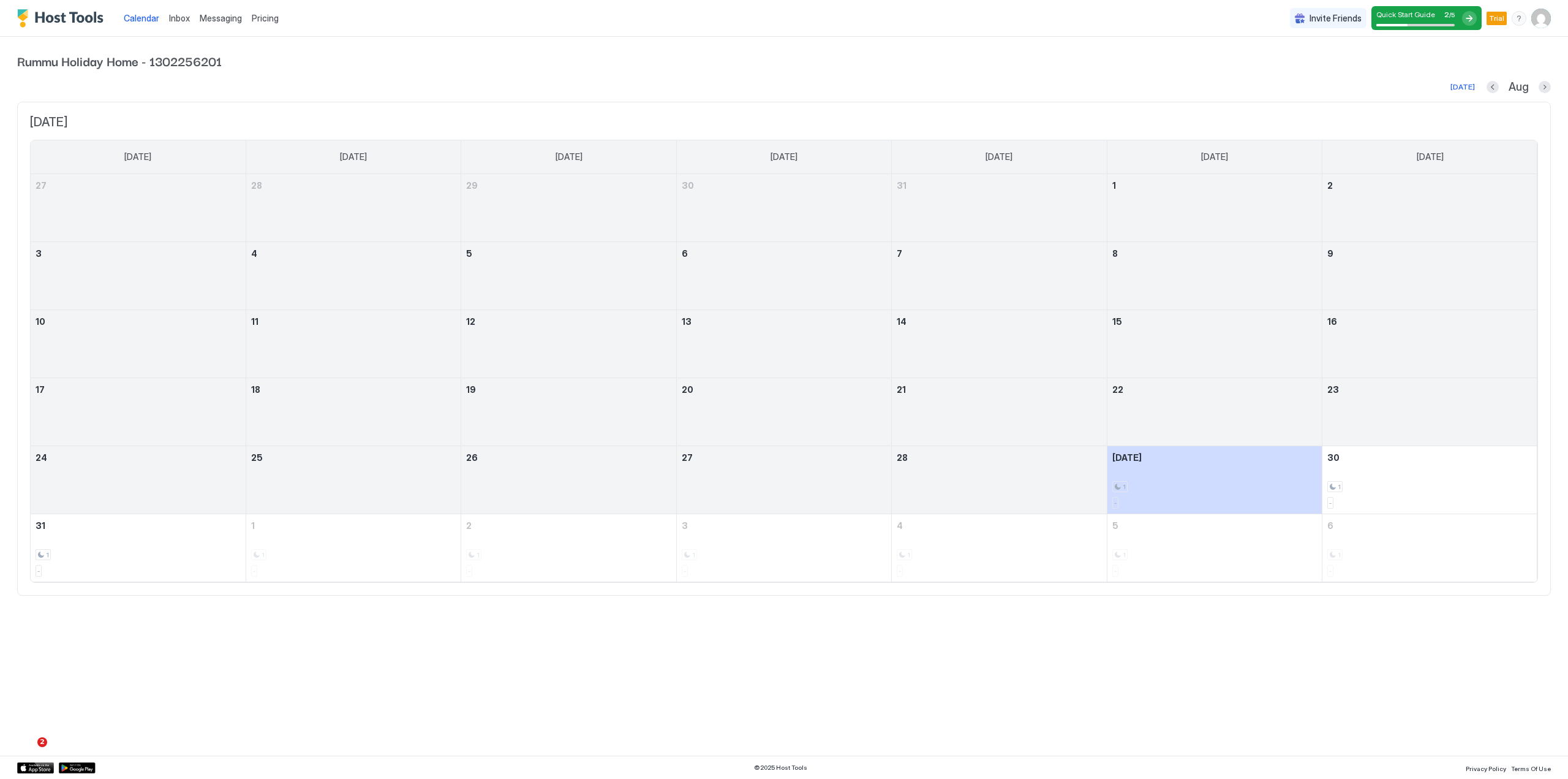
click at [1546, 17] on img "User profile" at bounding box center [1541, 18] width 19 height 19
click at [1430, 62] on div "Settings" at bounding box center [1472, 69] width 156 height 22
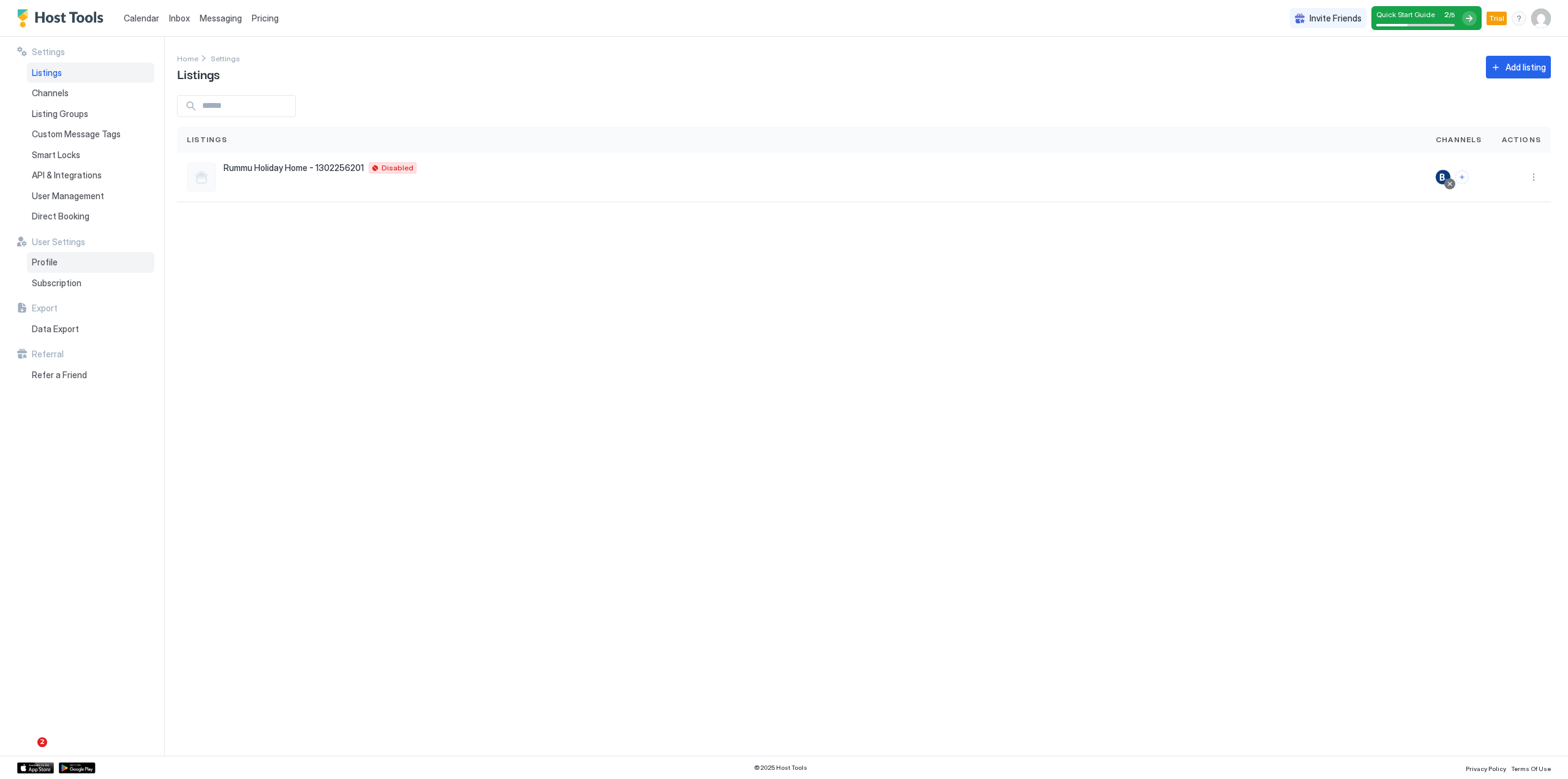
click at [55, 267] on span "Profile" at bounding box center [45, 262] width 26 height 11
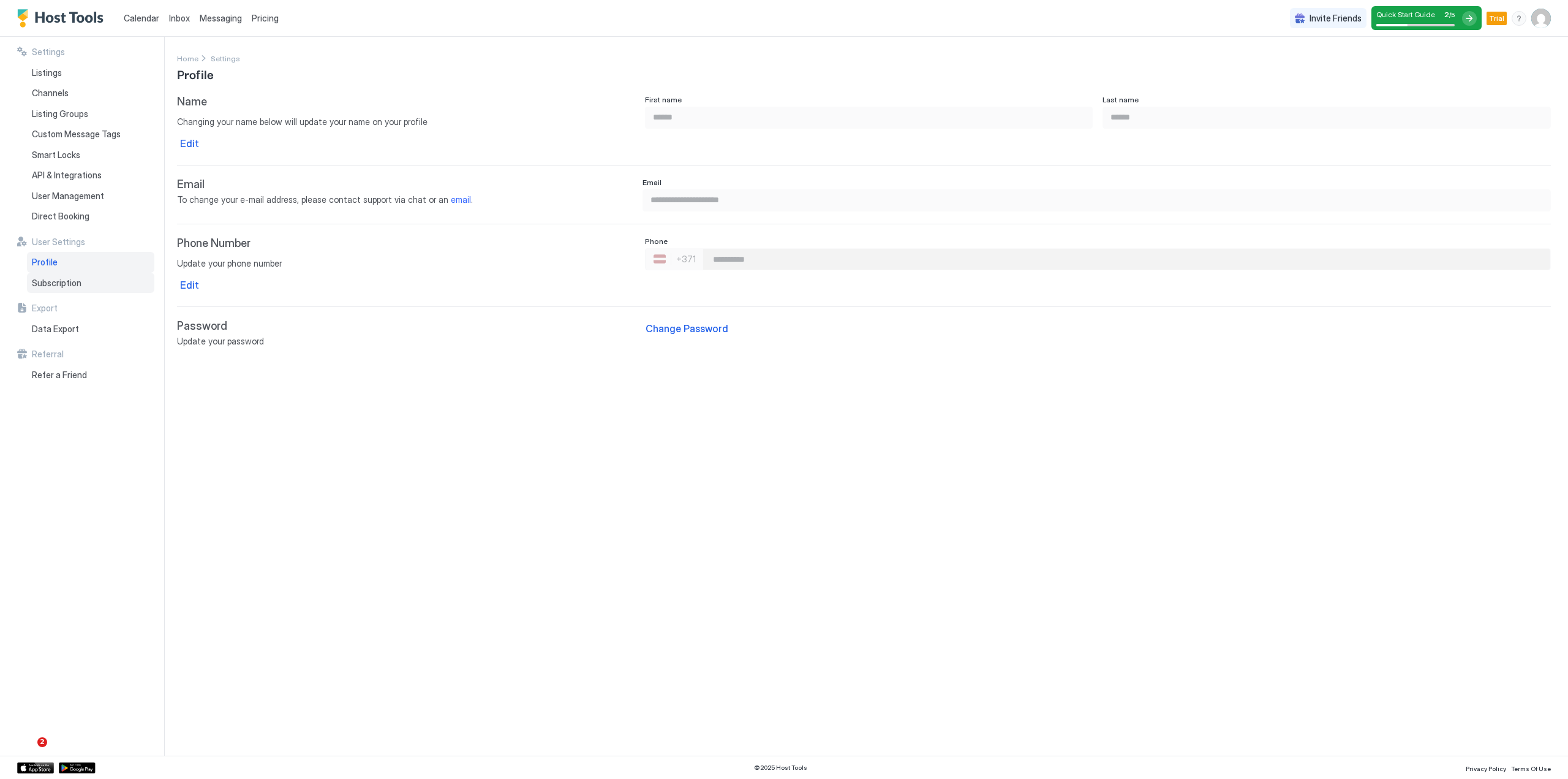
click at [45, 282] on span "Subscription" at bounding box center [57, 283] width 50 height 11
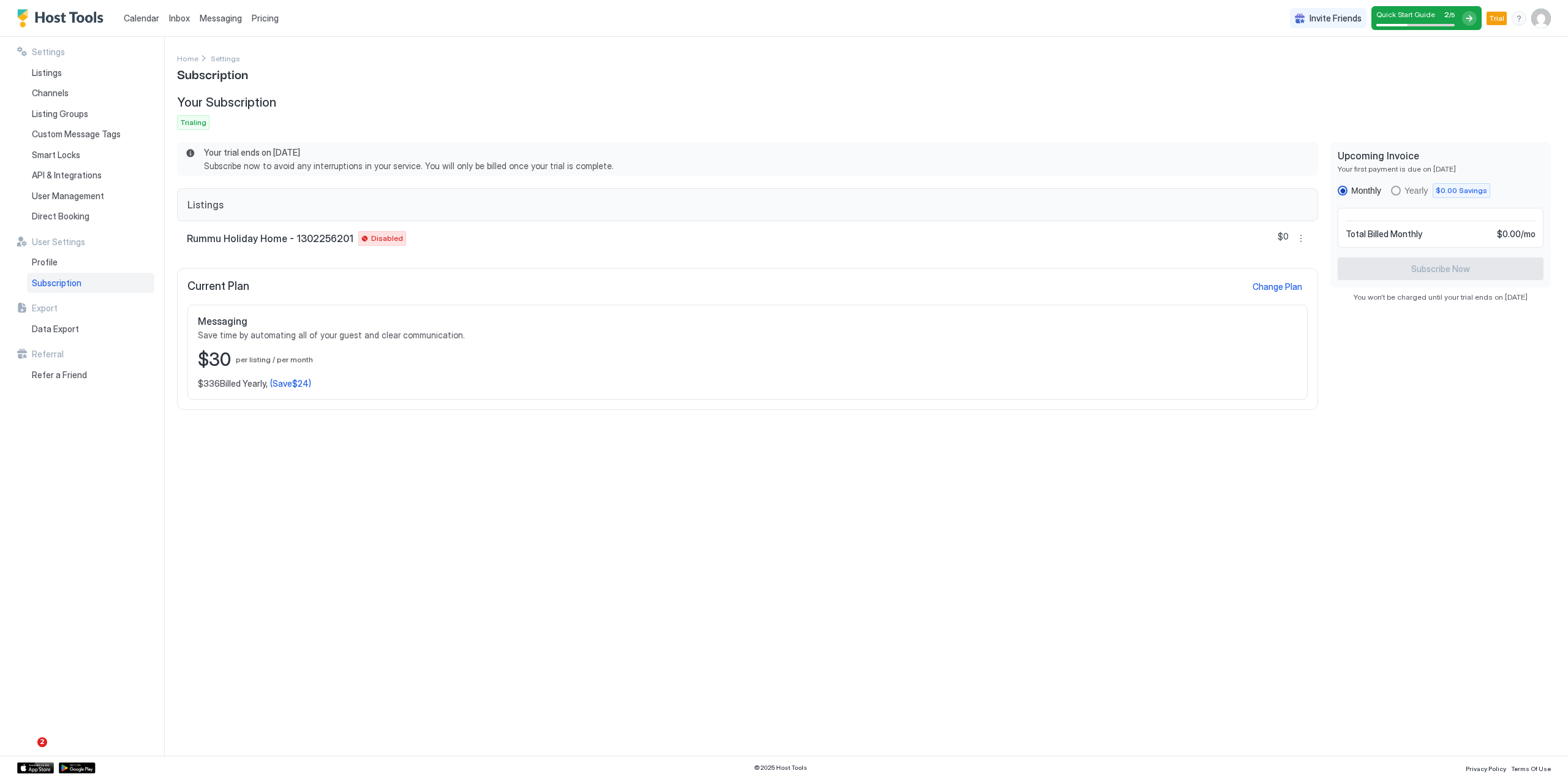
click at [1538, 17] on img "User profile" at bounding box center [1541, 18] width 19 height 19
click at [1544, 13] on div at bounding box center [784, 390] width 1568 height 779
click at [1429, 14] on span "Quick Start Guide" at bounding box center [1405, 14] width 58 height 10
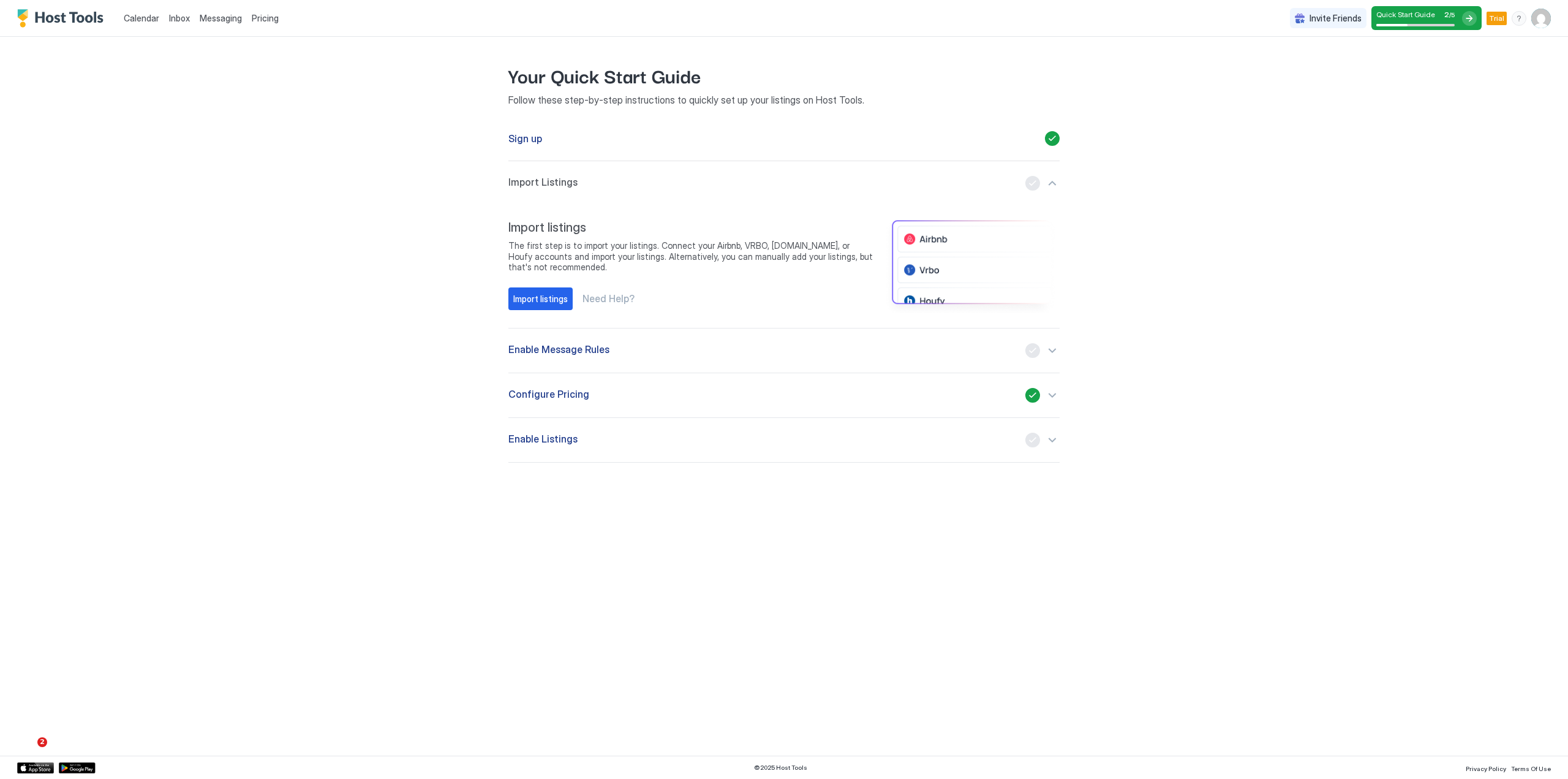
click at [790, 438] on div "Enable Listings" at bounding box center [784, 439] width 551 height 15
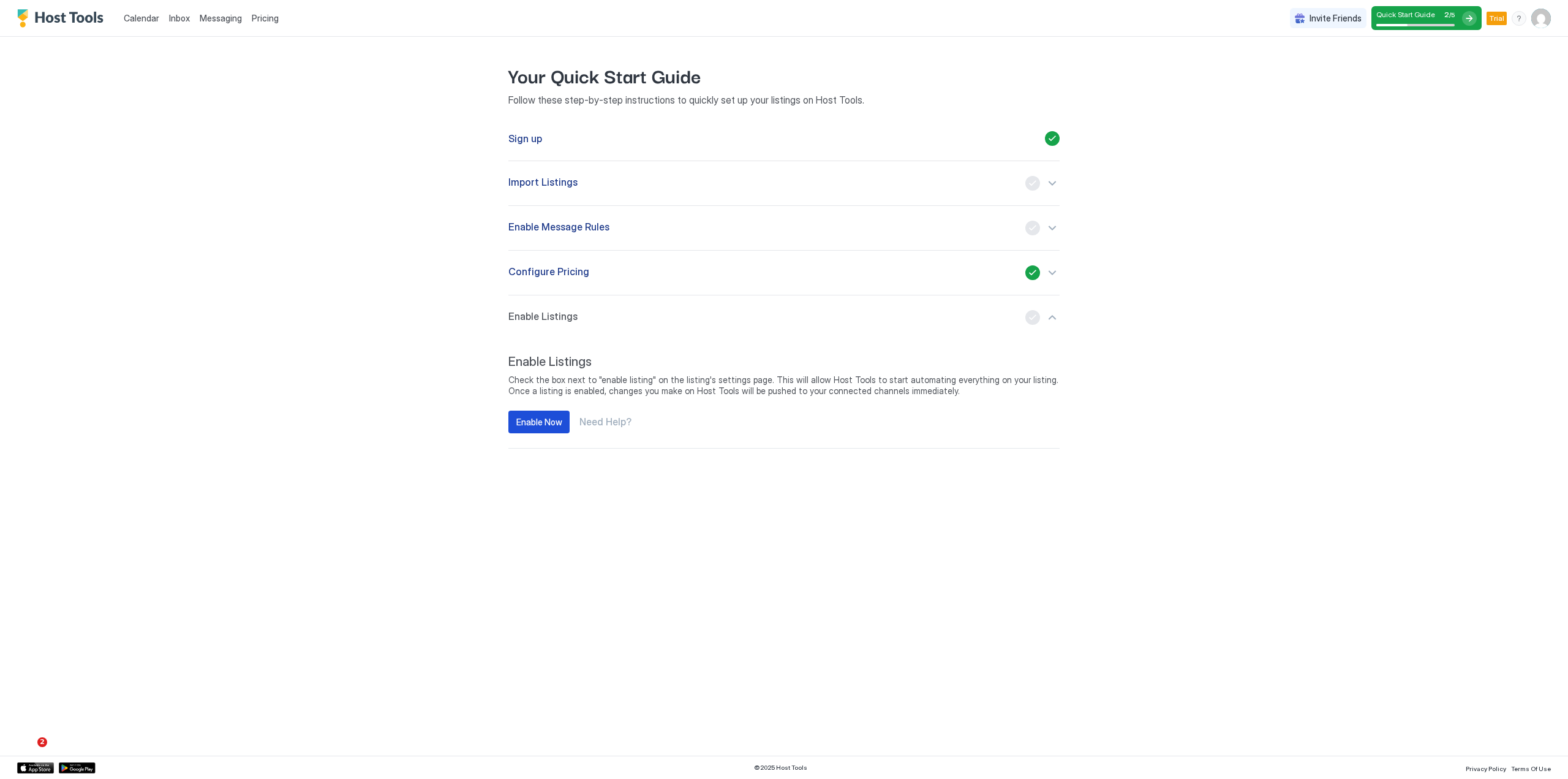
click at [539, 421] on div "Enable Now" at bounding box center [539, 422] width 46 height 13
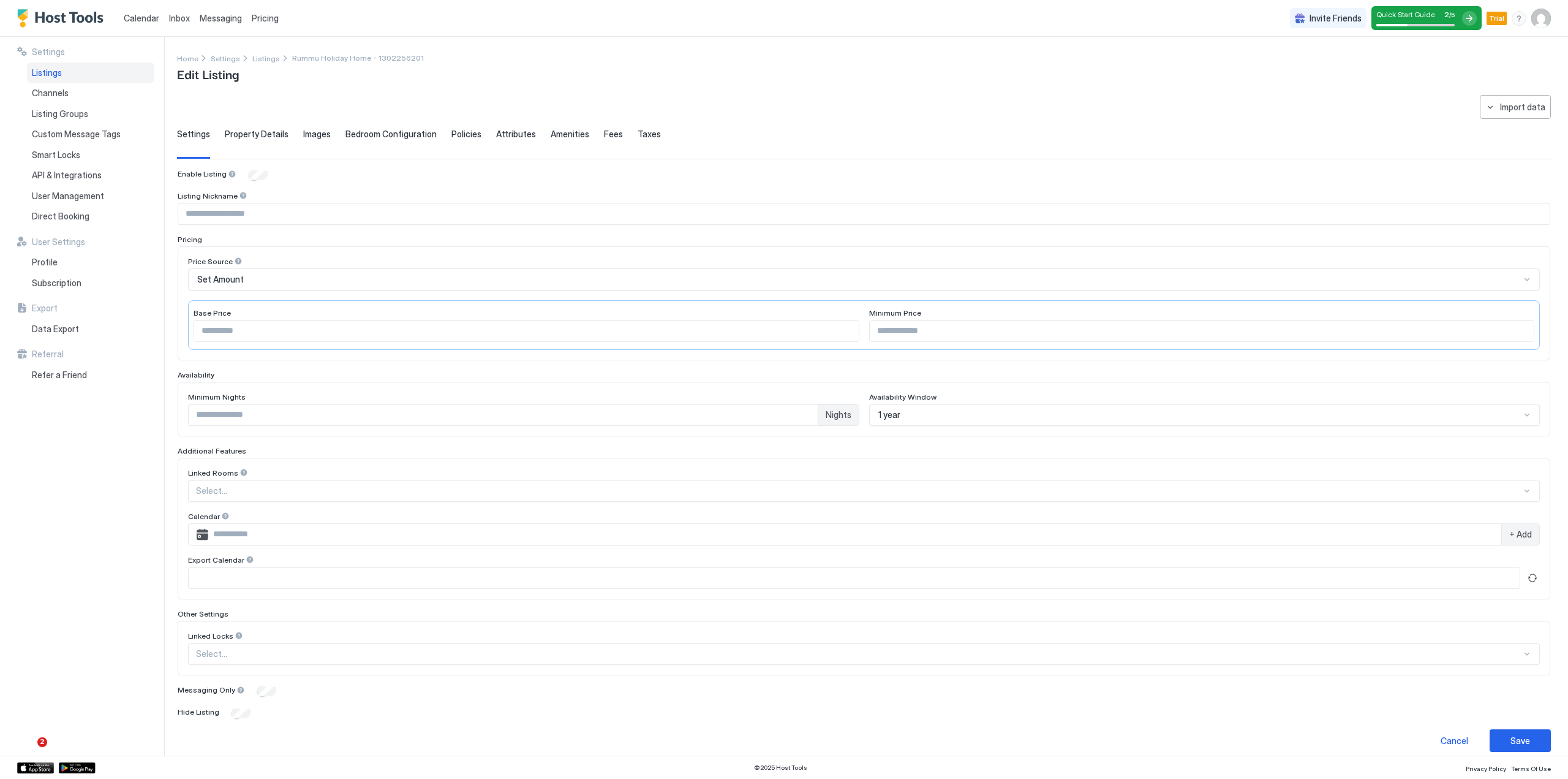
click at [248, 276] on div "Set Amount" at bounding box center [858, 279] width 1323 height 11
click at [244, 487] on div at bounding box center [859, 491] width 1326 height 11
click at [242, 487] on div at bounding box center [859, 491] width 1326 height 11
click at [259, 532] on input "Input Field" at bounding box center [855, 534] width 1293 height 21
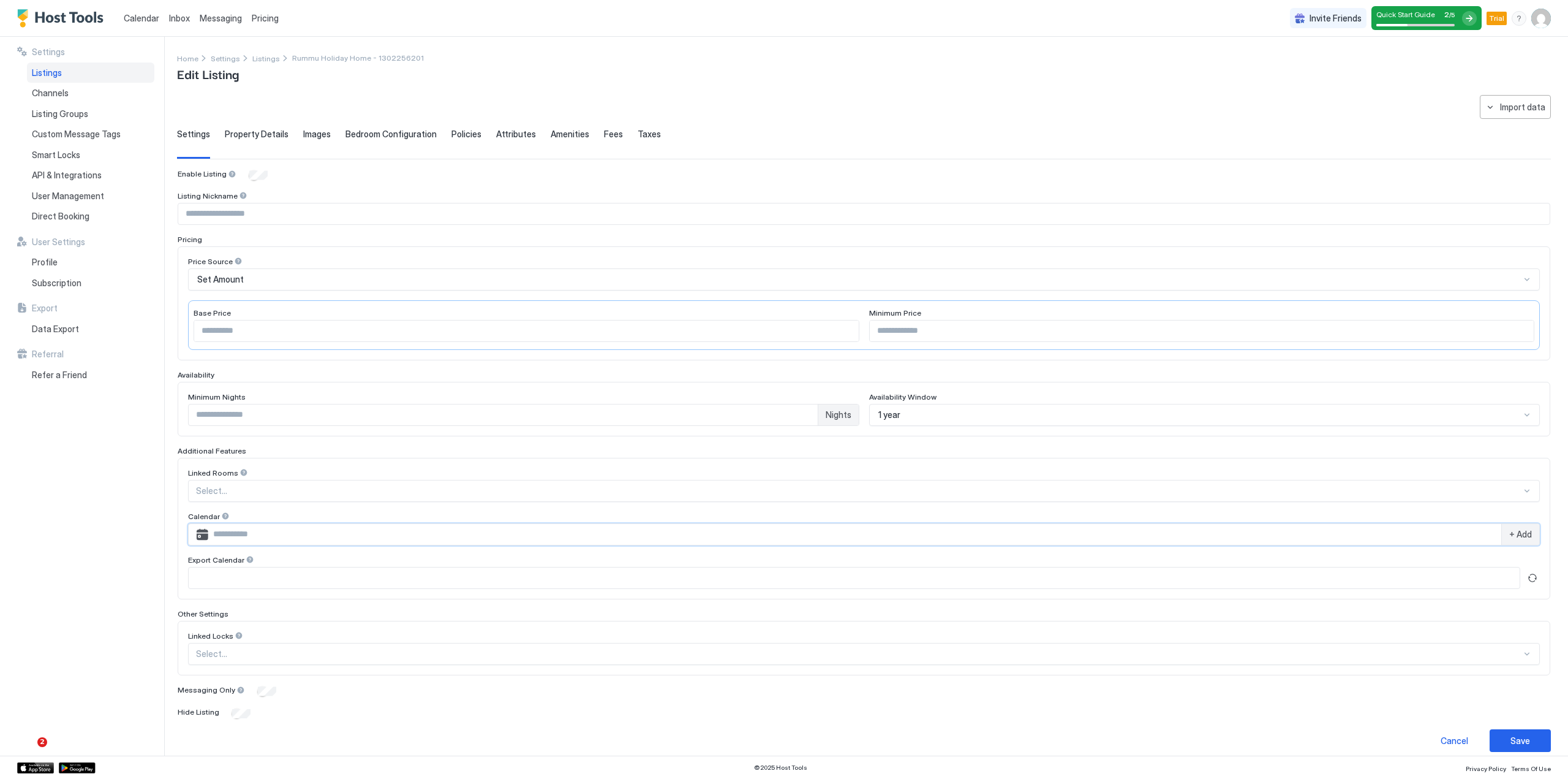
click at [262, 134] on span "Property Details" at bounding box center [256, 134] width 64 height 11
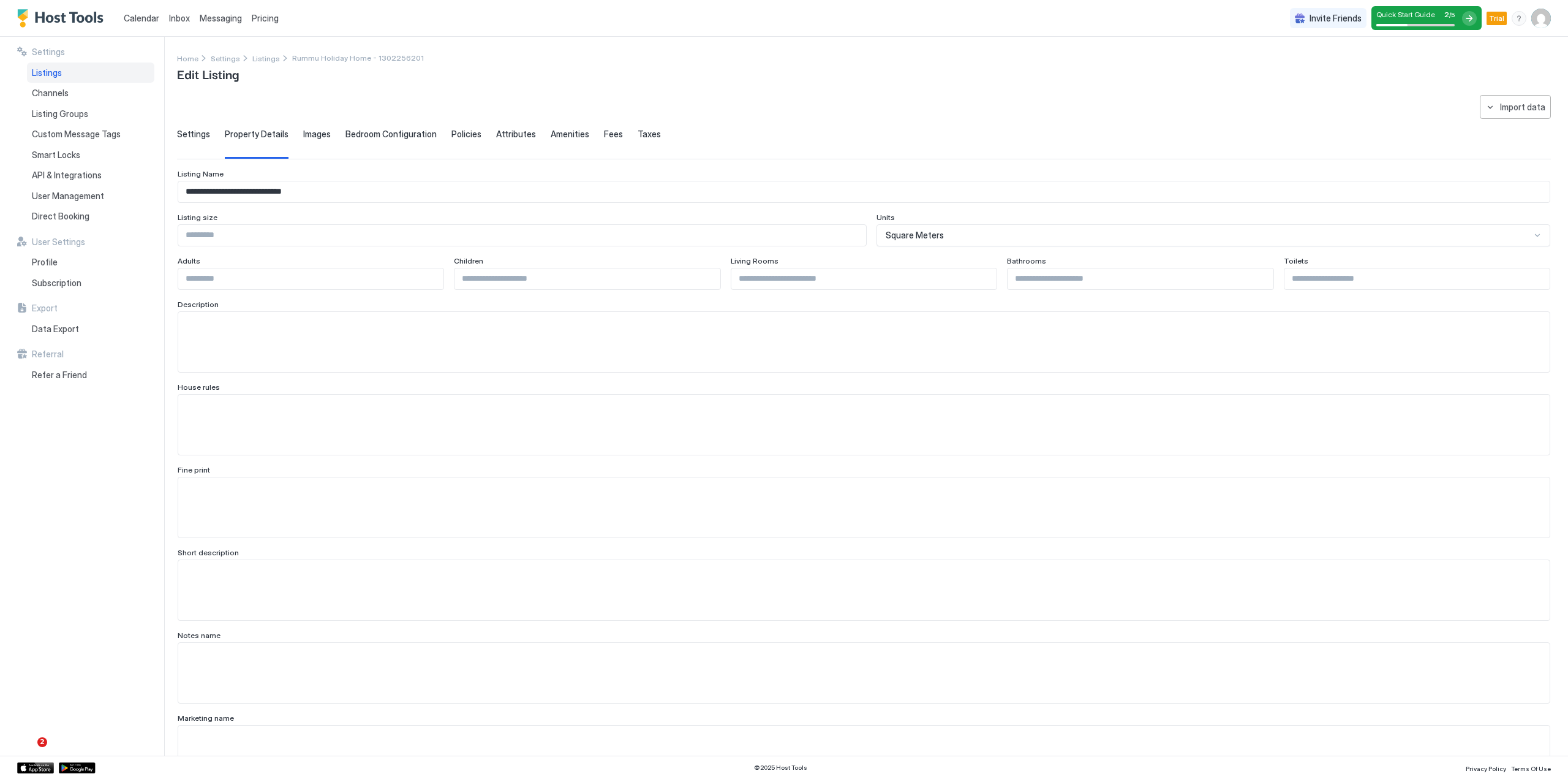
click at [311, 132] on span "Images" at bounding box center [317, 134] width 28 height 11
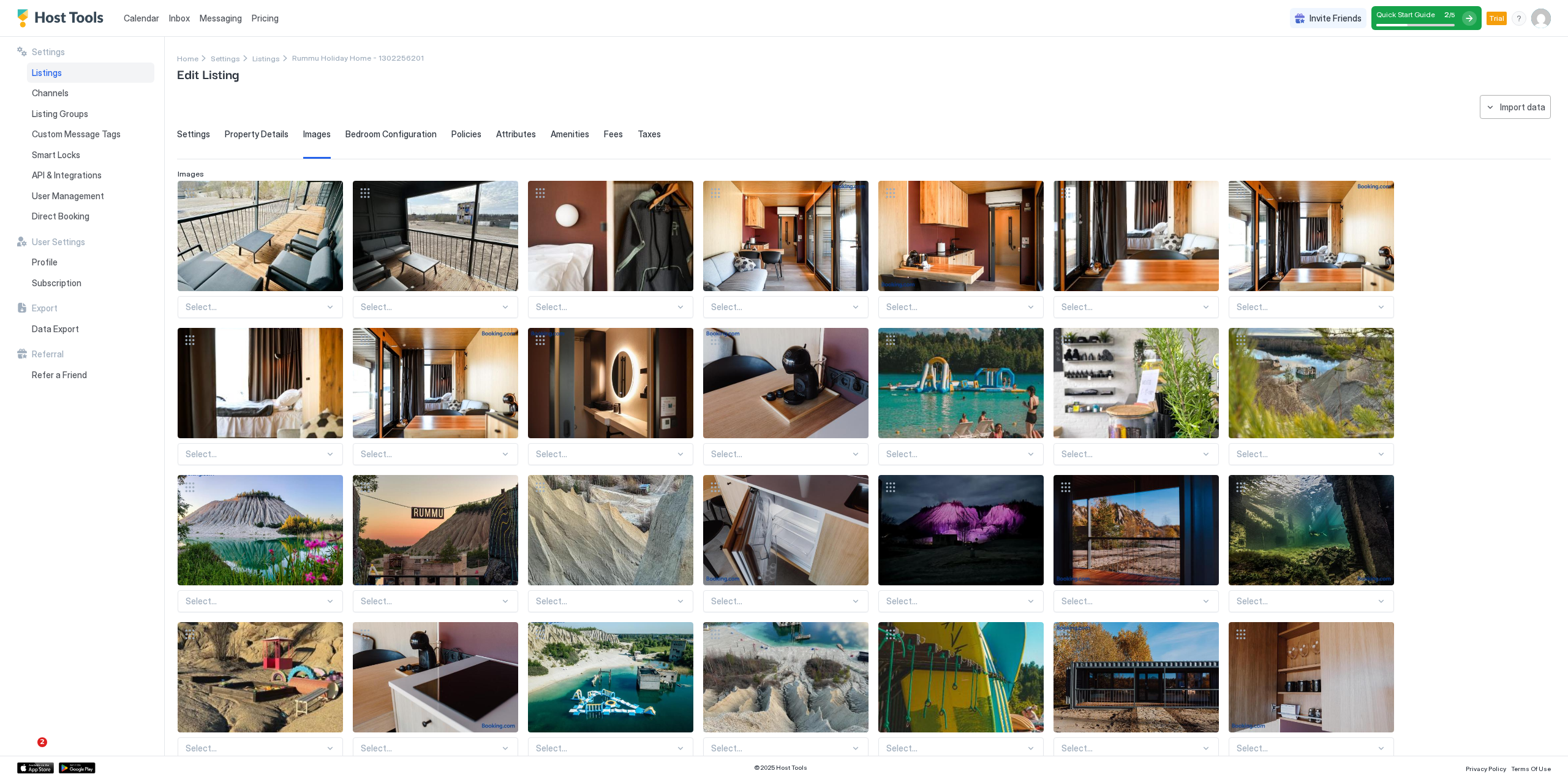
click at [380, 135] on span "Bedroom Configuration" at bounding box center [391, 134] width 91 height 11
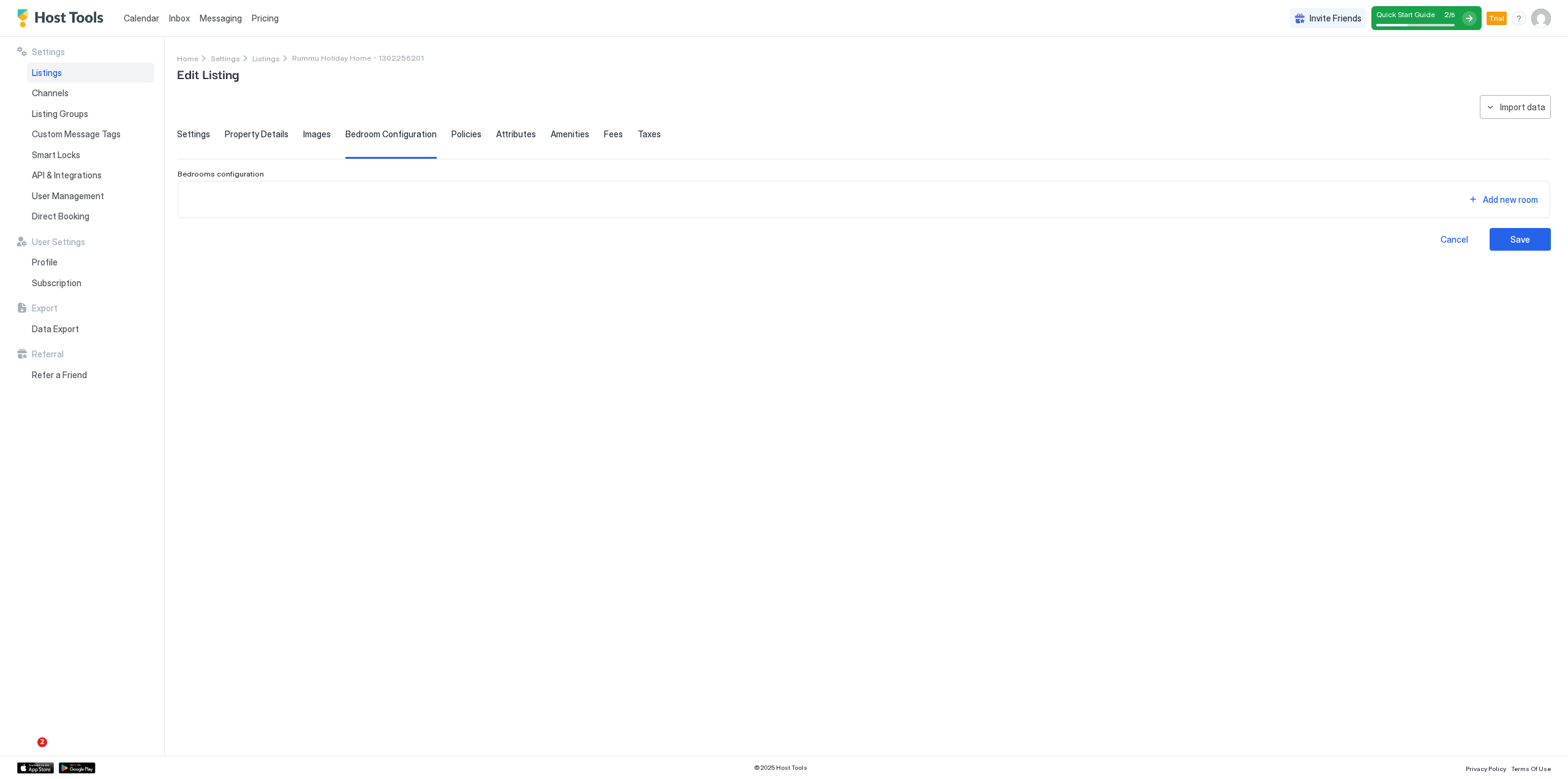
click at [379, 200] on div "Add new room" at bounding box center [864, 199] width 1352 height 17
click at [459, 134] on span "Policies" at bounding box center [466, 134] width 30 height 11
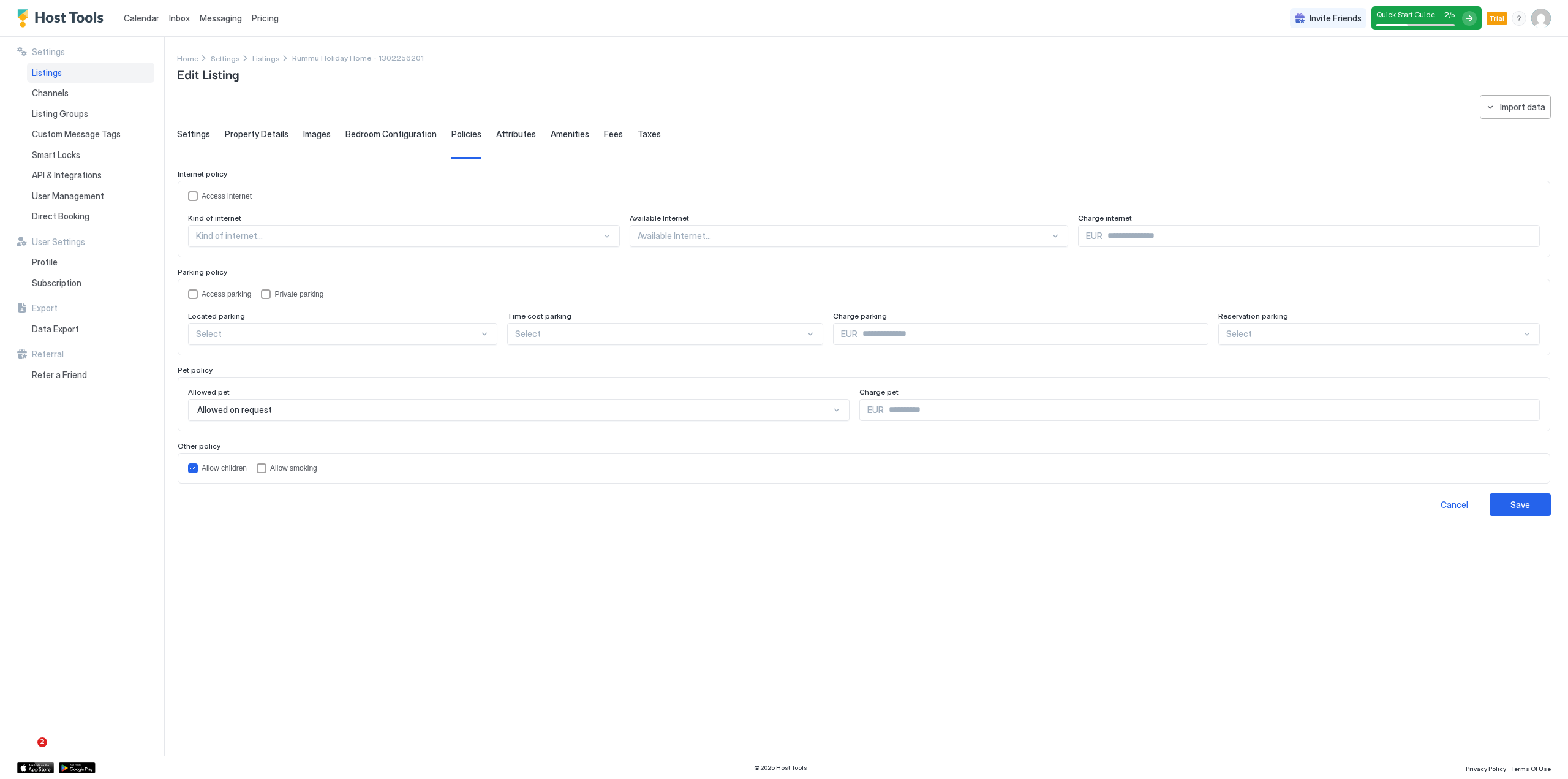
click at [510, 132] on span "Attributes" at bounding box center [517, 134] width 40 height 11
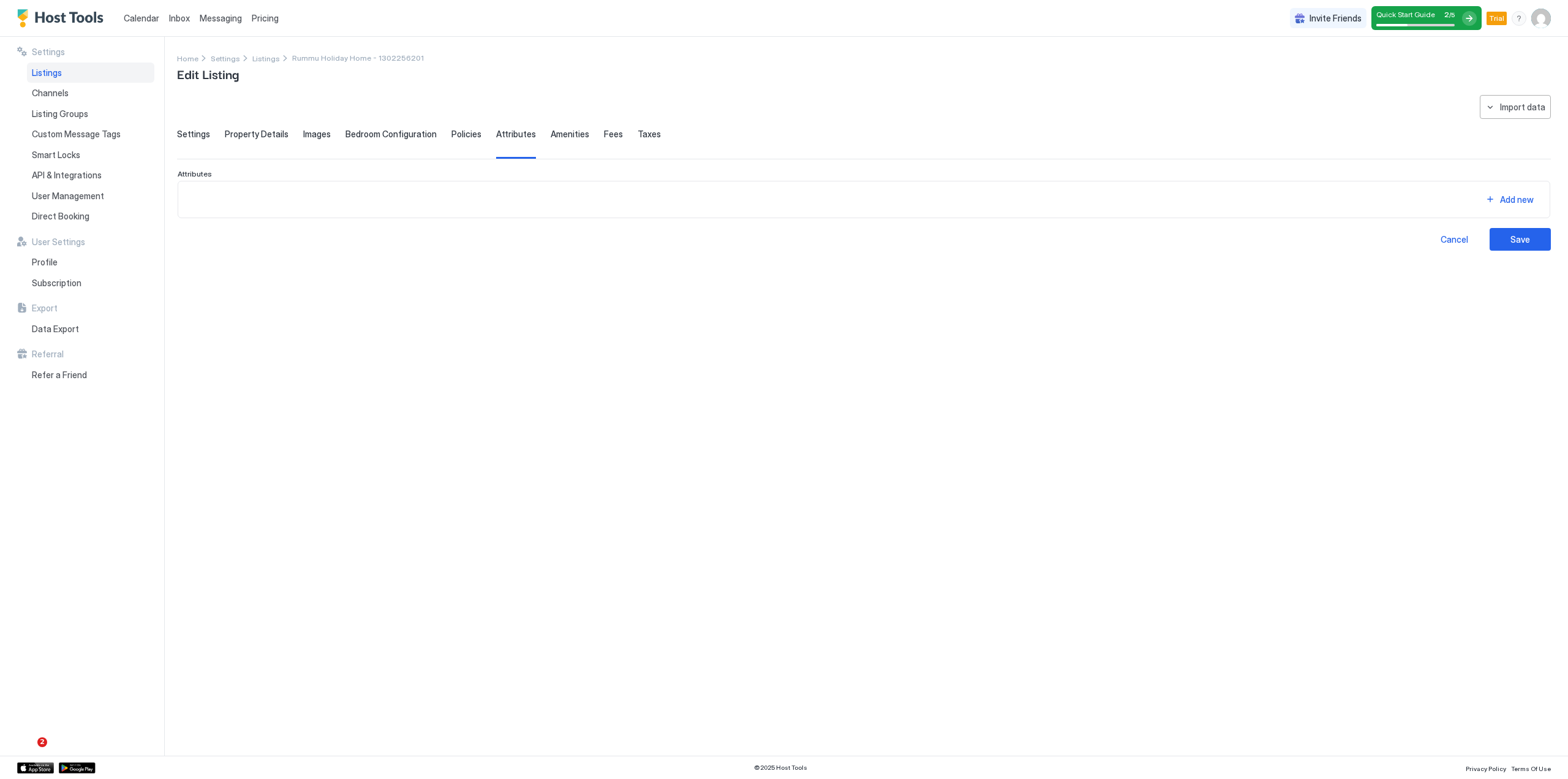
click at [551, 133] on span "Amenities" at bounding box center [570, 134] width 38 height 11
click at [604, 132] on span "Fees" at bounding box center [613, 134] width 19 height 11
click at [639, 133] on span "Taxes" at bounding box center [649, 134] width 24 height 11
click at [187, 131] on span "Settings" at bounding box center [193, 134] width 33 height 11
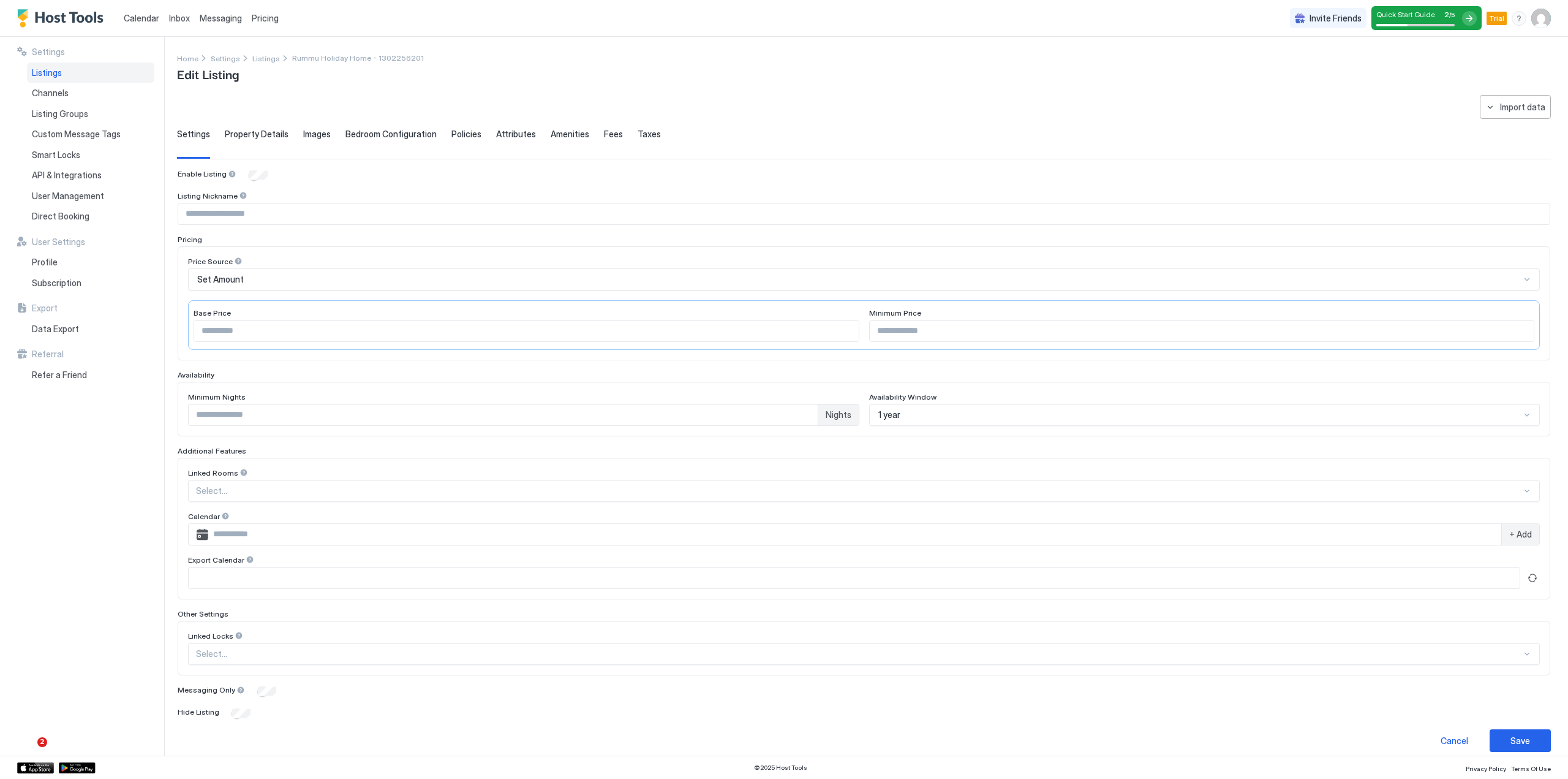
click at [240, 195] on div at bounding box center [243, 195] width 9 height 9
drag, startPoint x: 284, startPoint y: 59, endPoint x: 359, endPoint y: 57, distance: 75.0
click at [359, 57] on div "Home Settings Listings Rummu Holiday Home - 1302256201" at bounding box center [300, 58] width 247 height 13
copy span "Rummu Holiday Home"
click at [224, 207] on input "Input Field" at bounding box center [864, 213] width 1371 height 21
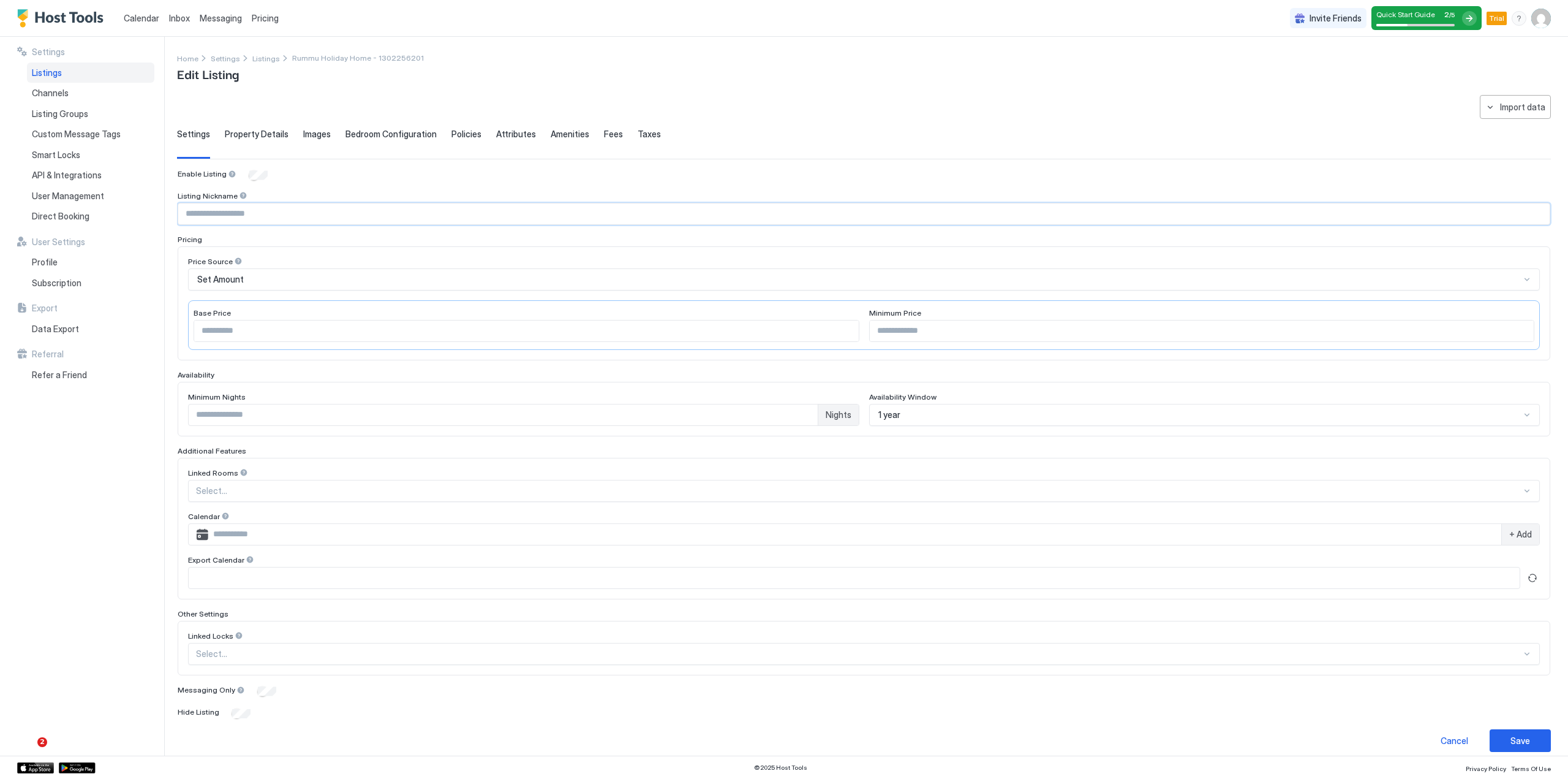
paste input "**********"
type input "**********"
click at [326, 185] on div "**********" at bounding box center [864, 444] width 1373 height 550
click at [1511, 742] on div "Save" at bounding box center [1520, 740] width 19 height 13
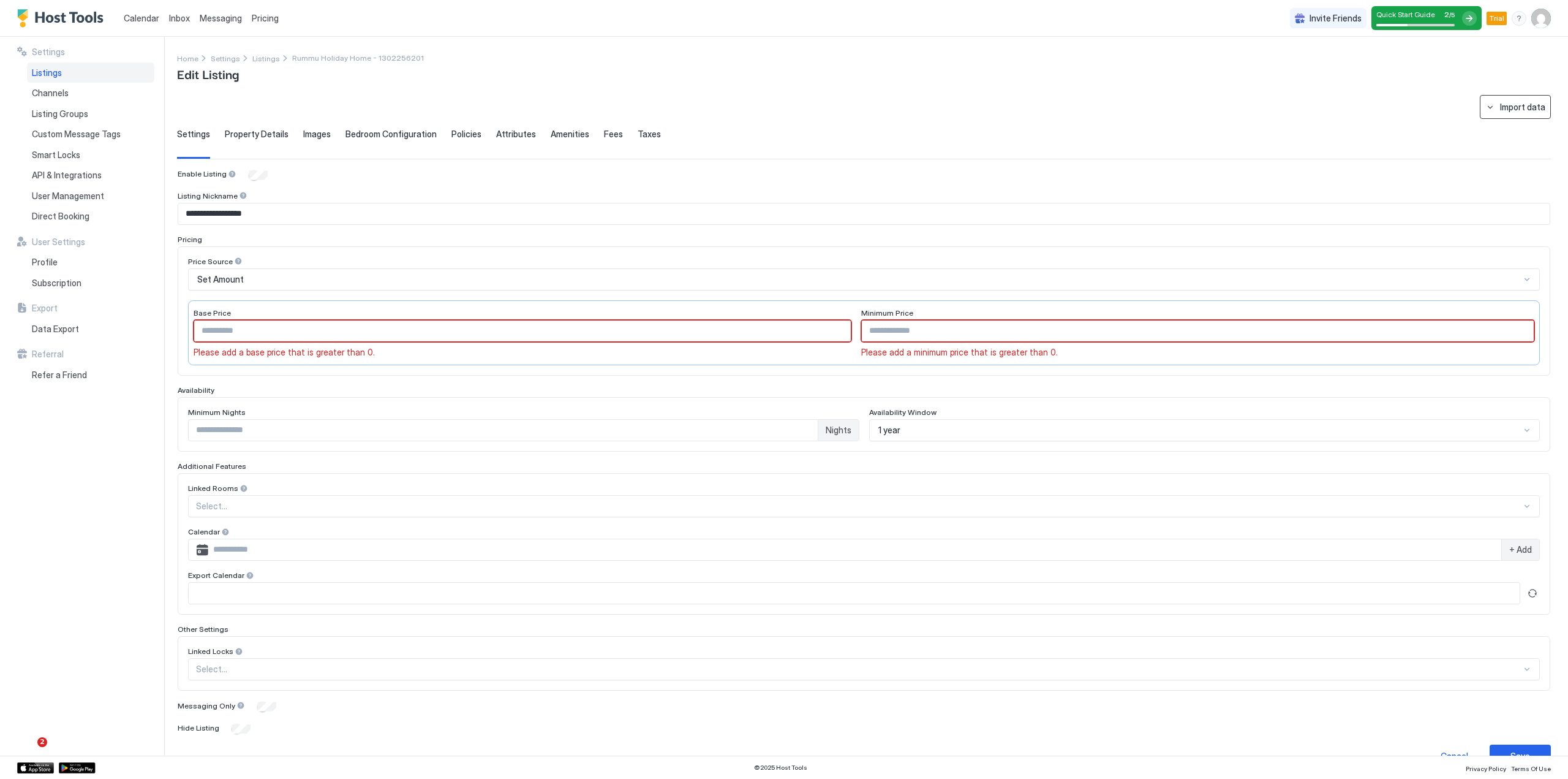
click at [1511, 107] on div "Import data" at bounding box center [1523, 106] width 45 height 13
click at [1514, 131] on div "Booking" at bounding box center [1514, 129] width 44 height 11
click at [1107, 73] on div "Home Settings Listings Rummu Holiday Home - 1302256201 Edit Listing" at bounding box center [863, 67] width 1374 height 31
drag, startPoint x: 286, startPoint y: 57, endPoint x: 357, endPoint y: 57, distance: 71.0
click at [357, 57] on span "Rummu Holiday Home - 1302256201" at bounding box center [357, 58] width 132 height 10
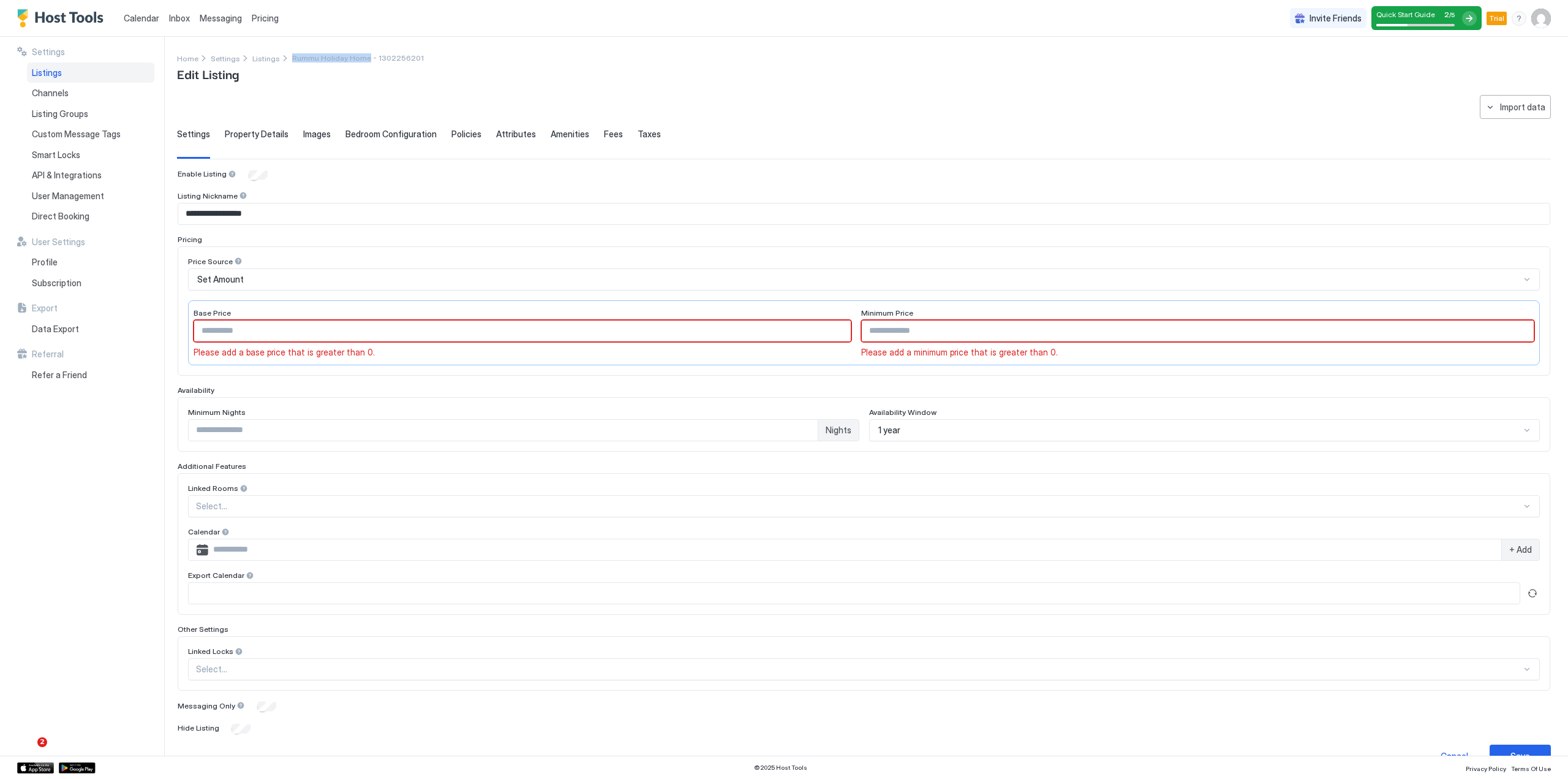
copy span "Rummu Holiday Home"
drag, startPoint x: 226, startPoint y: 335, endPoint x: 141, endPoint y: 330, distance: 85.1
click at [151, 330] on div "**********" at bounding box center [784, 396] width 1568 height 719
paste input "**"
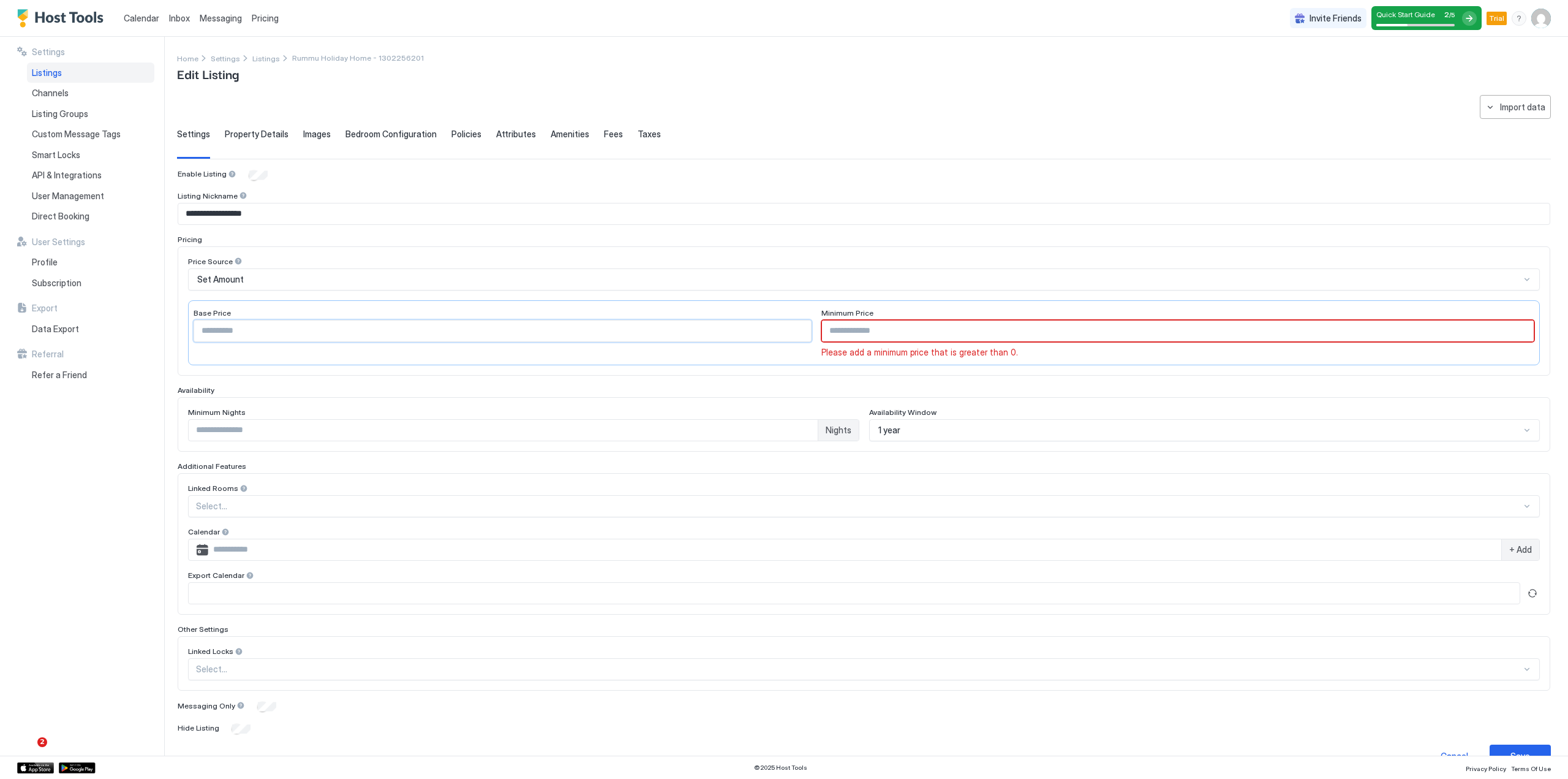
type input "***"
click at [901, 328] on input "Input Field" at bounding box center [1178, 331] width 712 height 21
paste input "***"
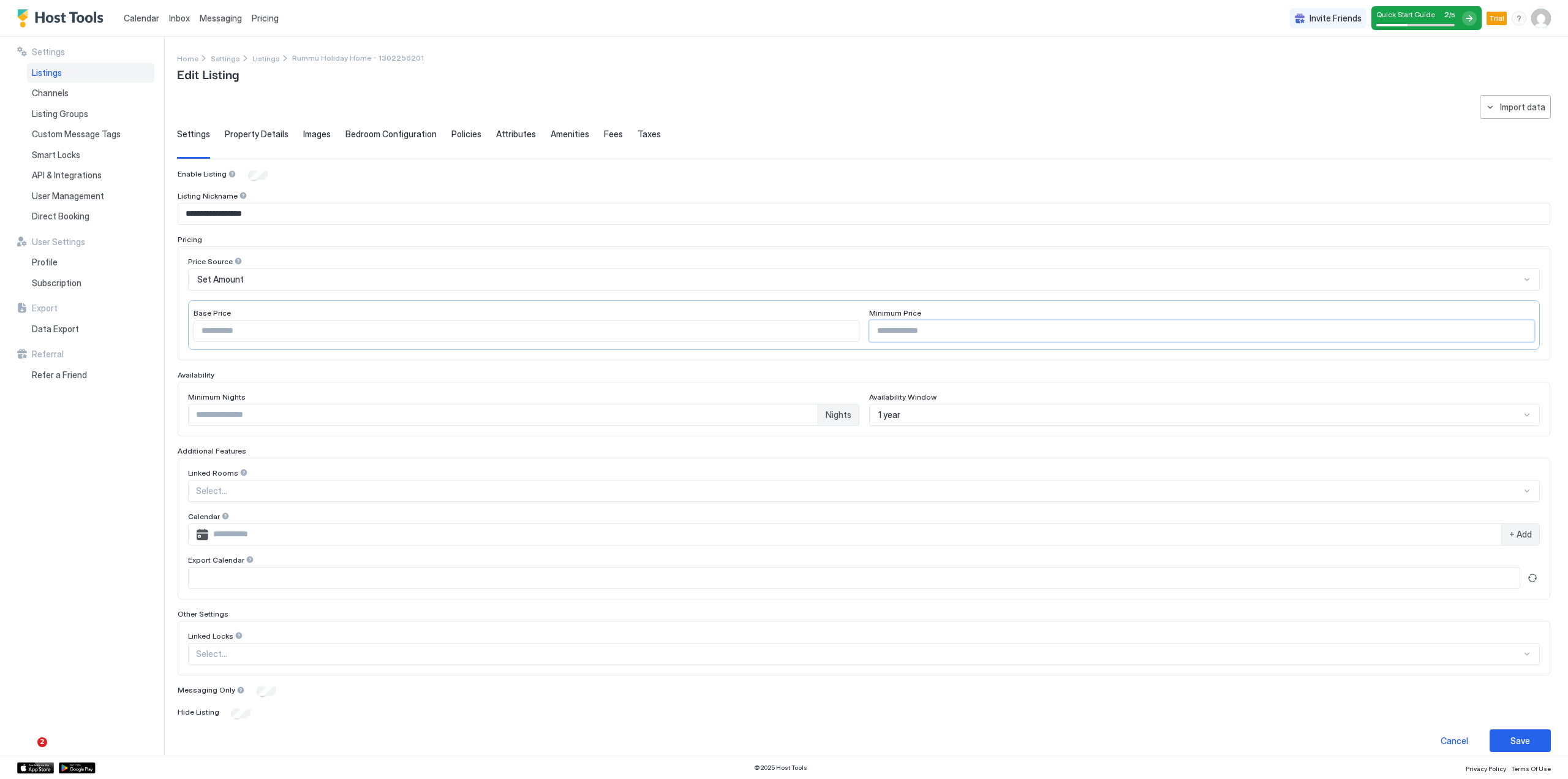
scroll to position [6, 0]
type input "***"
click at [1514, 735] on div "Save" at bounding box center [1520, 734] width 19 height 13
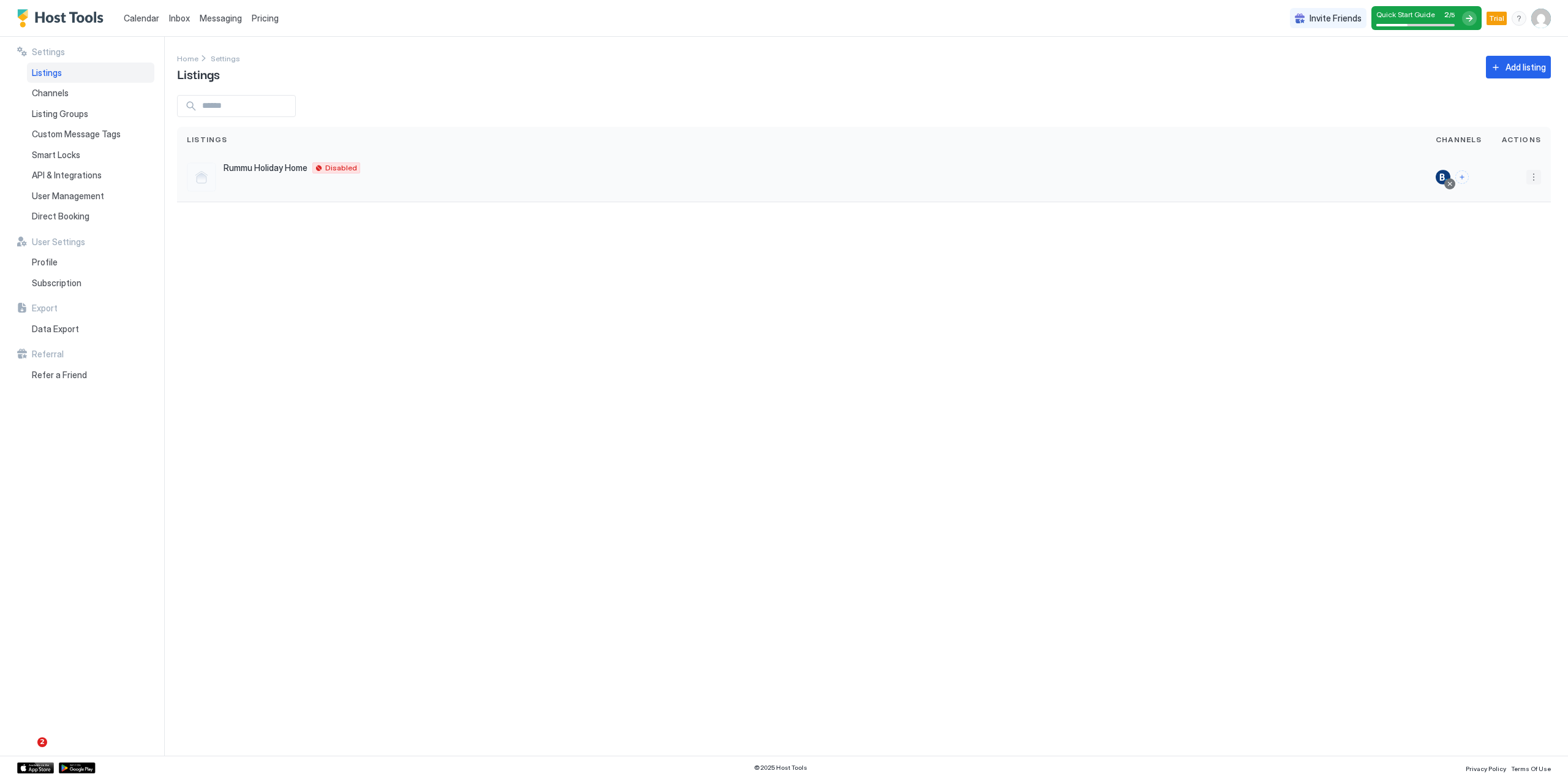
click at [1536, 176] on button "More options" at bounding box center [1533, 177] width 15 height 15
click at [1451, 17] on div at bounding box center [784, 390] width 1568 height 779
click at [1468, 17] on div at bounding box center [1469, 18] width 15 height 15
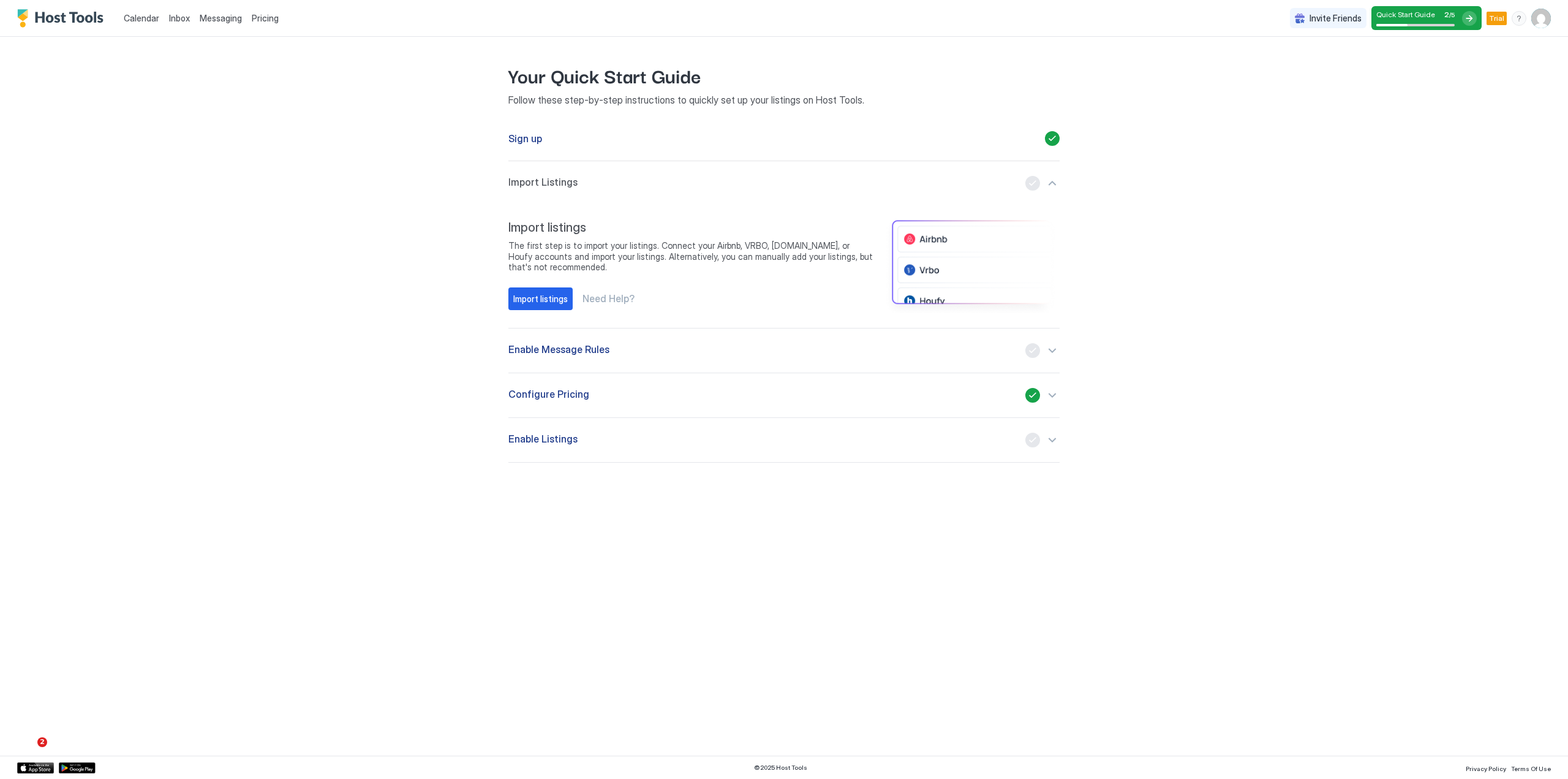
click at [1006, 438] on div "Enable Listings" at bounding box center [784, 439] width 551 height 15
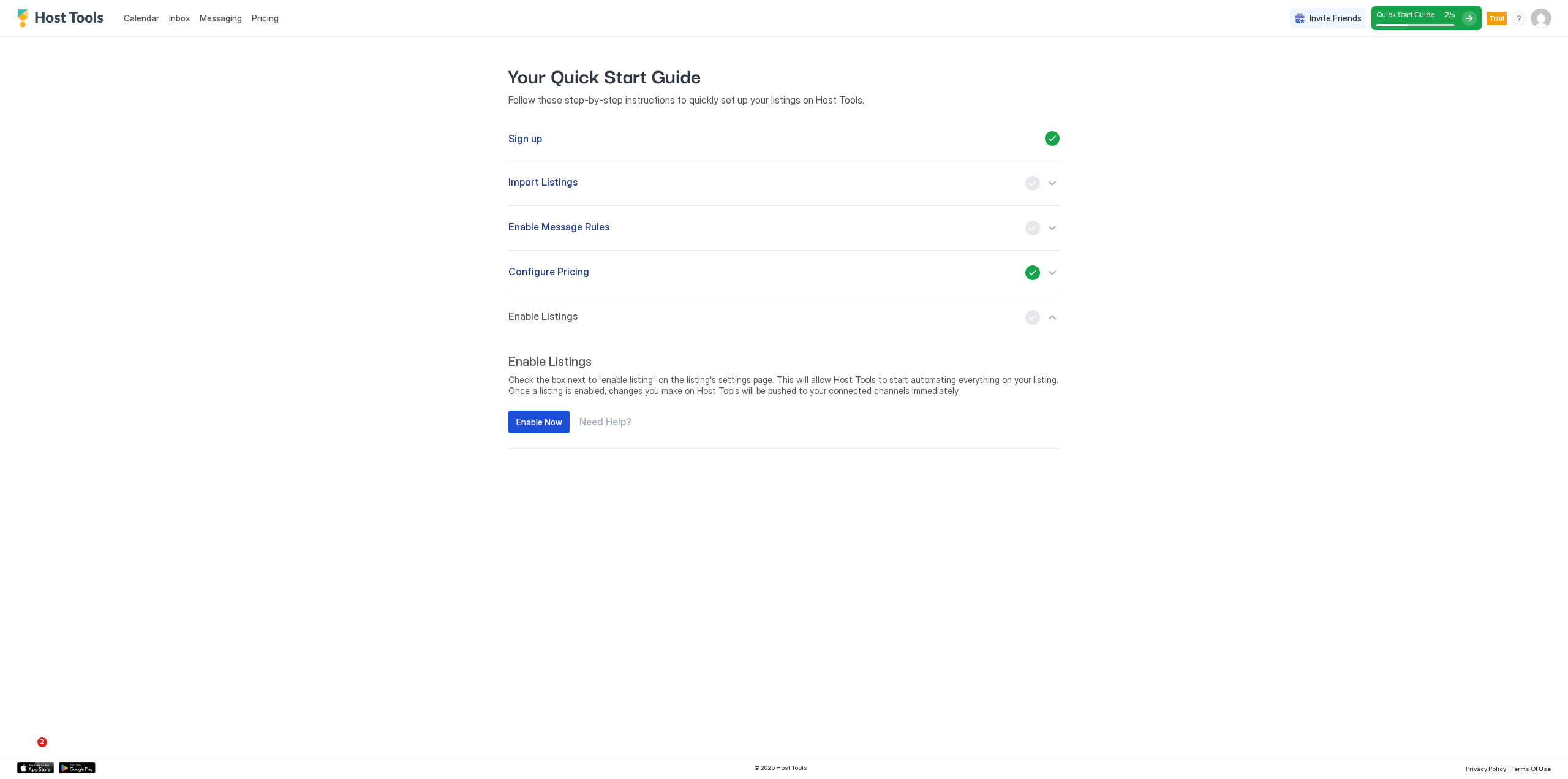
click at [543, 420] on div "Enable Now" at bounding box center [539, 422] width 46 height 13
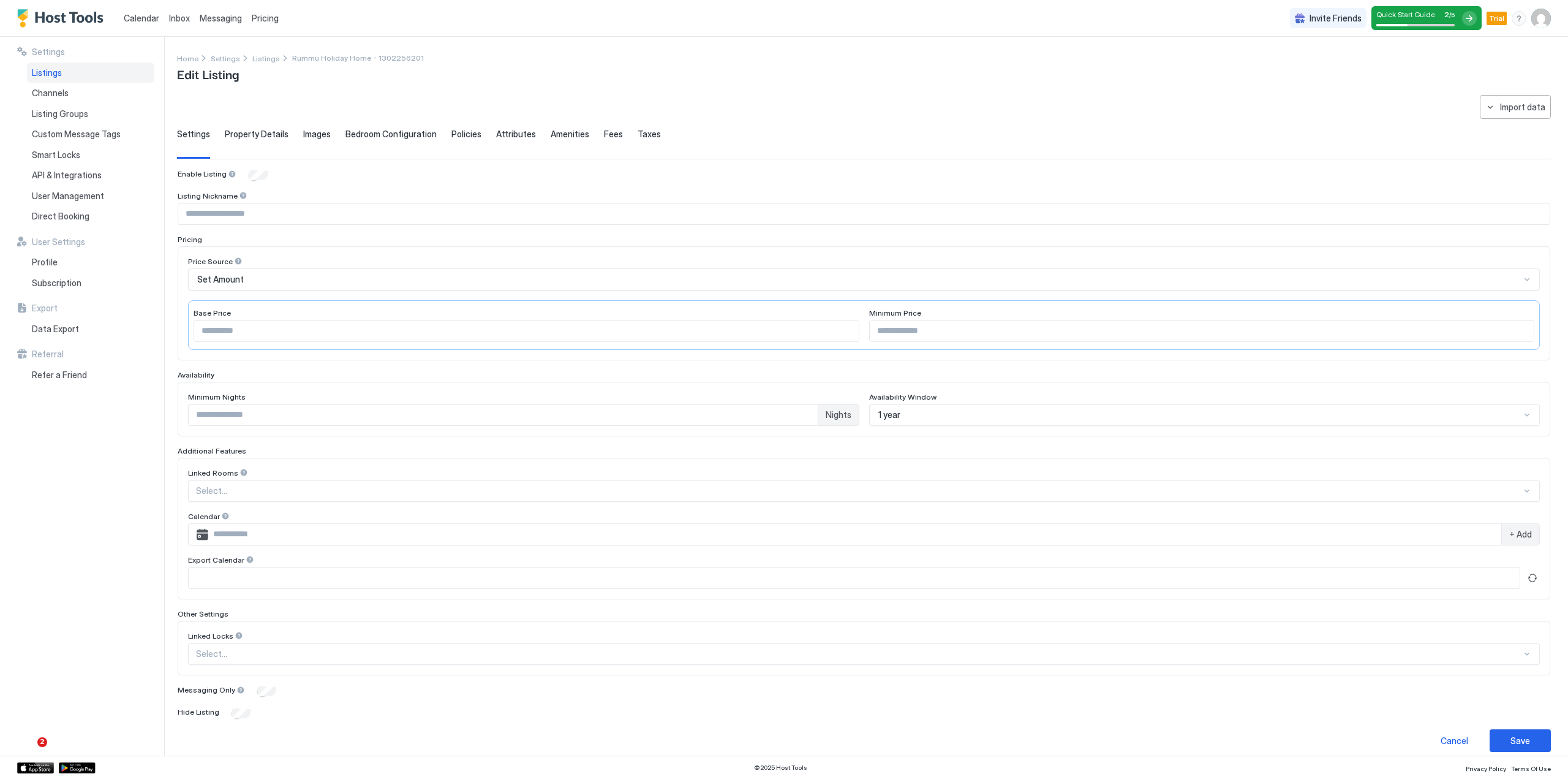
type input "**********"
type input "***"
click at [1513, 98] on div "Import data" at bounding box center [1523, 100] width 45 height 13
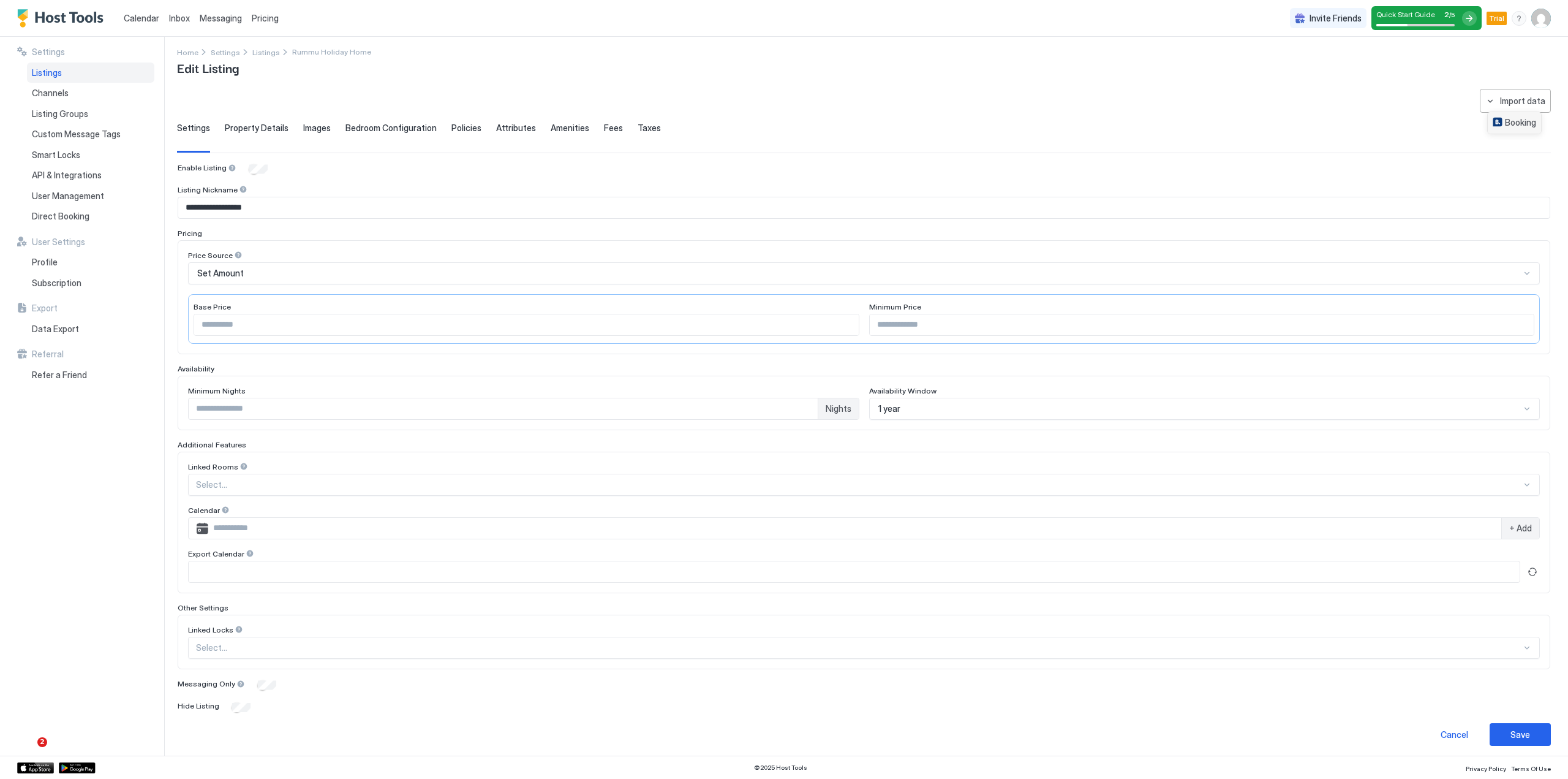
click at [1516, 121] on div "Booking" at bounding box center [1514, 122] width 44 height 11
click at [254, 127] on span "Property Details" at bounding box center [256, 128] width 64 height 11
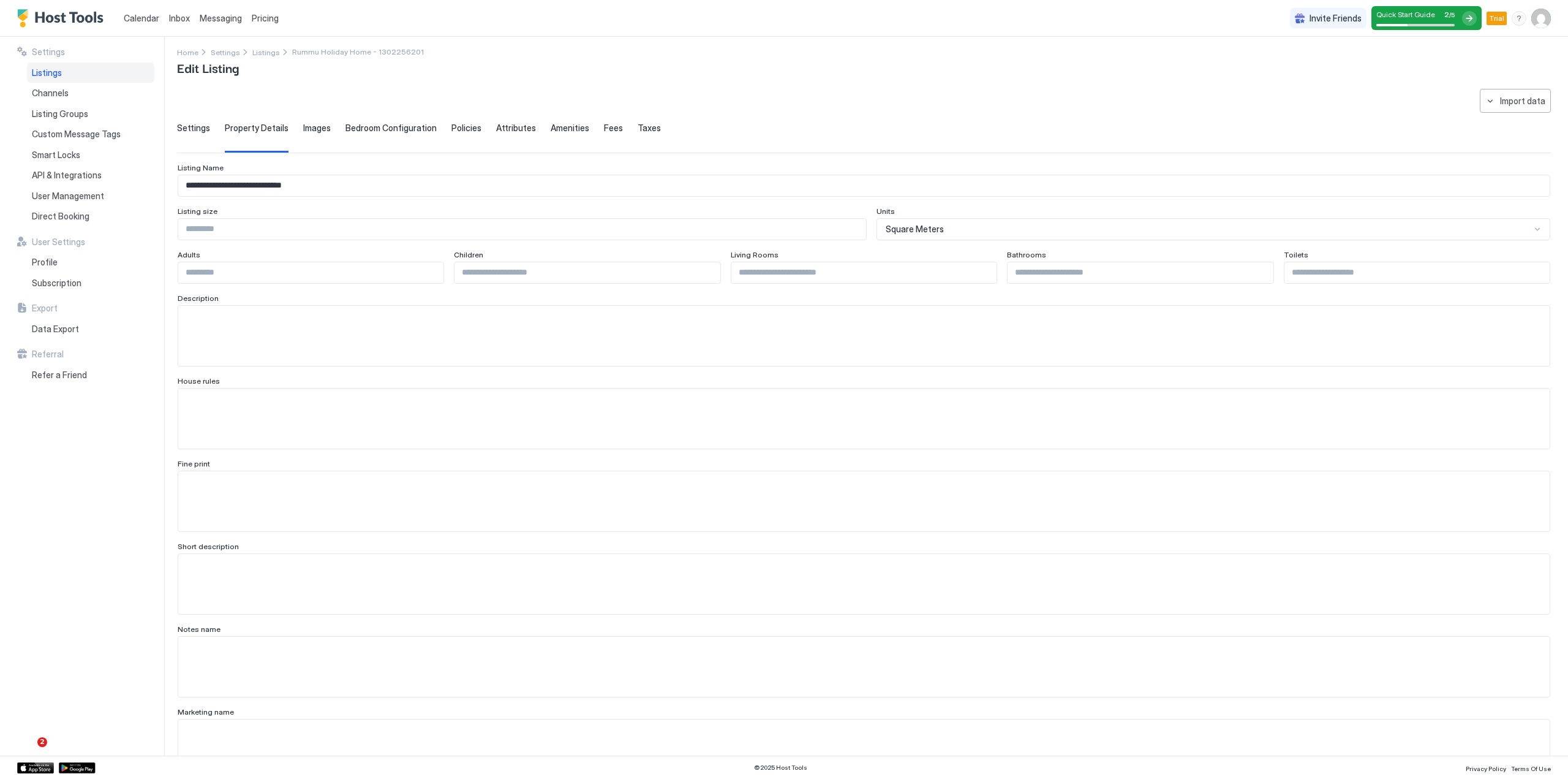
click at [201, 127] on span "Settings" at bounding box center [193, 128] width 33 height 11
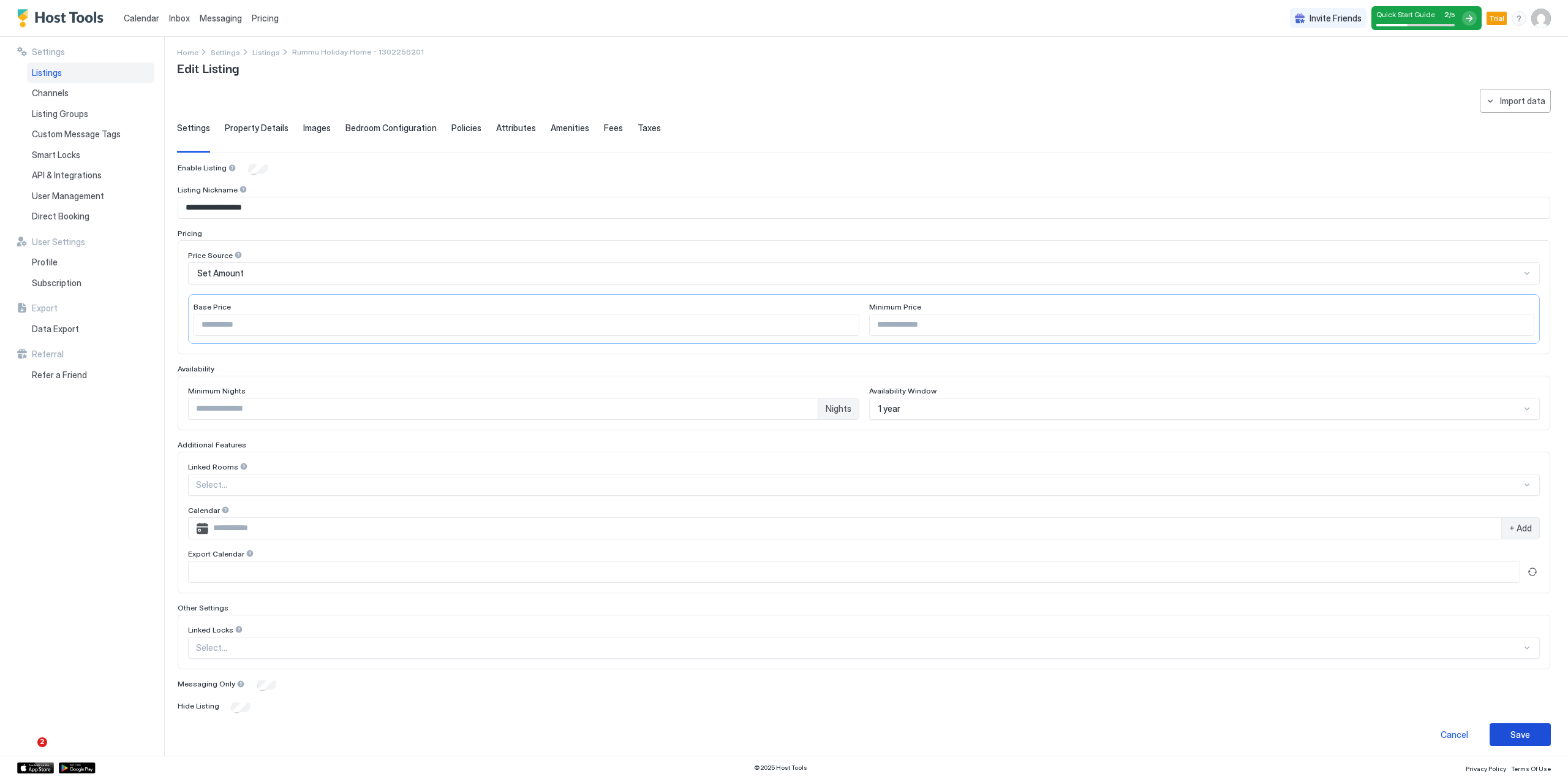
click at [1523, 731] on button "Save" at bounding box center [1520, 735] width 61 height 23
click at [1519, 735] on div "Save" at bounding box center [1520, 734] width 19 height 13
click at [1511, 735] on div "Save" at bounding box center [1520, 740] width 19 height 13
click at [1511, 740] on div "Save" at bounding box center [1520, 740] width 19 height 13
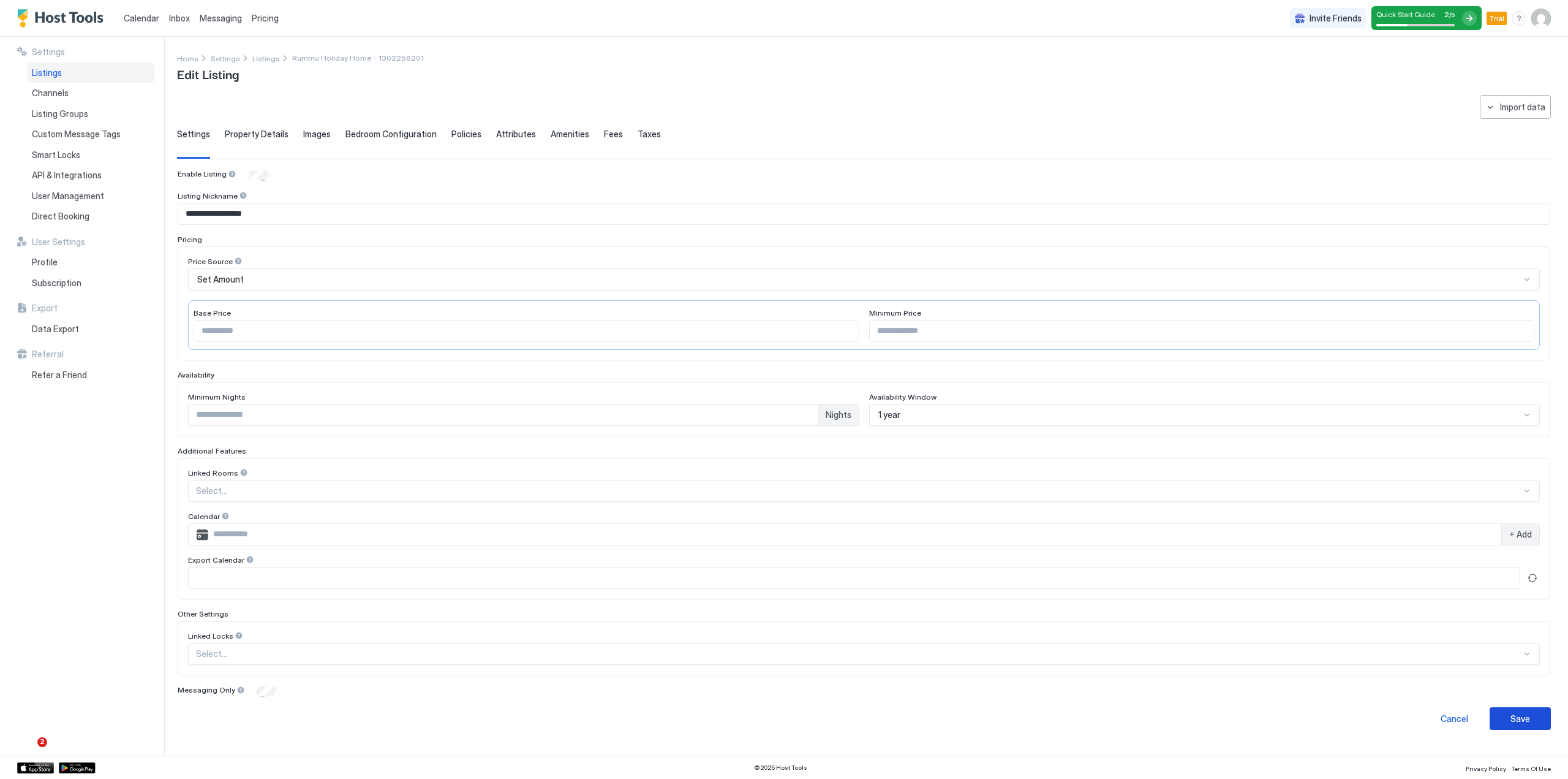
click at [1509, 718] on button "Save" at bounding box center [1520, 718] width 61 height 23
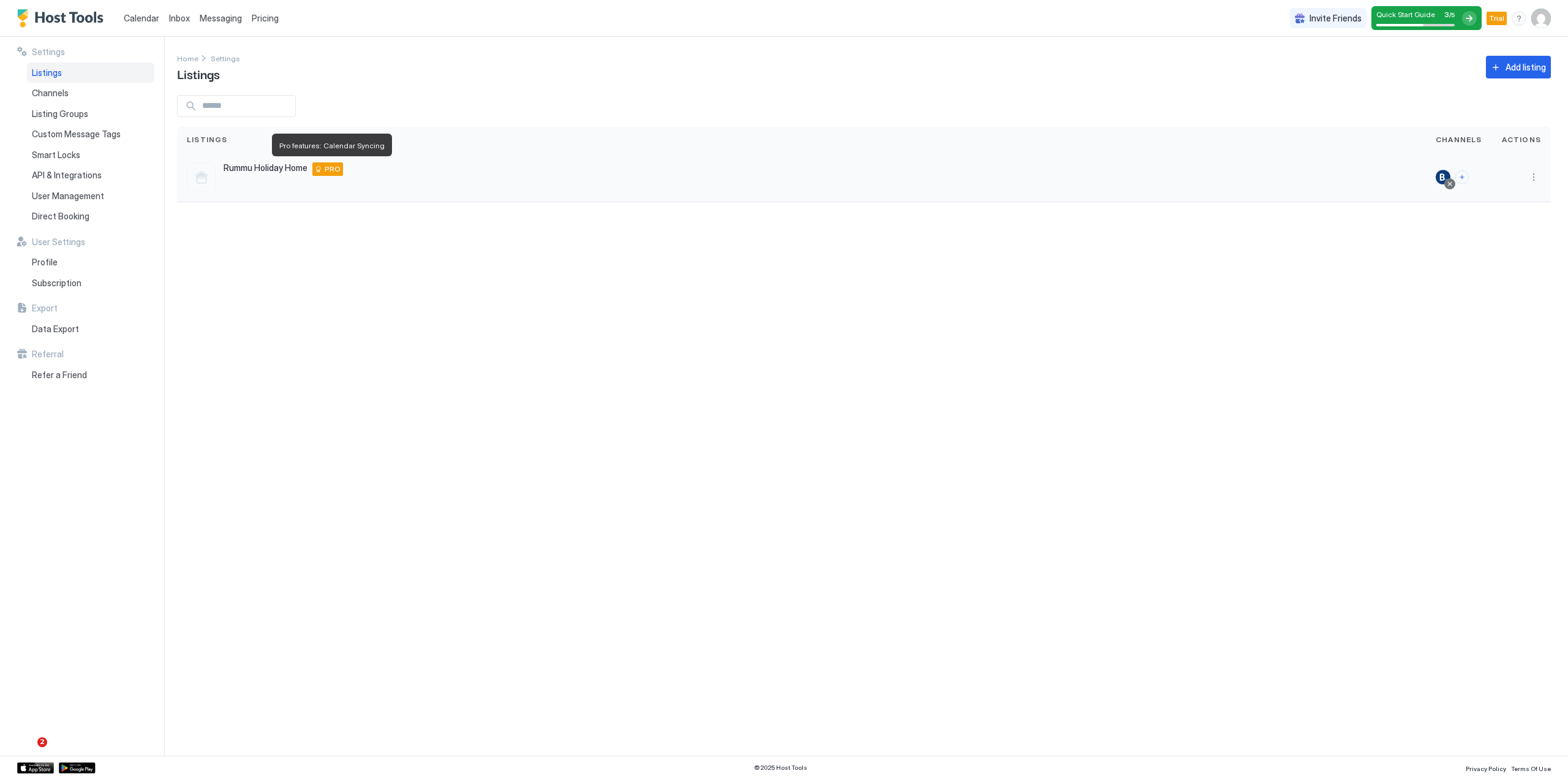
click at [331, 168] on span "PRO" at bounding box center [333, 169] width 16 height 11
click at [1535, 179] on button "More options" at bounding box center [1533, 177] width 15 height 15
click at [1251, 274] on div at bounding box center [784, 390] width 1568 height 779
click at [1475, 18] on div at bounding box center [1469, 18] width 15 height 15
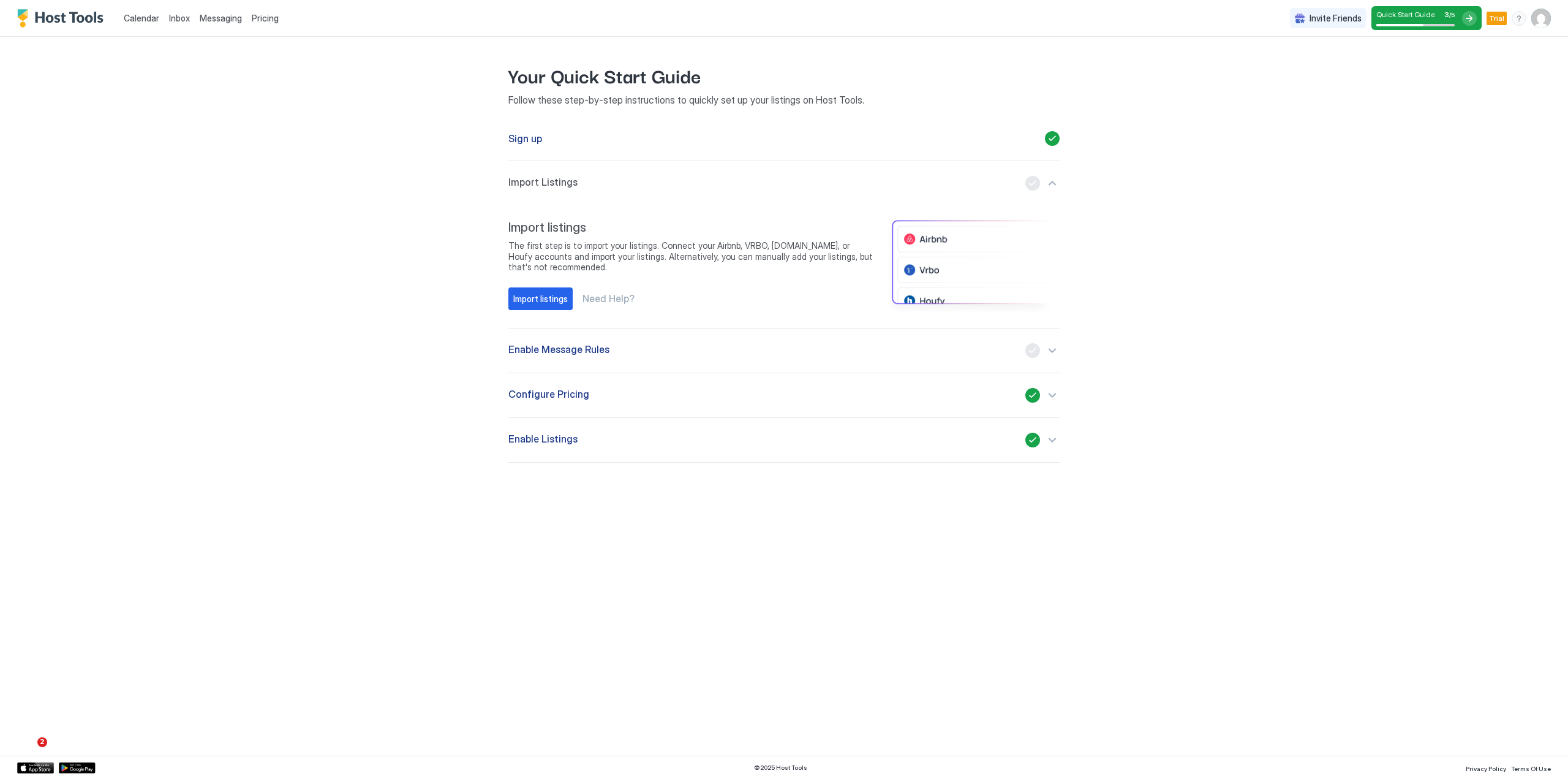
click at [642, 352] on div "Enable Message Rules" at bounding box center [784, 350] width 551 height 15
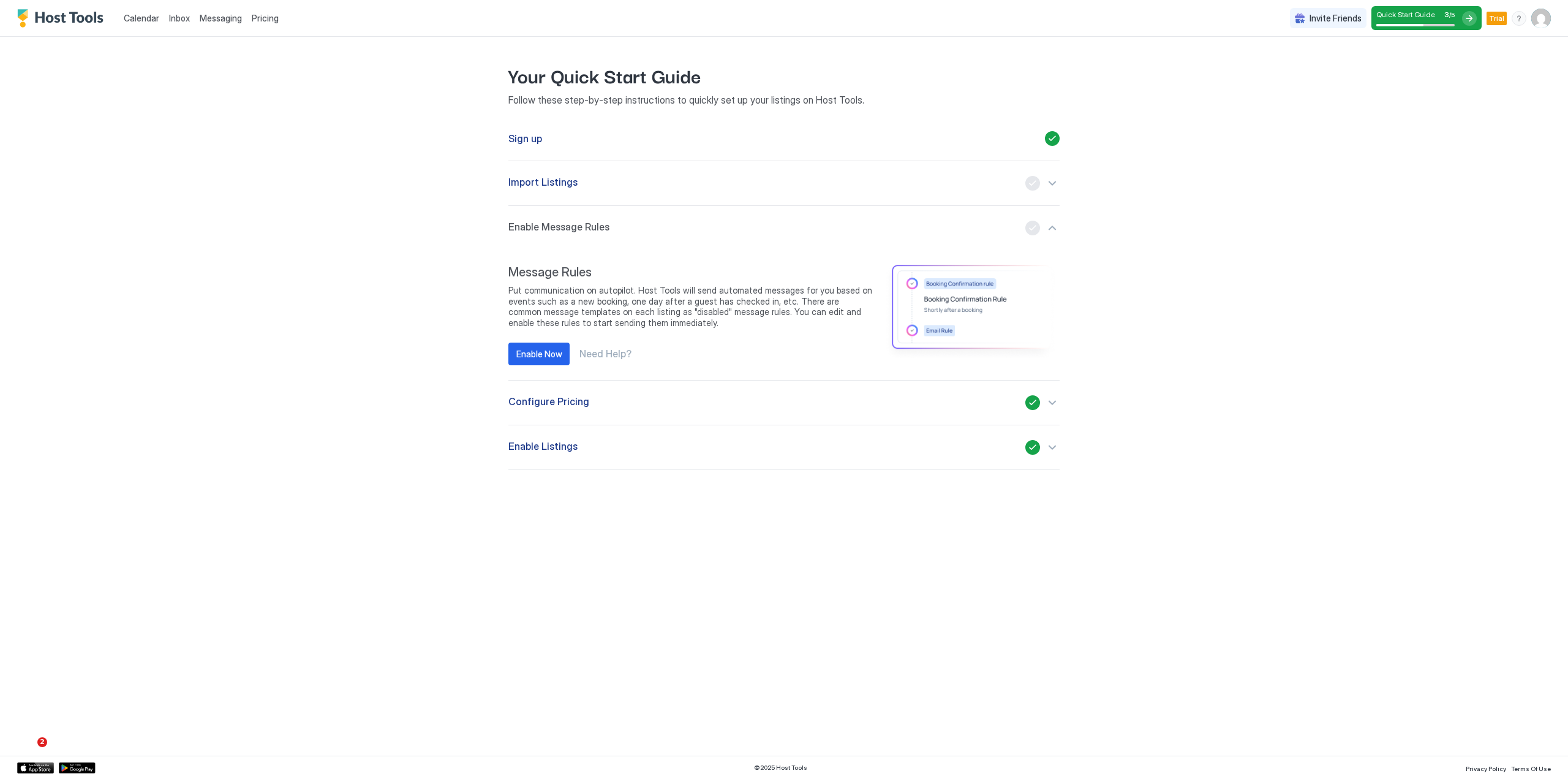
click at [1315, 173] on div "Calendar Inbox Messaging Pricing Invite Friends Quick Start Guide 3 / 5 Trial K…" at bounding box center [784, 390] width 1568 height 779
click at [132, 20] on span "Calendar" at bounding box center [141, 18] width 36 height 10
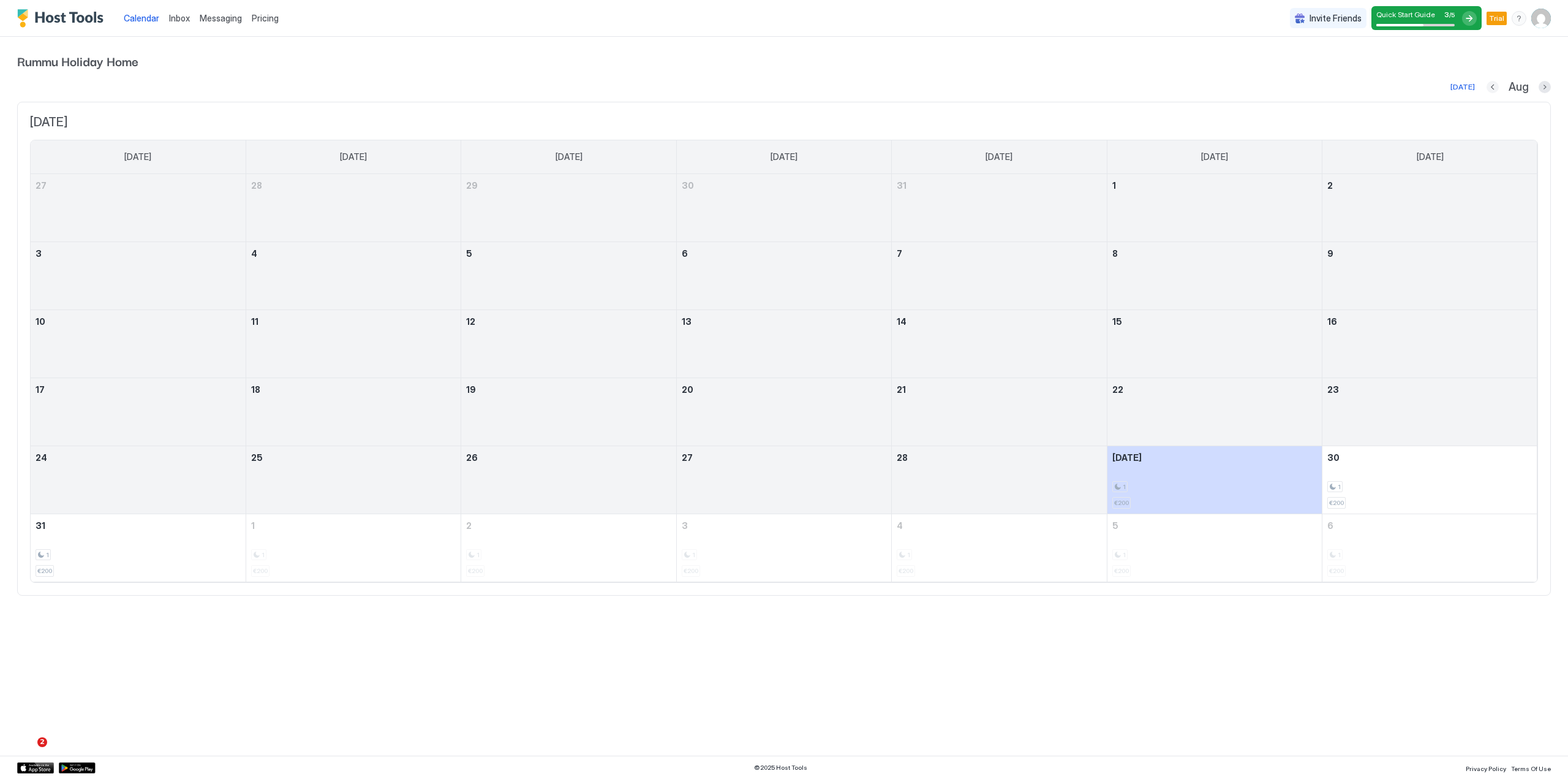
click at [1493, 87] on button "Previous month" at bounding box center [1492, 87] width 12 height 12
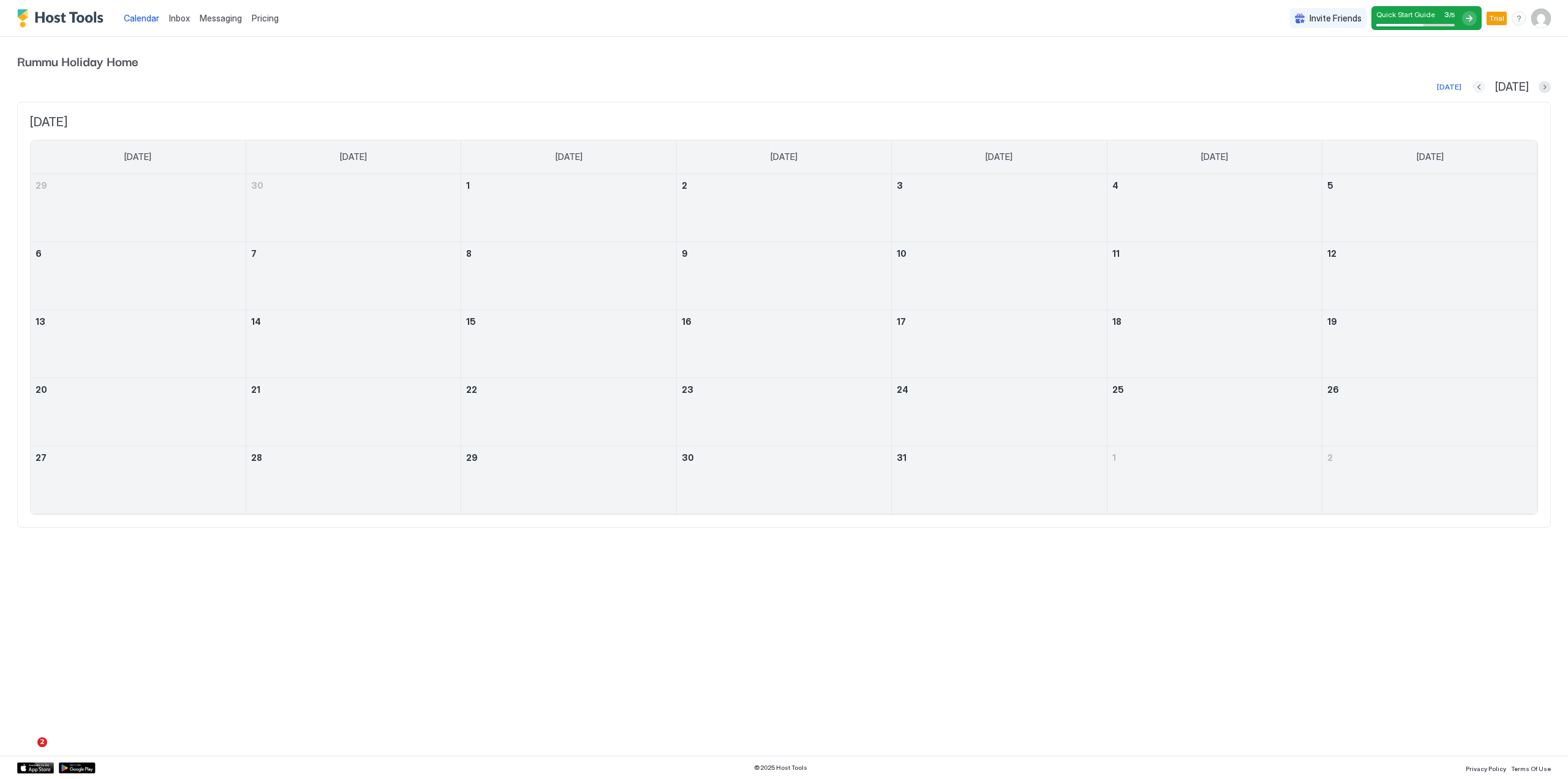
click at [1485, 87] on button "Previous month" at bounding box center [1479, 87] width 12 height 12
click at [1493, 87] on button "Previous month" at bounding box center [1495, 87] width 12 height 12
click at [1544, 85] on button "Next month" at bounding box center [1544, 87] width 12 height 12
click at [1544, 85] on button "Next month" at bounding box center [1544, 87] width 12 height 12
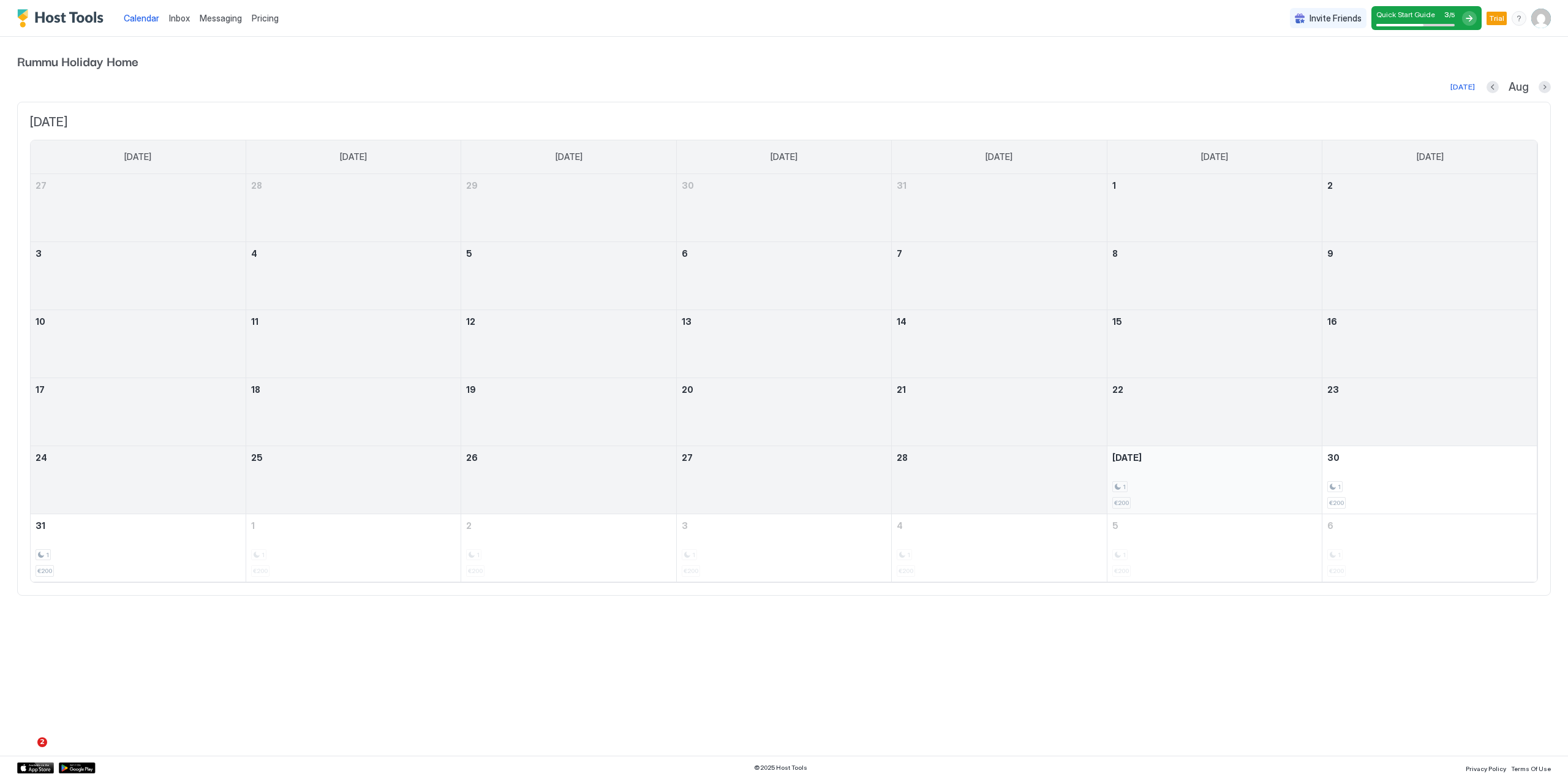
click at [1119, 485] on div "1" at bounding box center [1120, 486] width 16 height 11
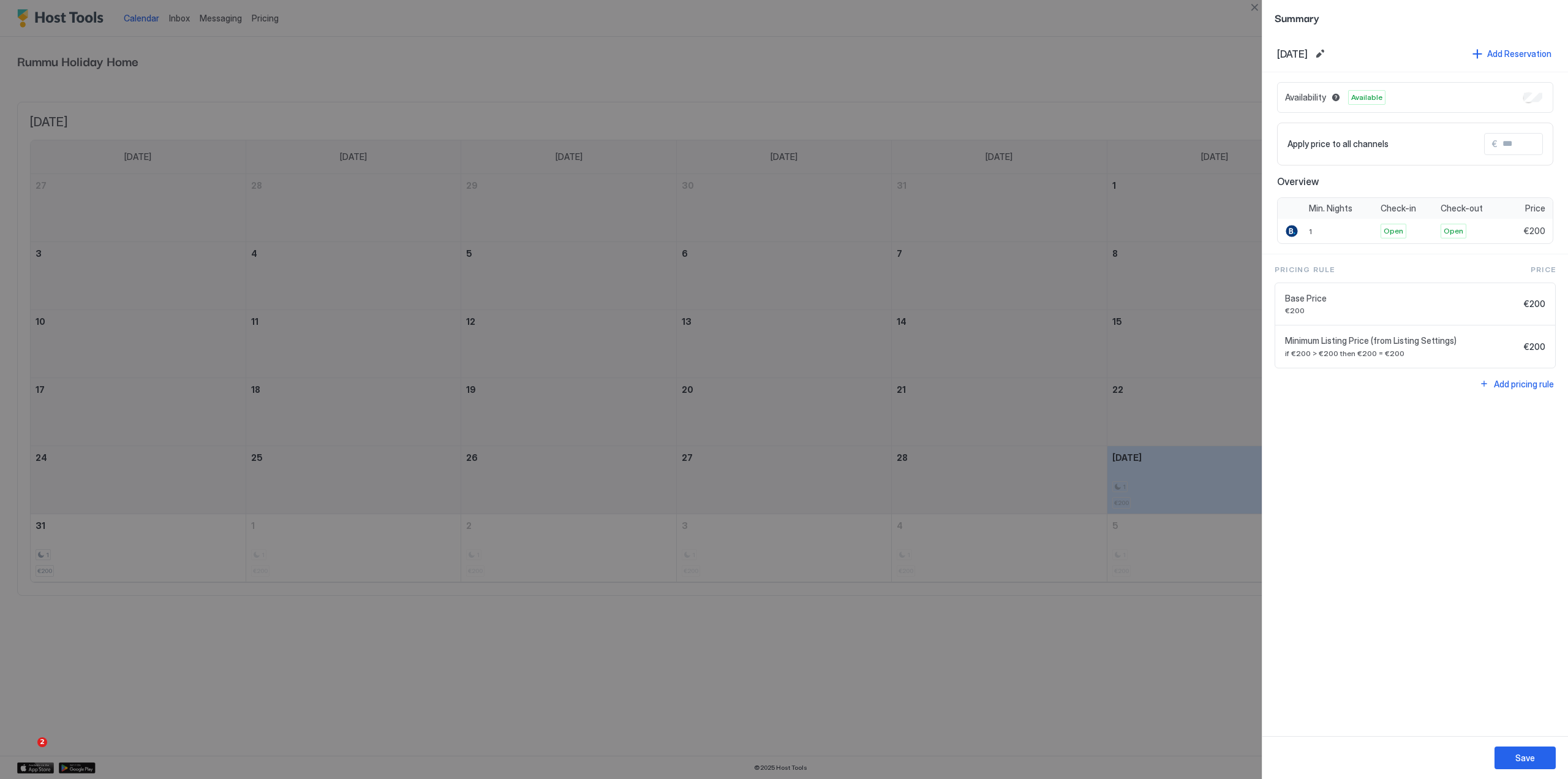
click at [1183, 43] on div at bounding box center [784, 390] width 1568 height 779
click at [1257, 3] on button "Close" at bounding box center [1254, 7] width 15 height 15
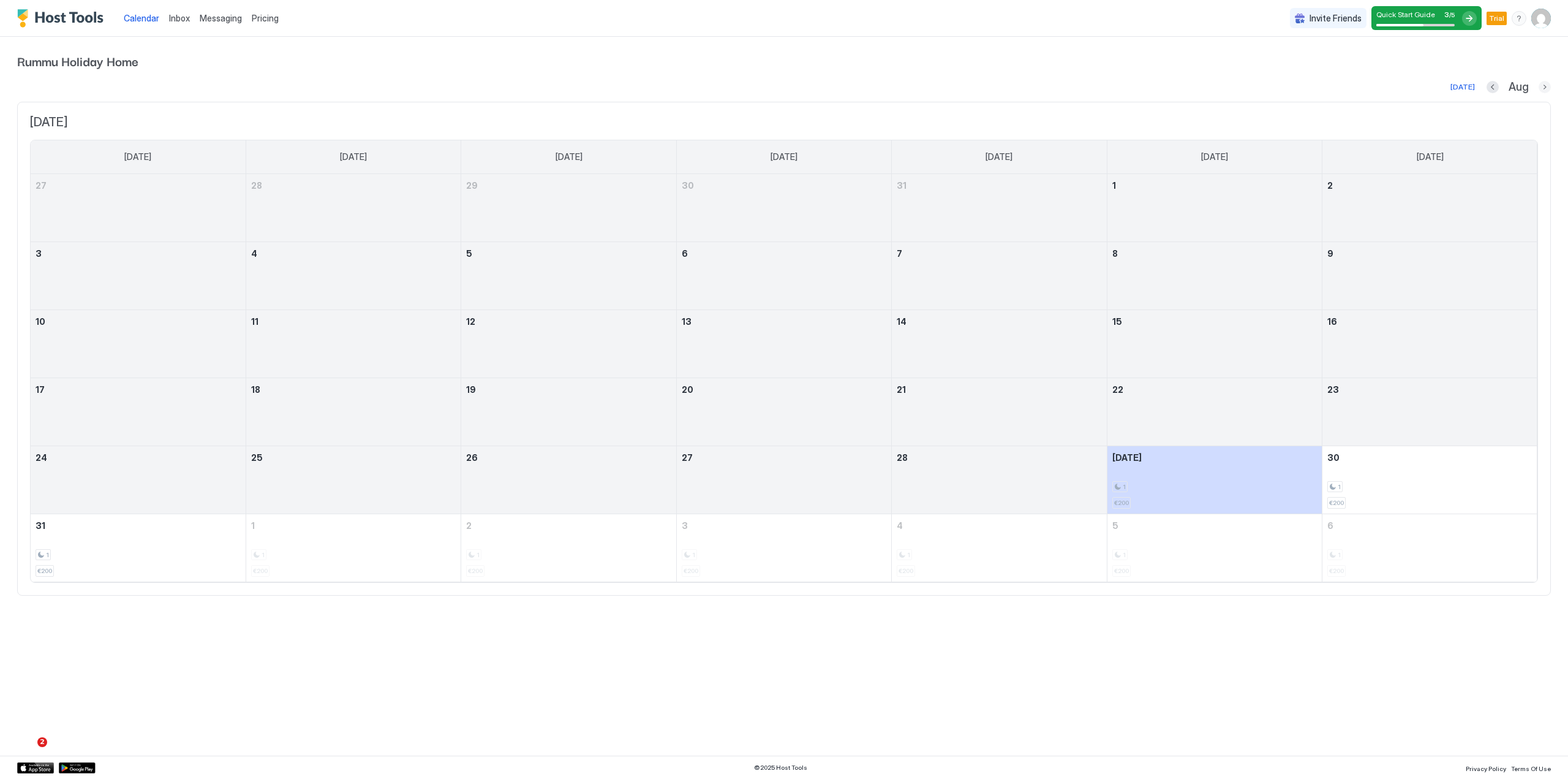
click at [1545, 85] on button "Next month" at bounding box center [1544, 87] width 12 height 12
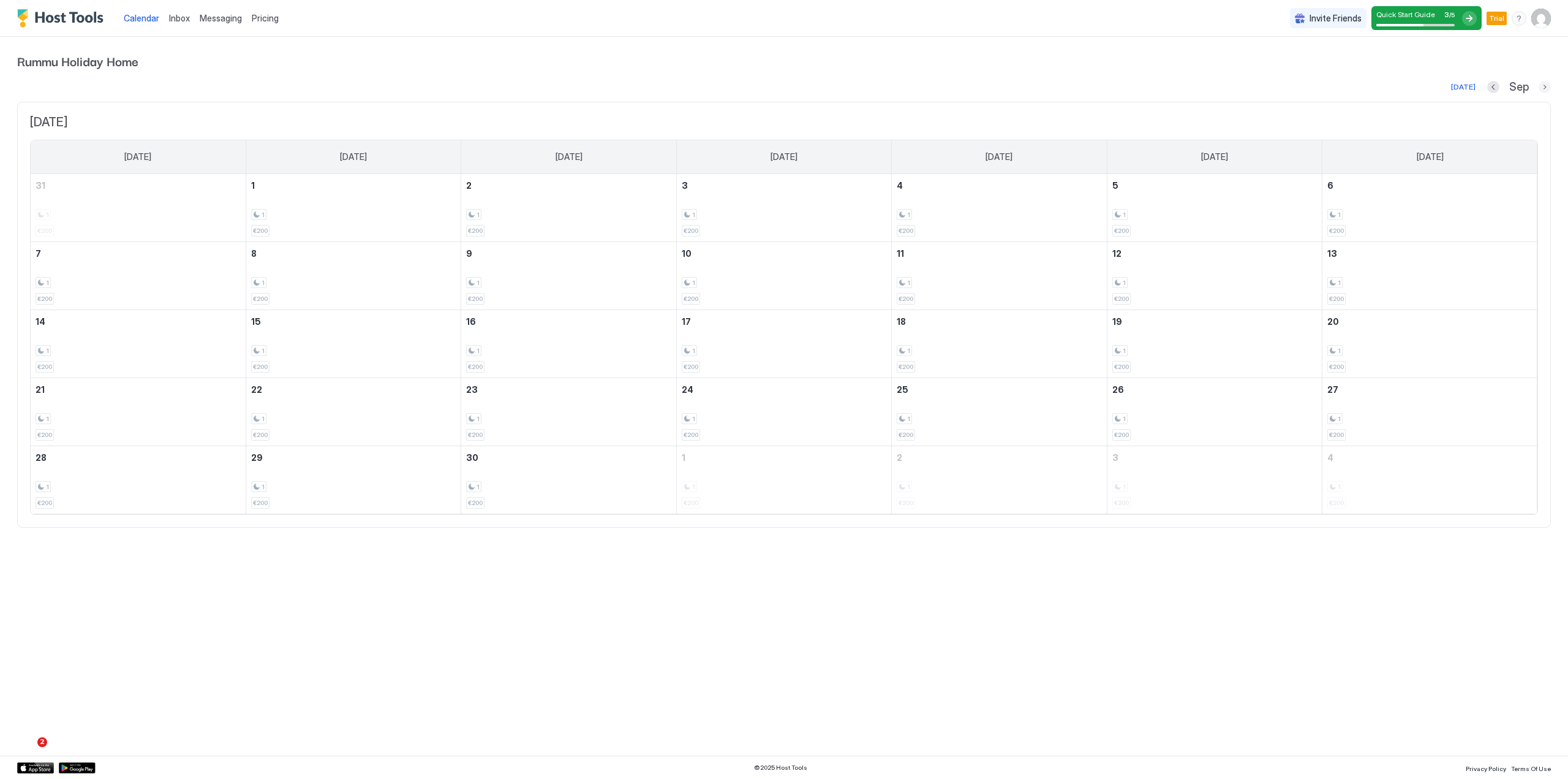
click at [1548, 85] on button "Next month" at bounding box center [1544, 87] width 12 height 12
click at [1492, 84] on button "Previous month" at bounding box center [1492, 87] width 12 height 12
click at [1492, 84] on button "Previous month" at bounding box center [1493, 87] width 12 height 12
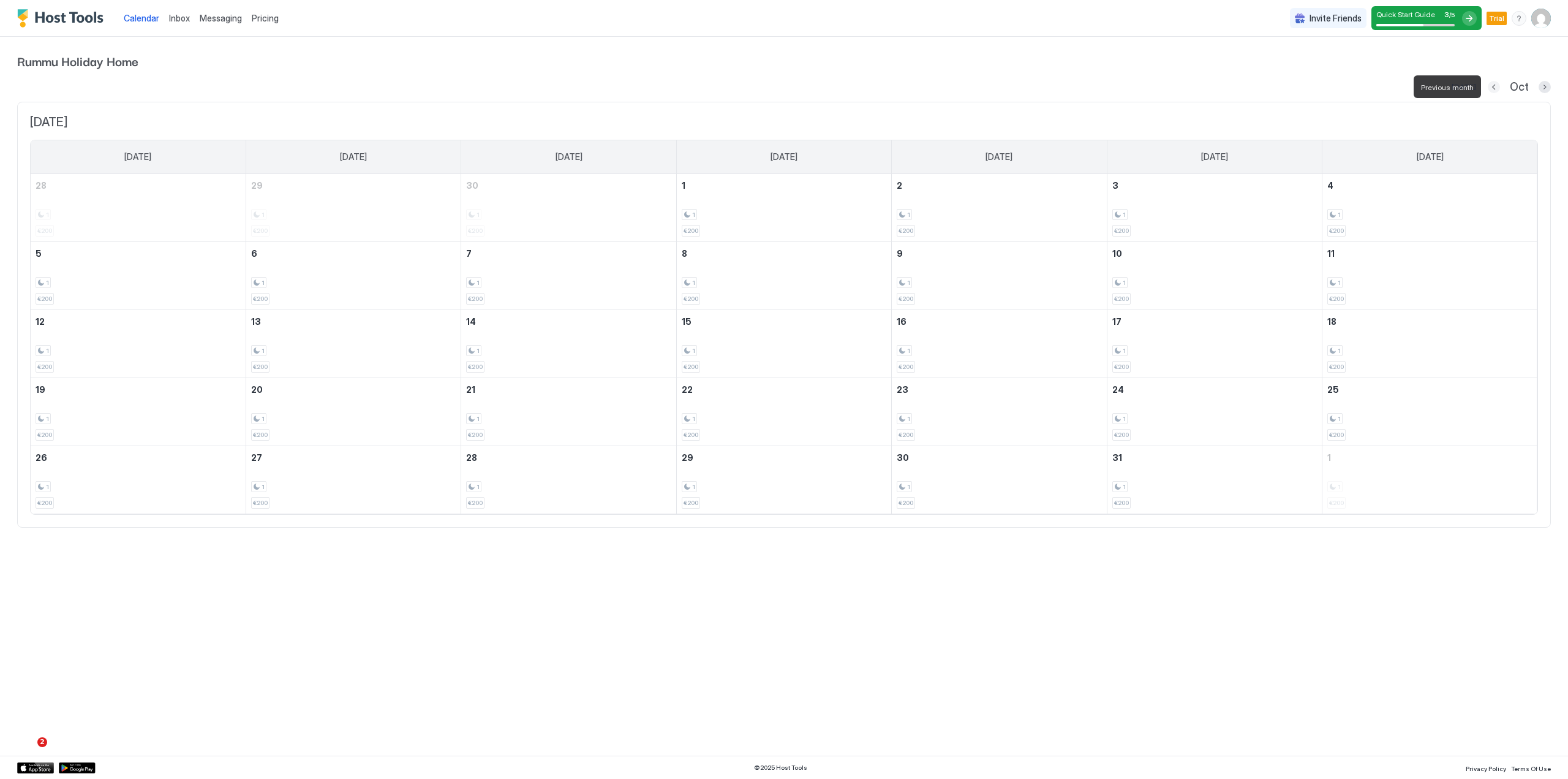
click at [1492, 84] on button "Previous month" at bounding box center [1494, 87] width 12 height 12
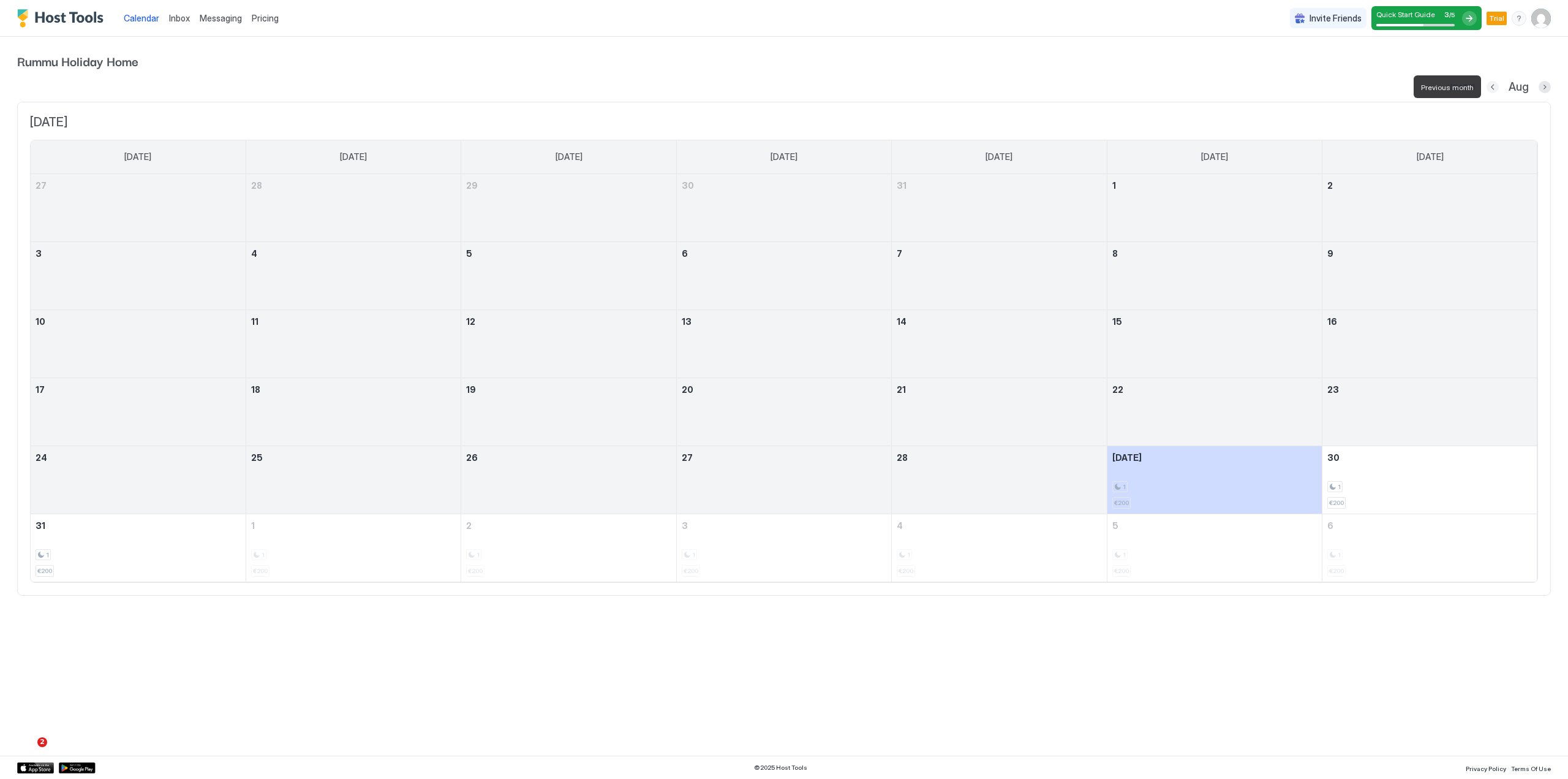
click at [1492, 84] on button "Previous month" at bounding box center [1492, 87] width 12 height 12
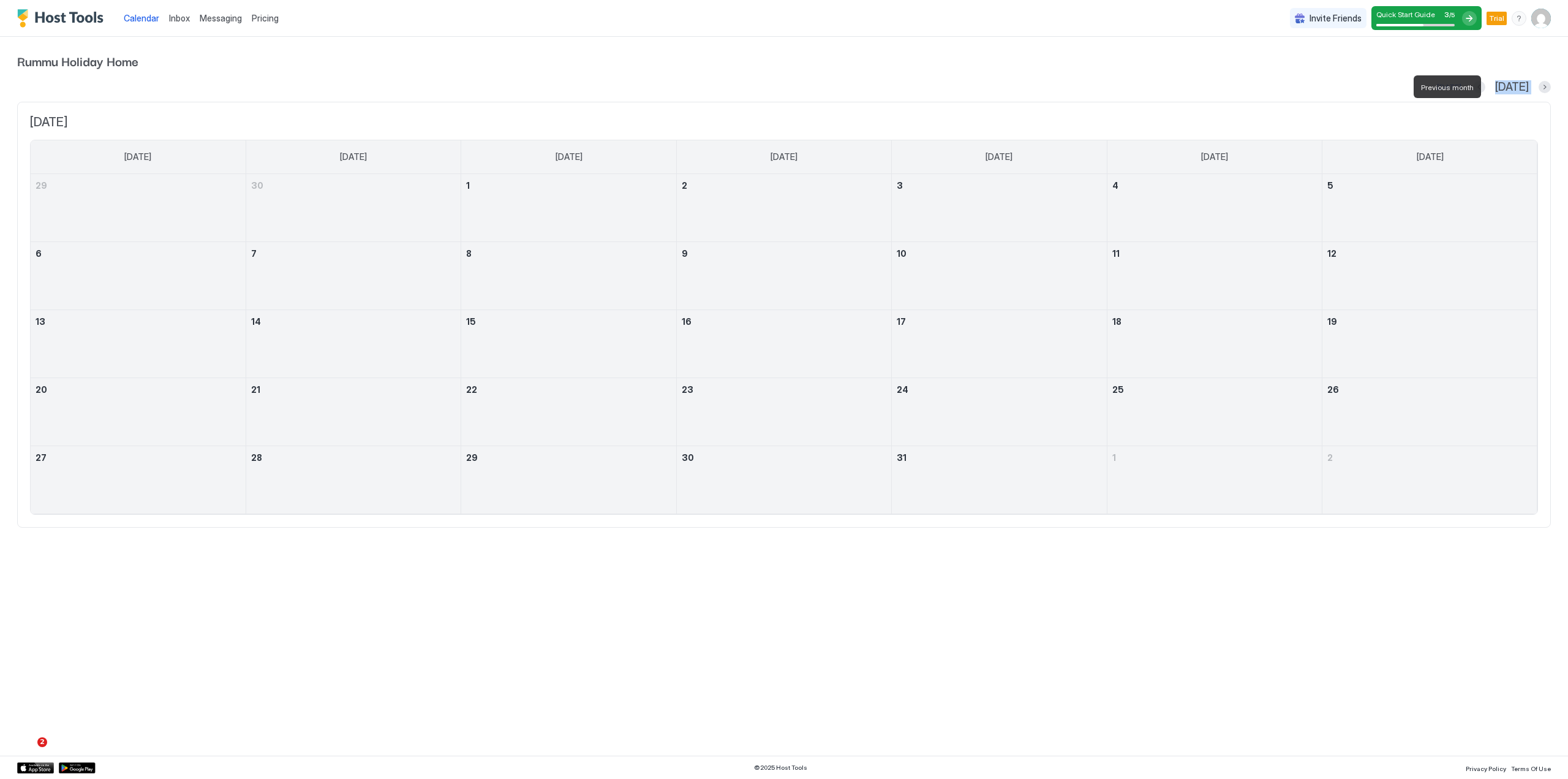
click at [1485, 84] on div at bounding box center [1479, 87] width 12 height 12
click at [1305, 66] on span "Rummu Holiday Home" at bounding box center [784, 60] width 1534 height 18
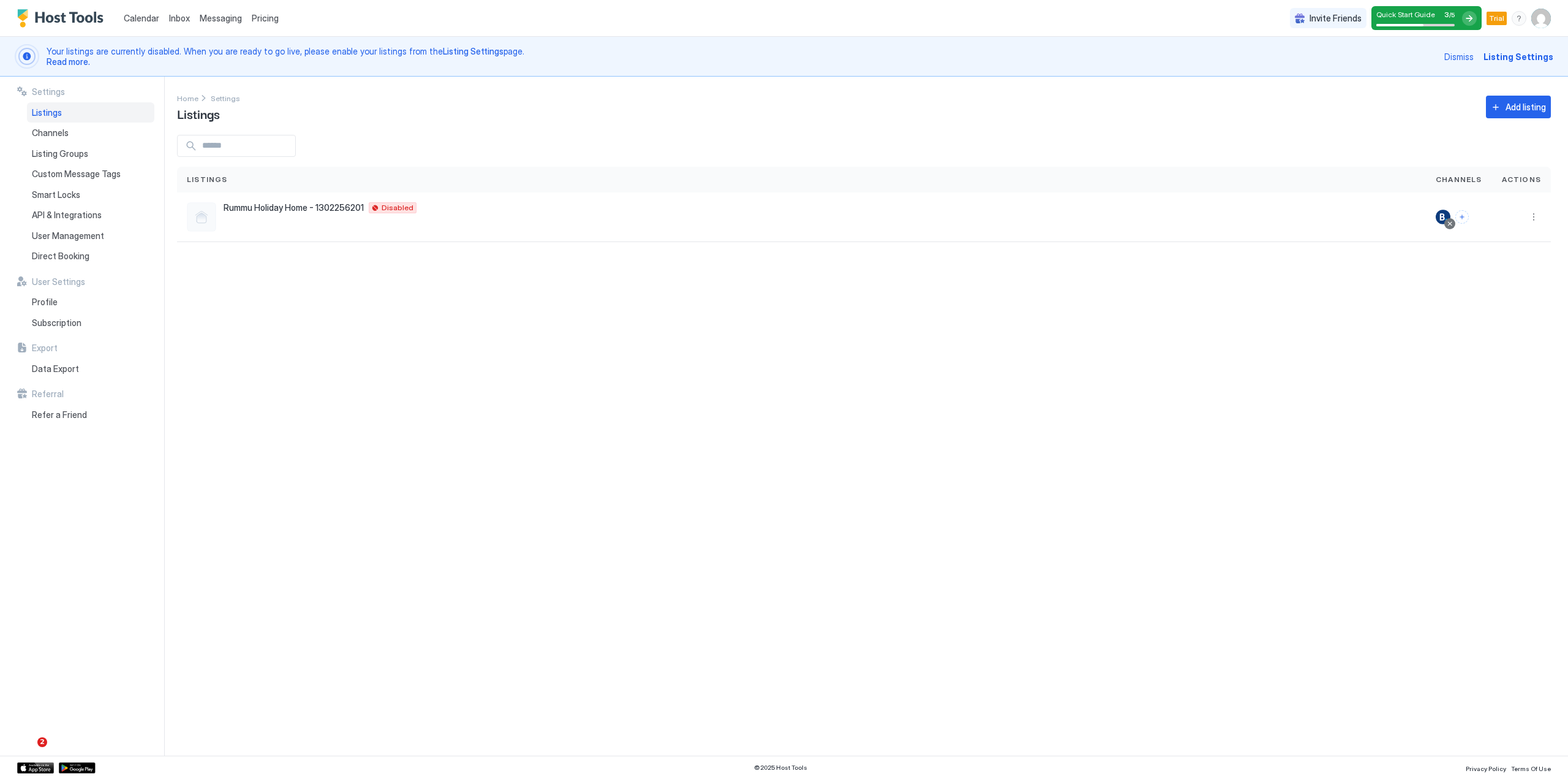
click at [1520, 13] on div "menu" at bounding box center [1518, 18] width 15 height 15
click at [1203, 301] on div at bounding box center [784, 390] width 1568 height 779
